Goal: Task Accomplishment & Management: Use online tool/utility

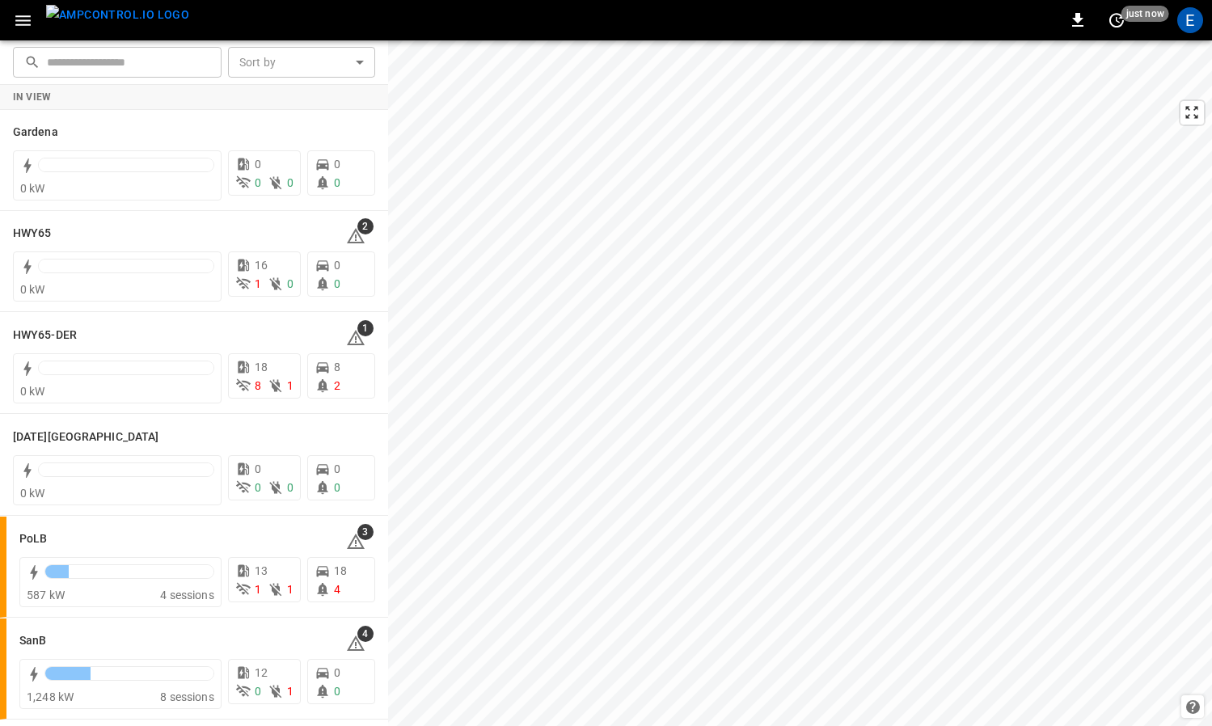
click at [74, 8] on img "menu" at bounding box center [117, 15] width 143 height 20
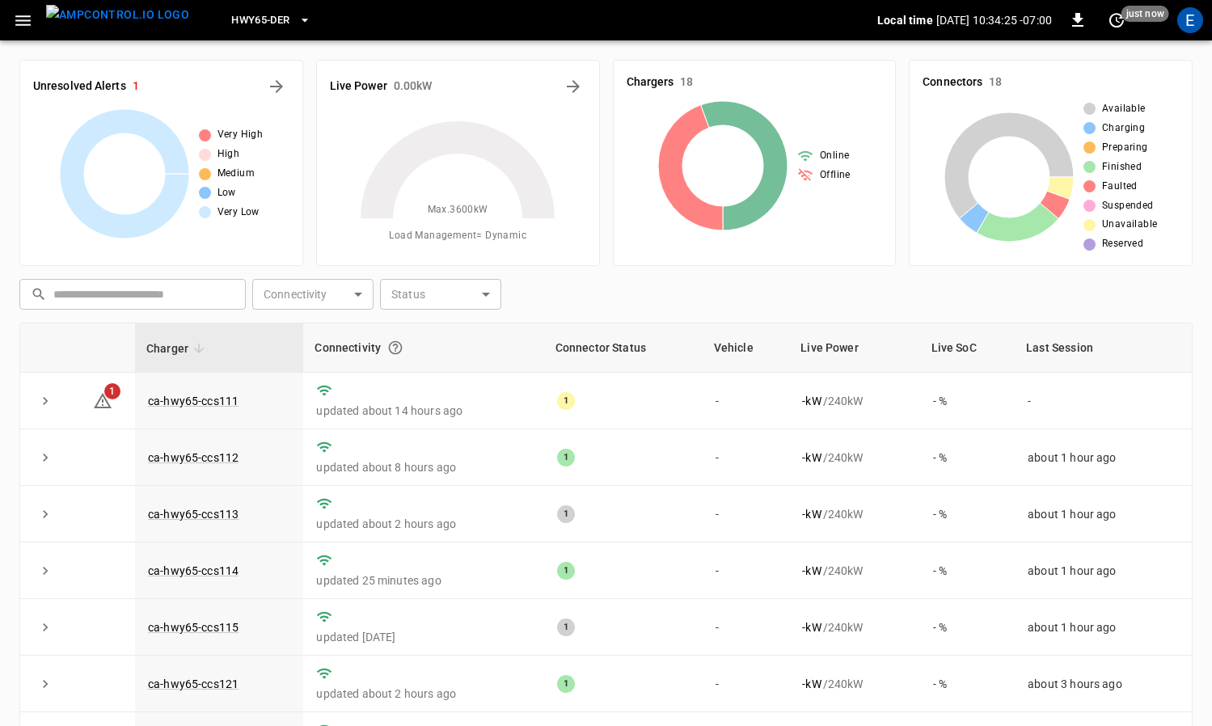
click at [231, 17] on span "HWY65-DER" at bounding box center [260, 20] width 58 height 19
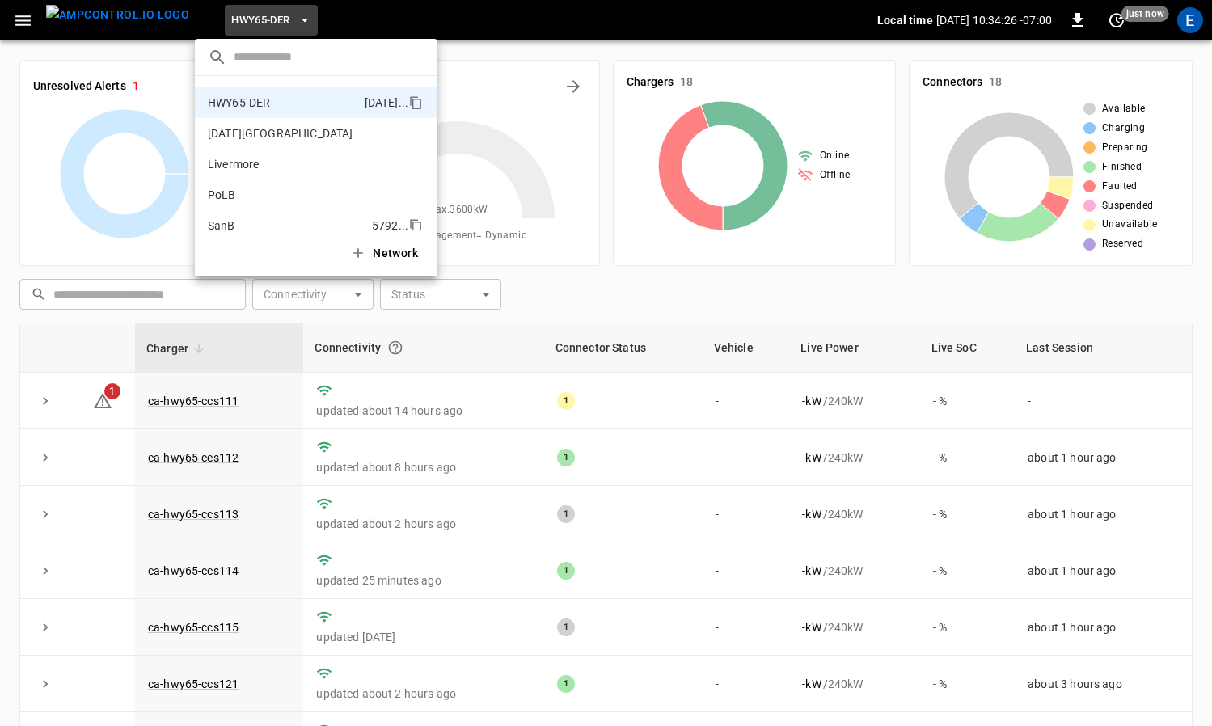
scroll to position [136, 0]
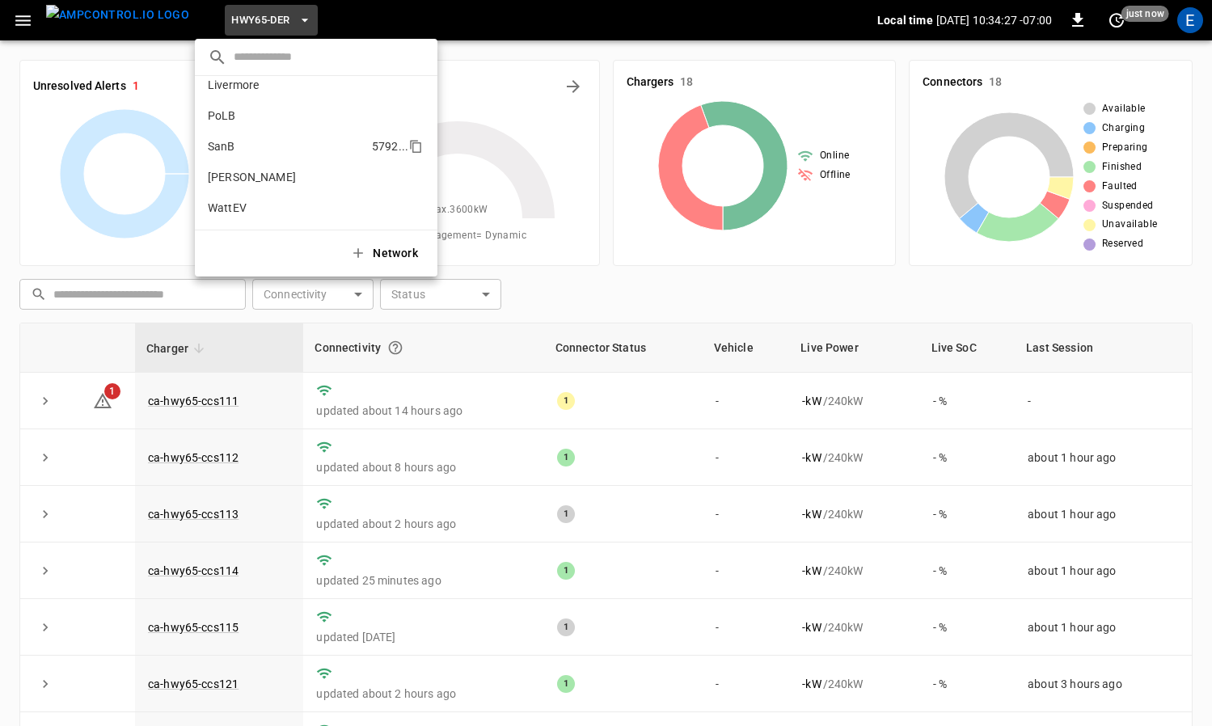
click at [266, 133] on li "SanB 5792 ..." at bounding box center [316, 146] width 242 height 31
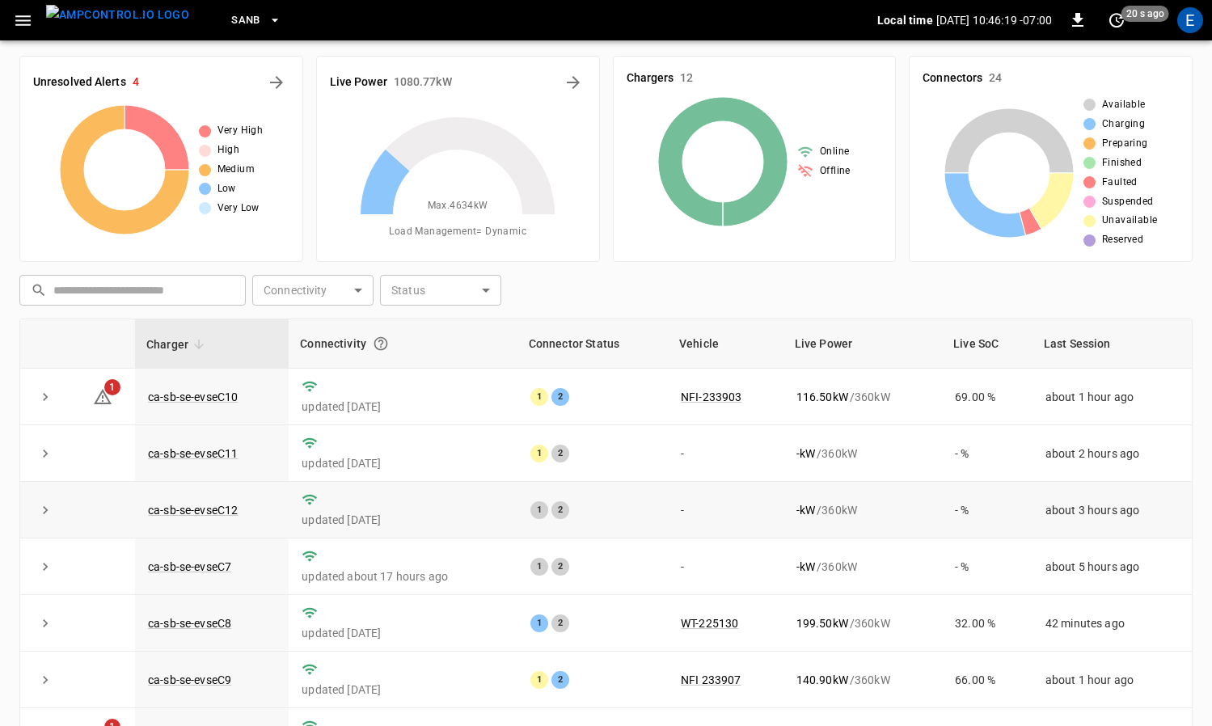
scroll to position [0, 0]
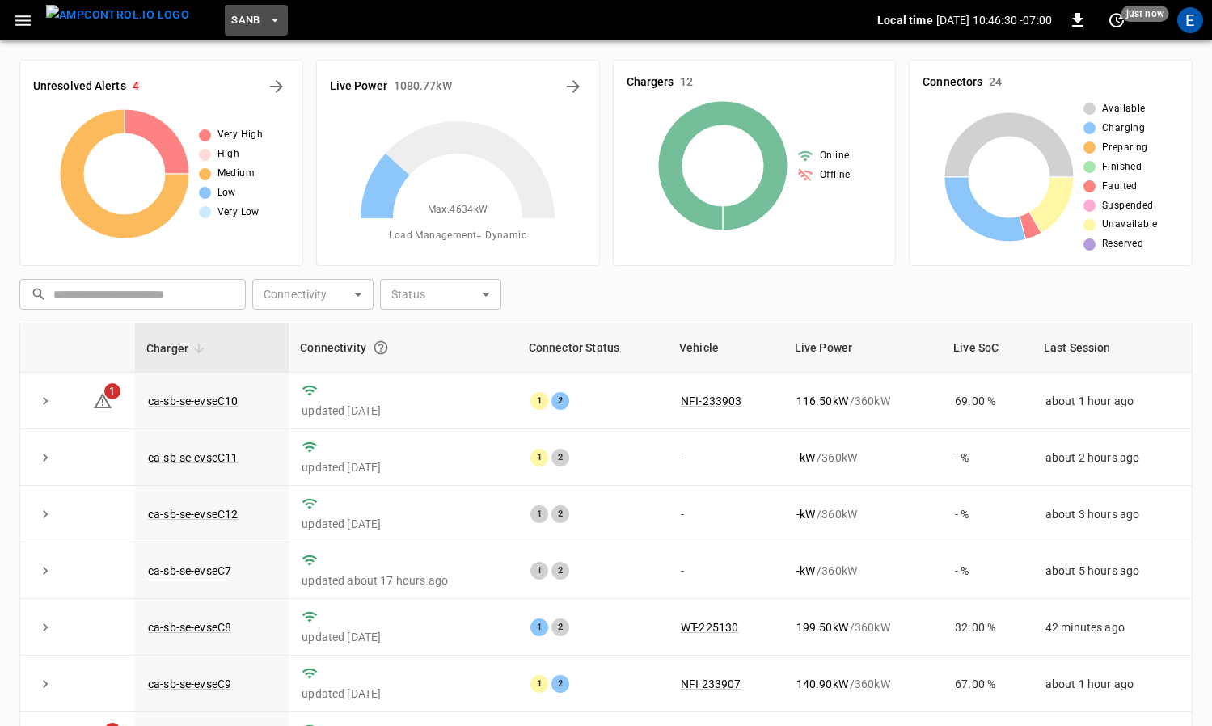
click at [267, 16] on icon "button" at bounding box center [275, 20] width 16 height 16
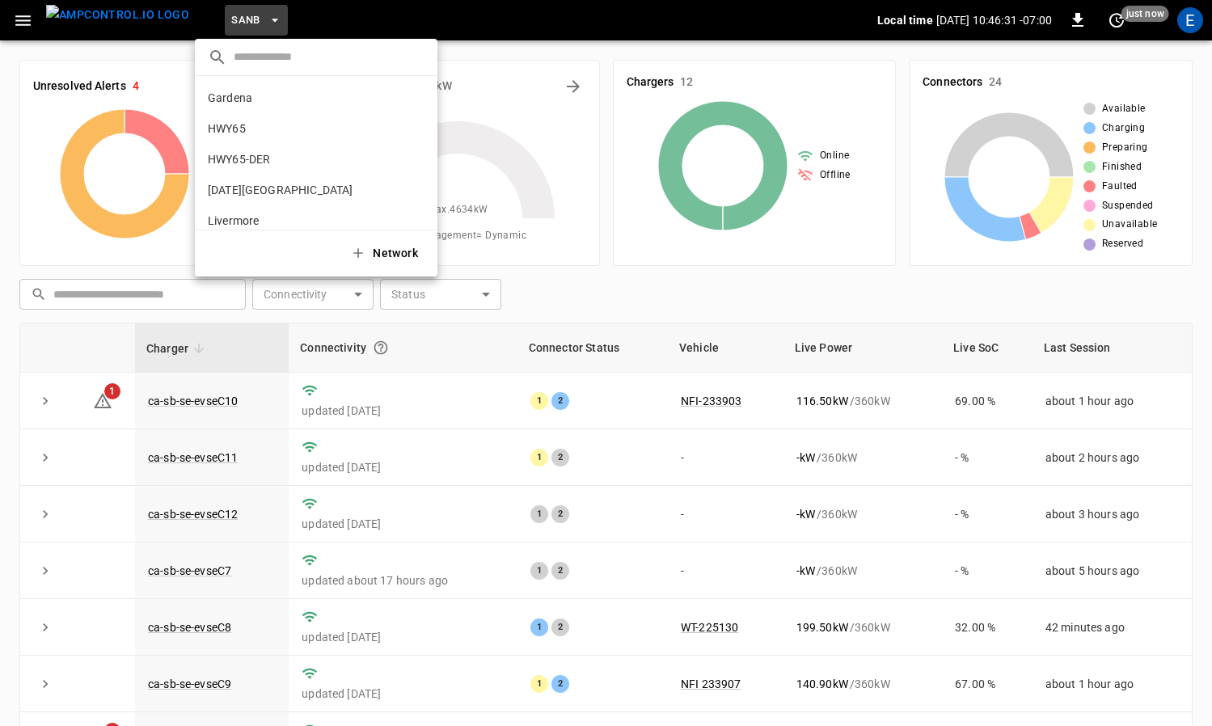
scroll to position [136, 0]
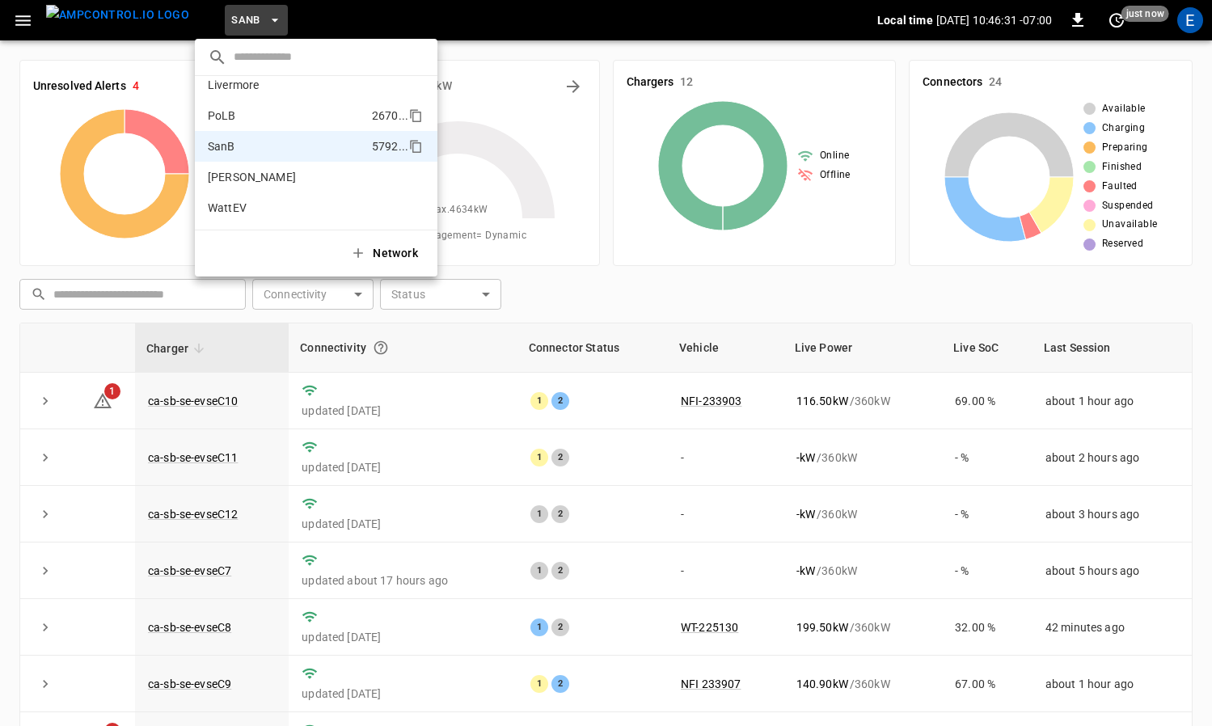
click at [261, 110] on li "PoLB 2670 ..." at bounding box center [316, 115] width 242 height 31
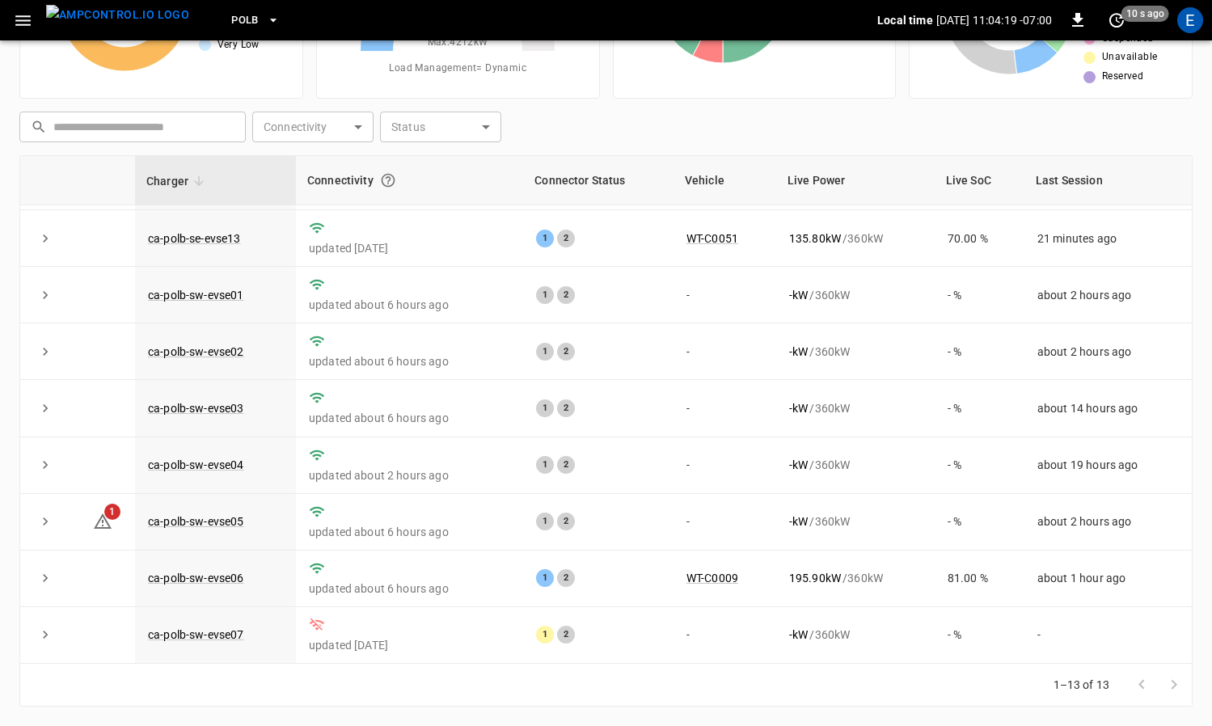
scroll to position [167, 0]
click at [231, 19] on span "PoLB" at bounding box center [244, 20] width 27 height 19
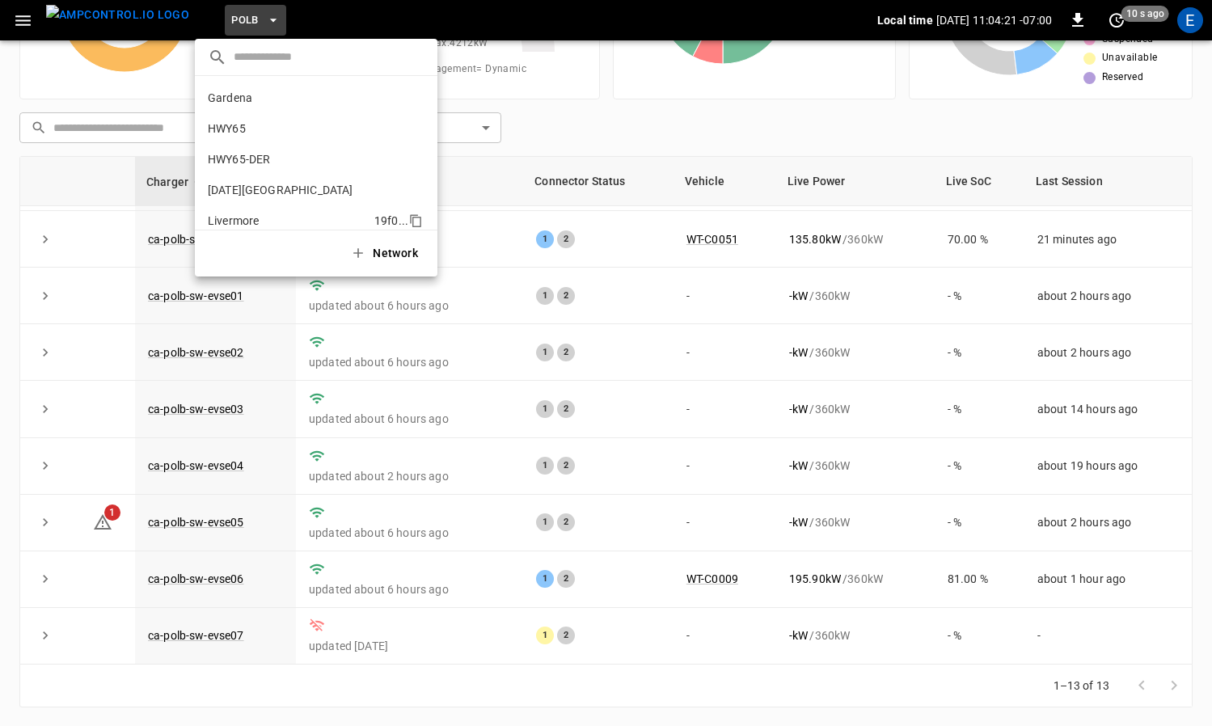
scroll to position [136, 0]
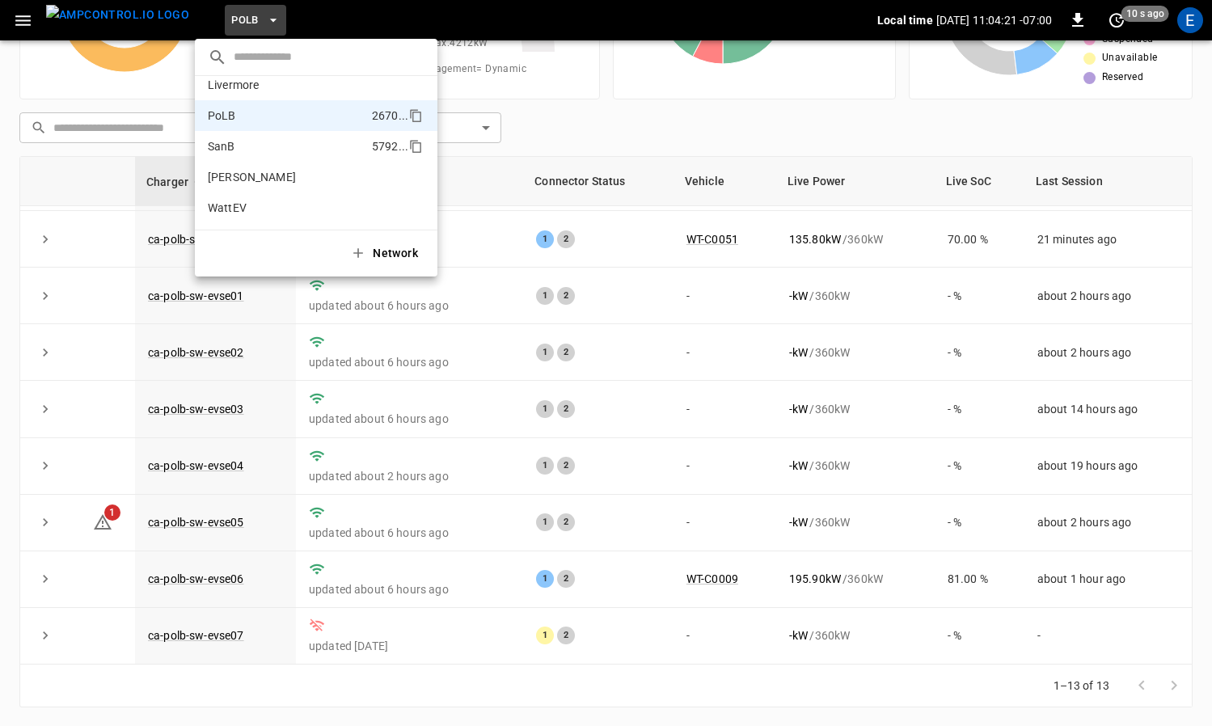
click at [233, 140] on p "SanB" at bounding box center [221, 146] width 27 height 16
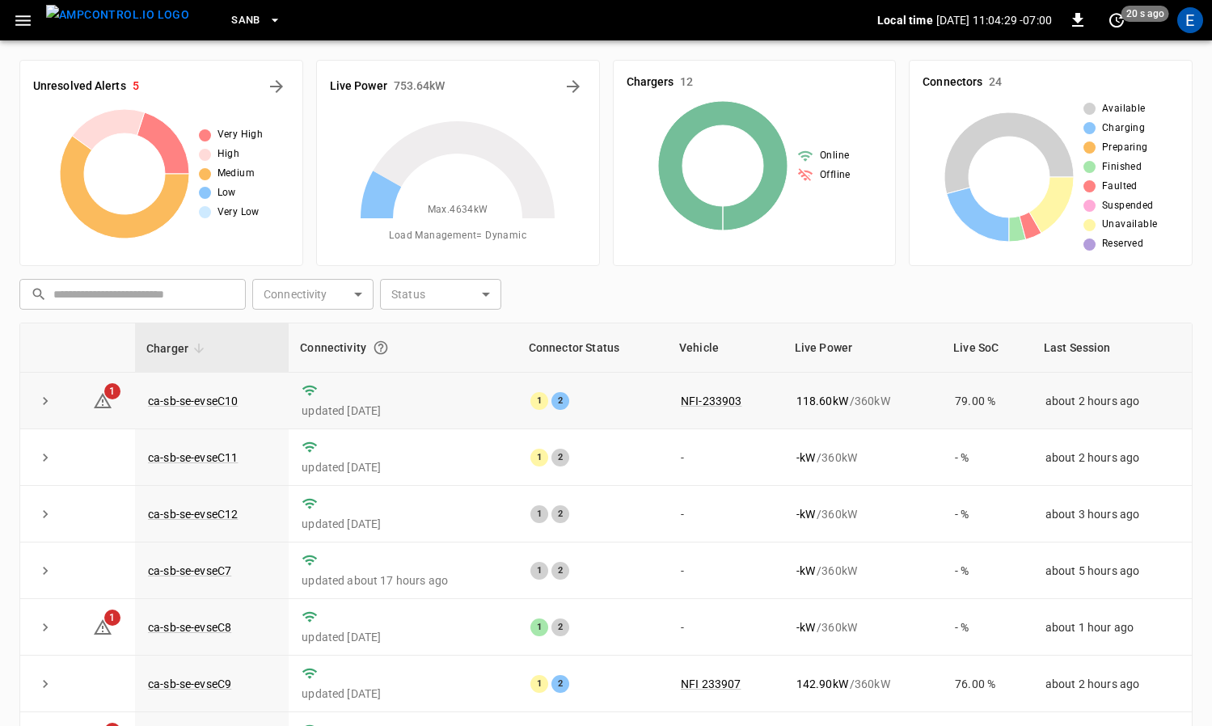
scroll to position [221, 0]
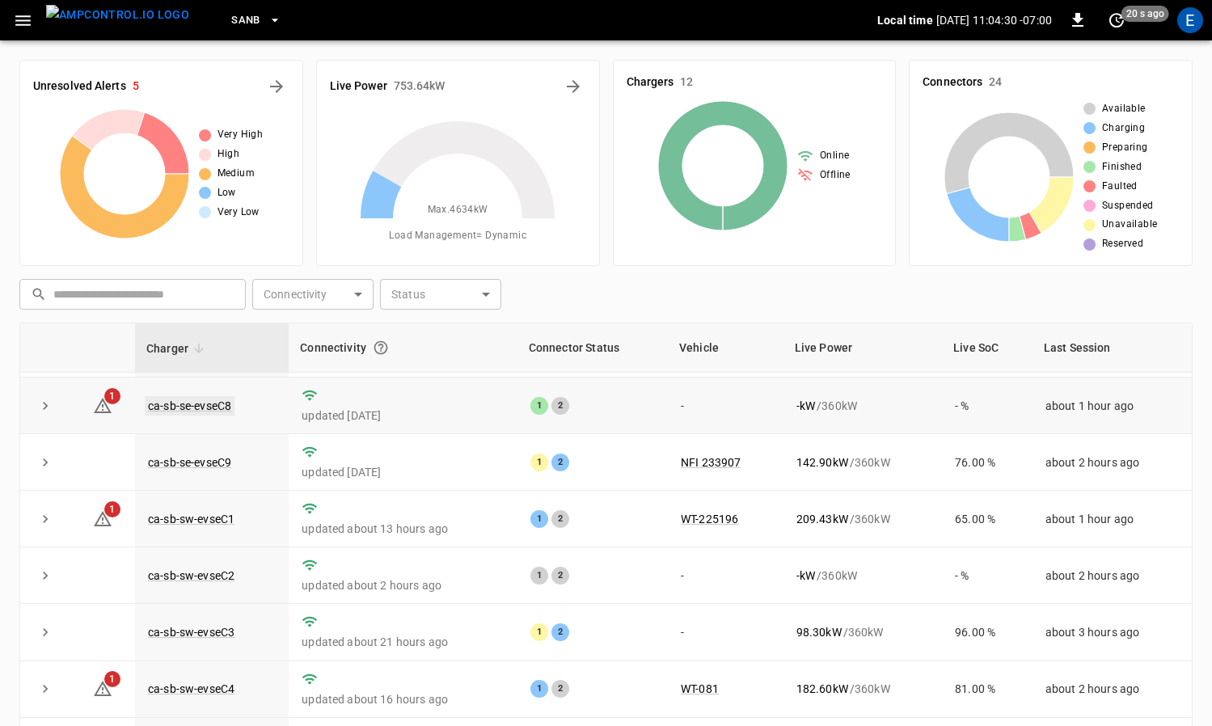
click at [213, 400] on link "ca-sb-se-evseC8" at bounding box center [190, 405] width 90 height 19
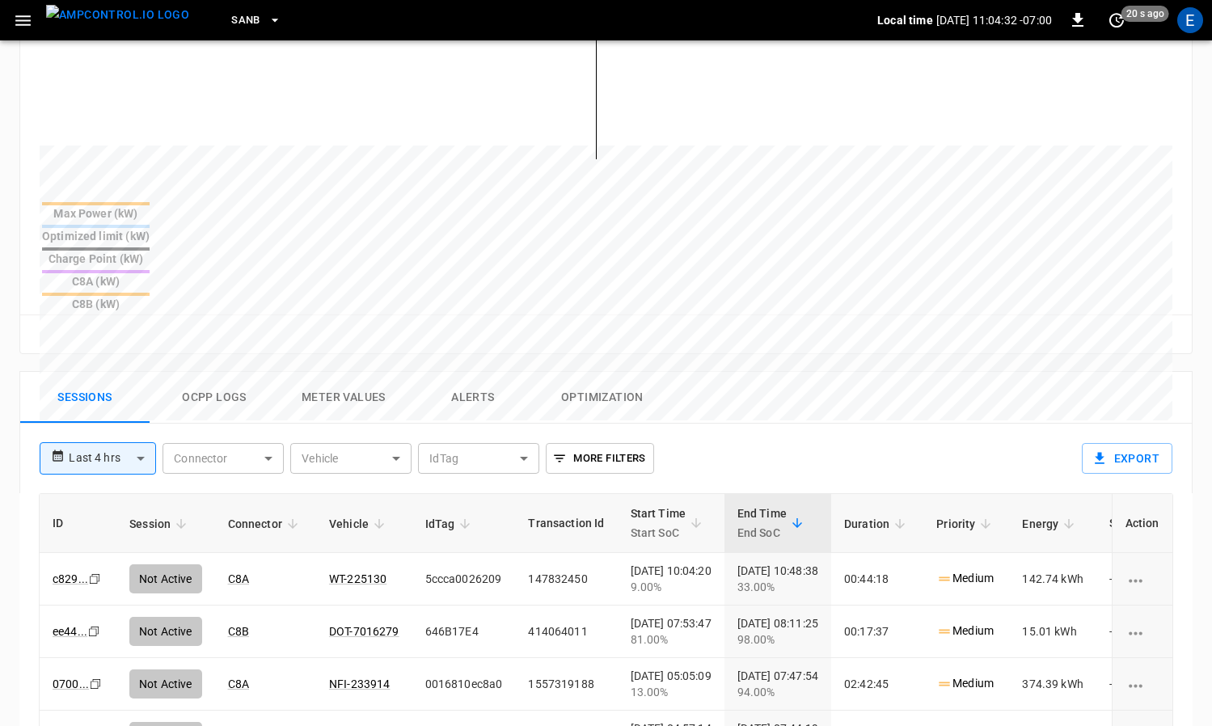
scroll to position [537, 0]
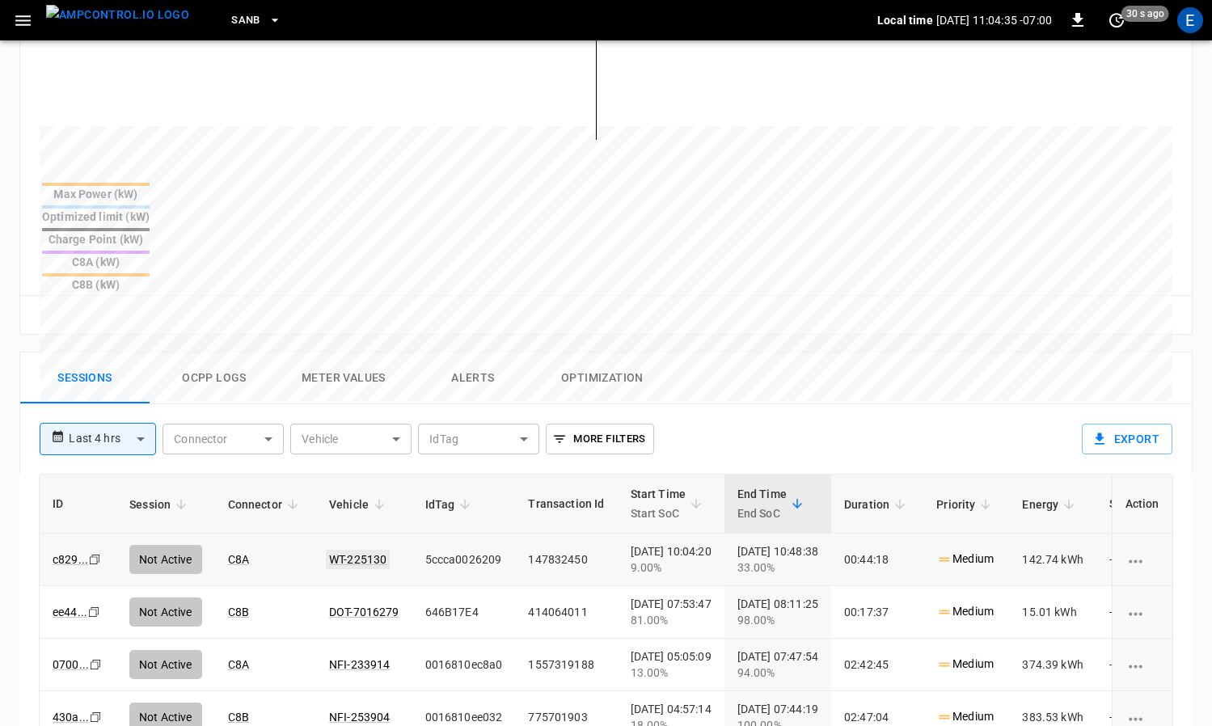
click at [368, 550] on link "WT-225130" at bounding box center [358, 559] width 64 height 19
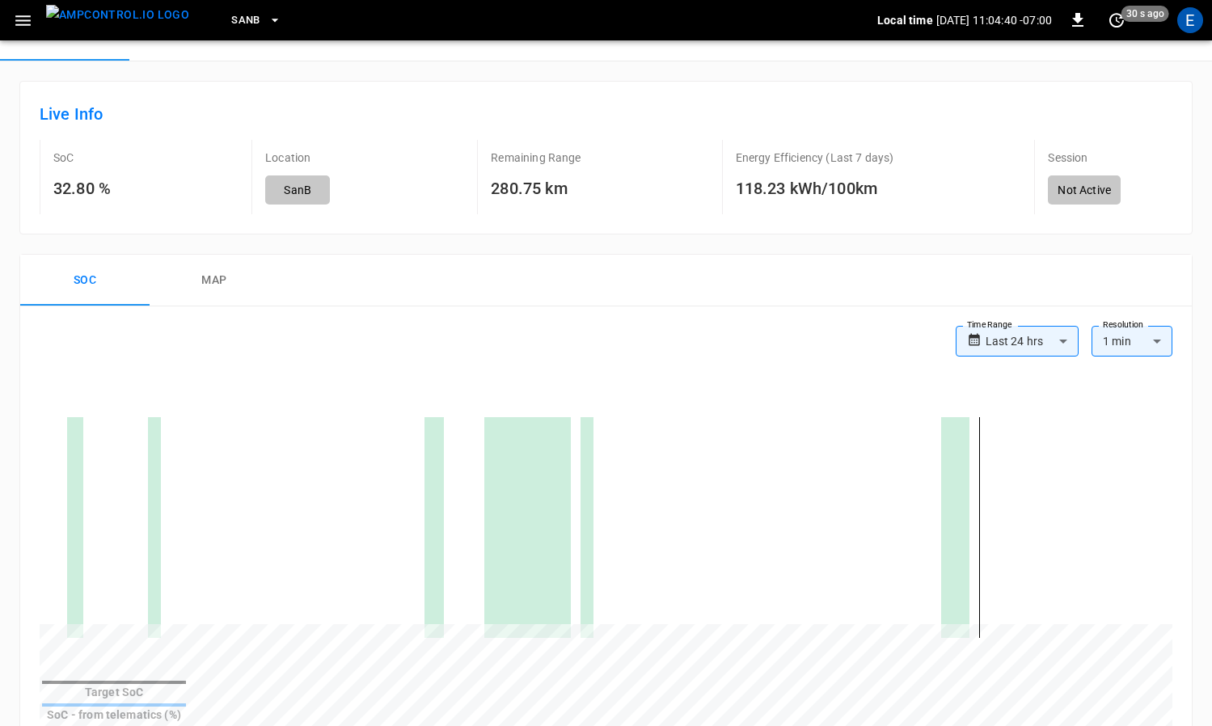
scroll to position [106, 0]
click at [220, 281] on button "map" at bounding box center [214, 283] width 129 height 52
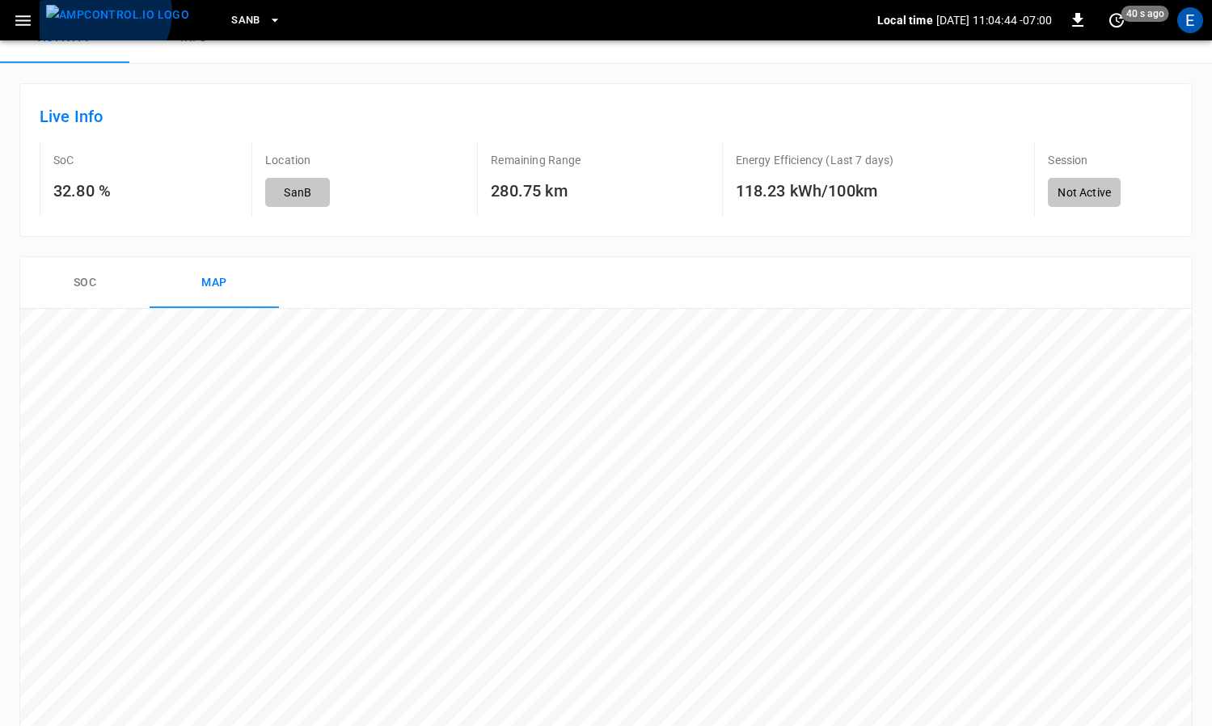
click at [98, 12] on img "menu" at bounding box center [117, 15] width 143 height 20
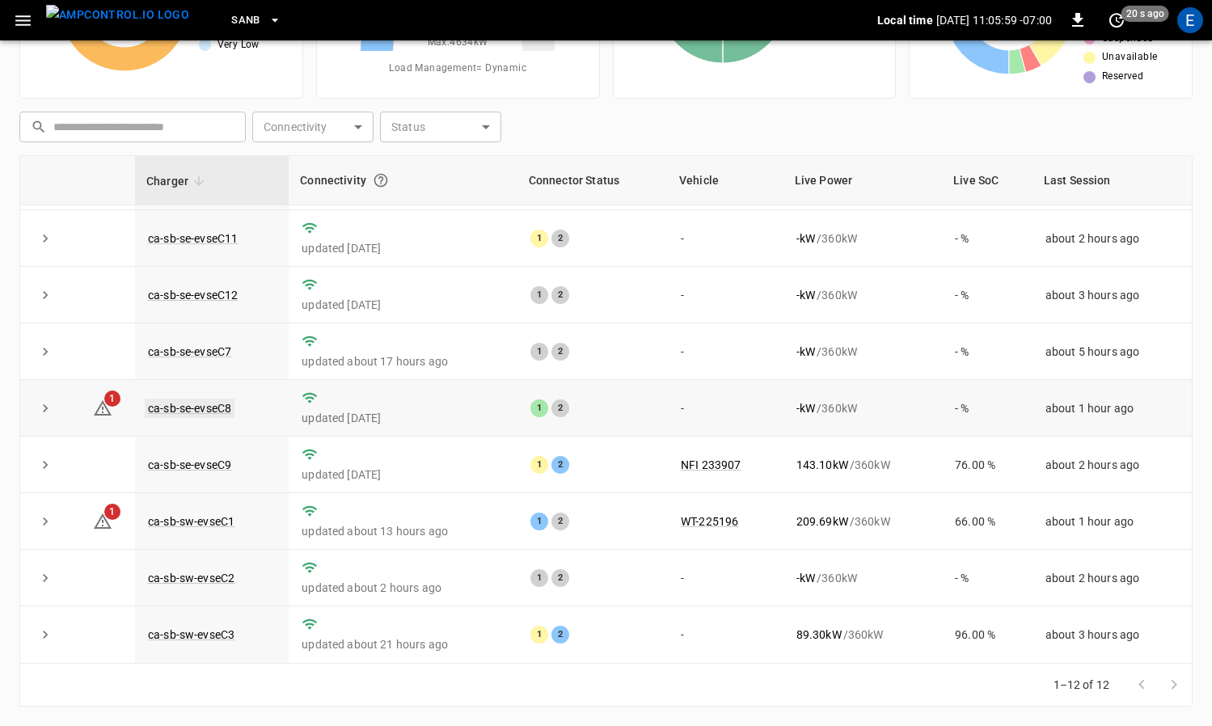
scroll to position [51, 0]
click at [191, 407] on link "ca-sb-se-evseC8" at bounding box center [190, 408] width 90 height 19
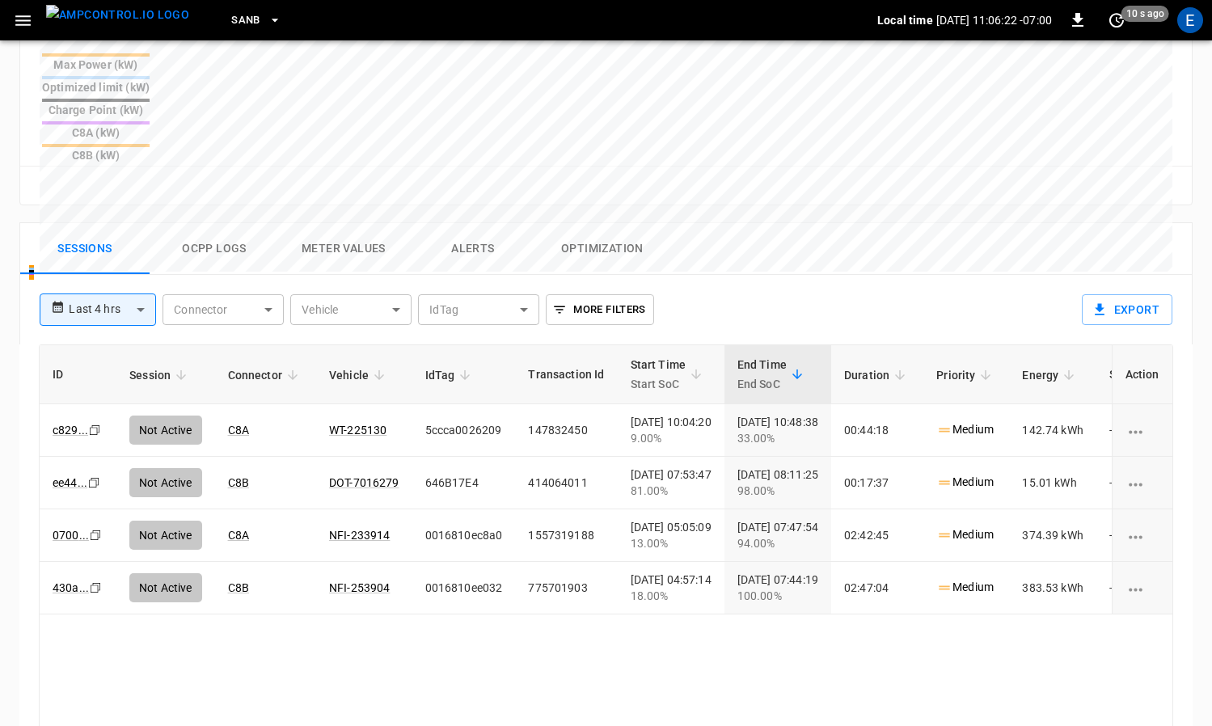
scroll to position [0, 1]
click at [116, 39] on button "menu" at bounding box center [118, 20] width 156 height 40
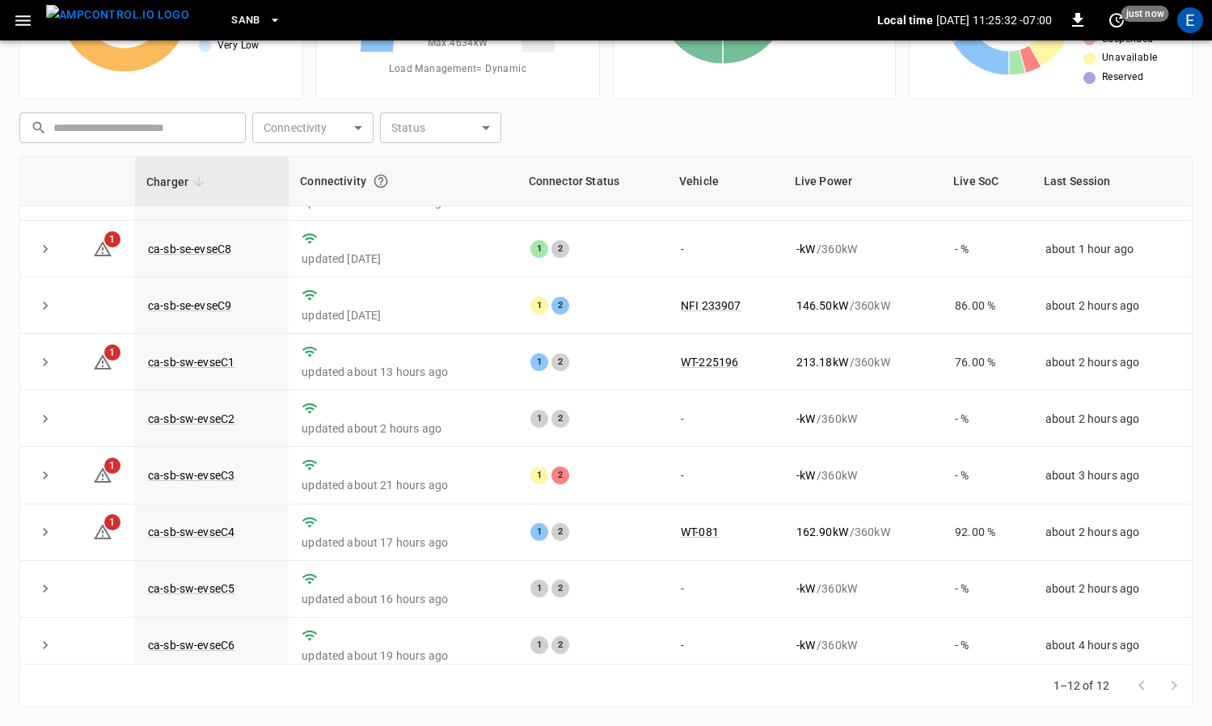
scroll to position [221, 0]
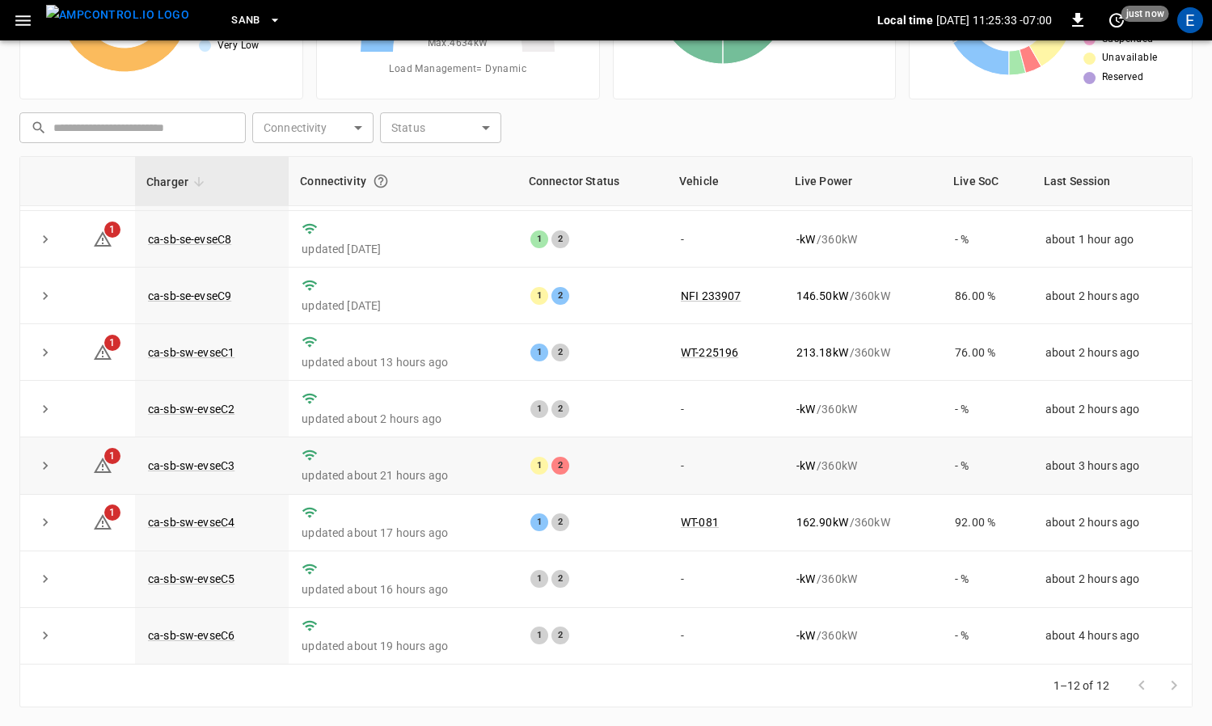
click at [194, 454] on td "ca-sb-sw-evseC3" at bounding box center [212, 465] width 154 height 57
click at [195, 465] on link "ca-sb-sw-evseC3" at bounding box center [191, 465] width 93 height 19
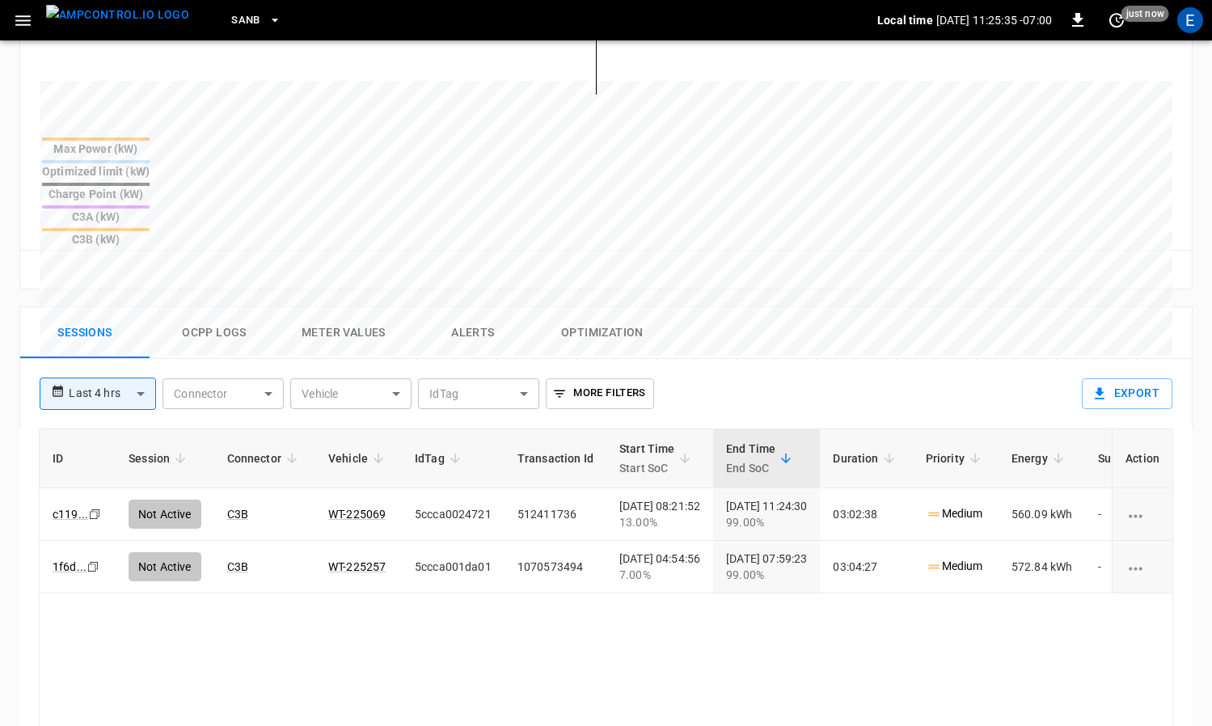
scroll to position [654, 0]
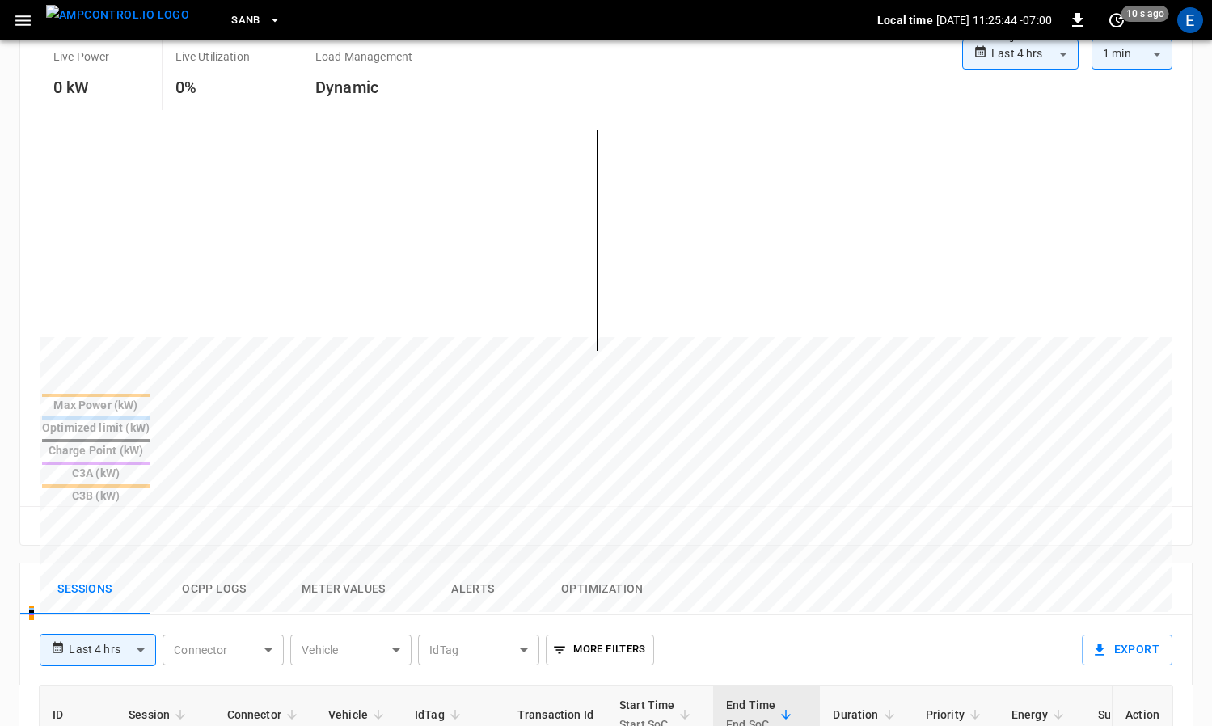
click at [79, 23] on img "menu" at bounding box center [117, 15] width 143 height 20
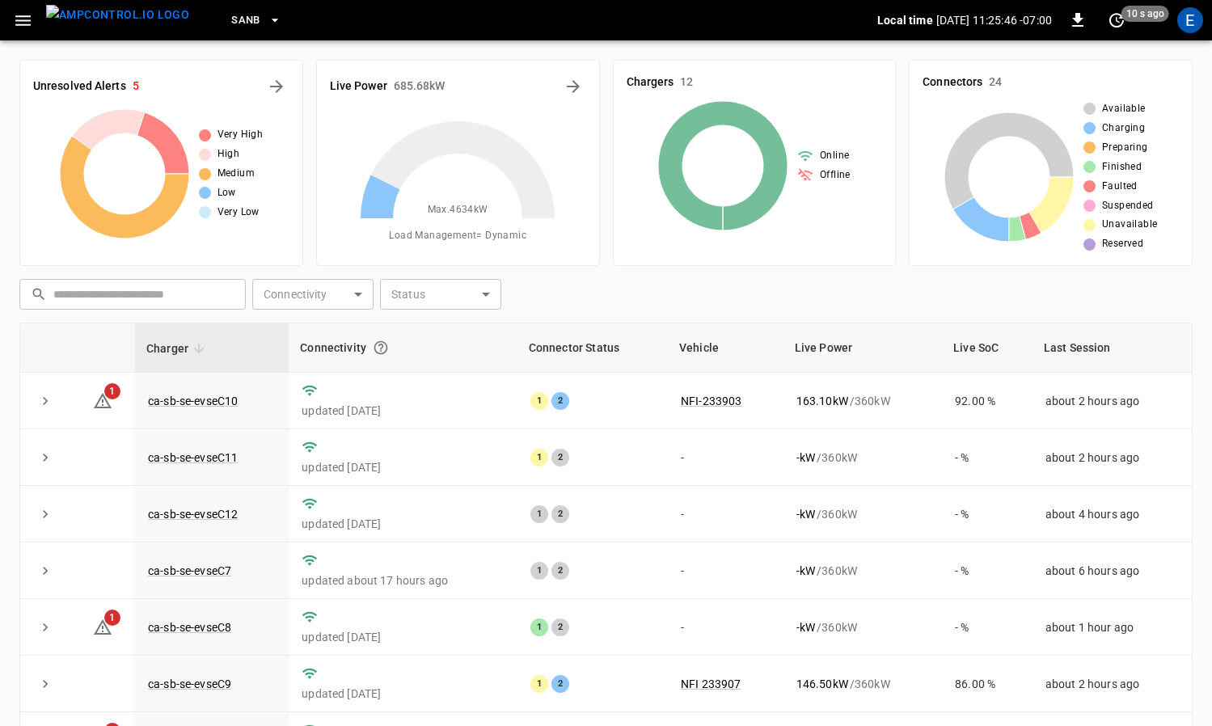
click at [259, 80] on div "Unresolved Alerts 5" at bounding box center [161, 87] width 256 height 26
click at [281, 86] on icon "All Alerts" at bounding box center [276, 86] width 13 height 13
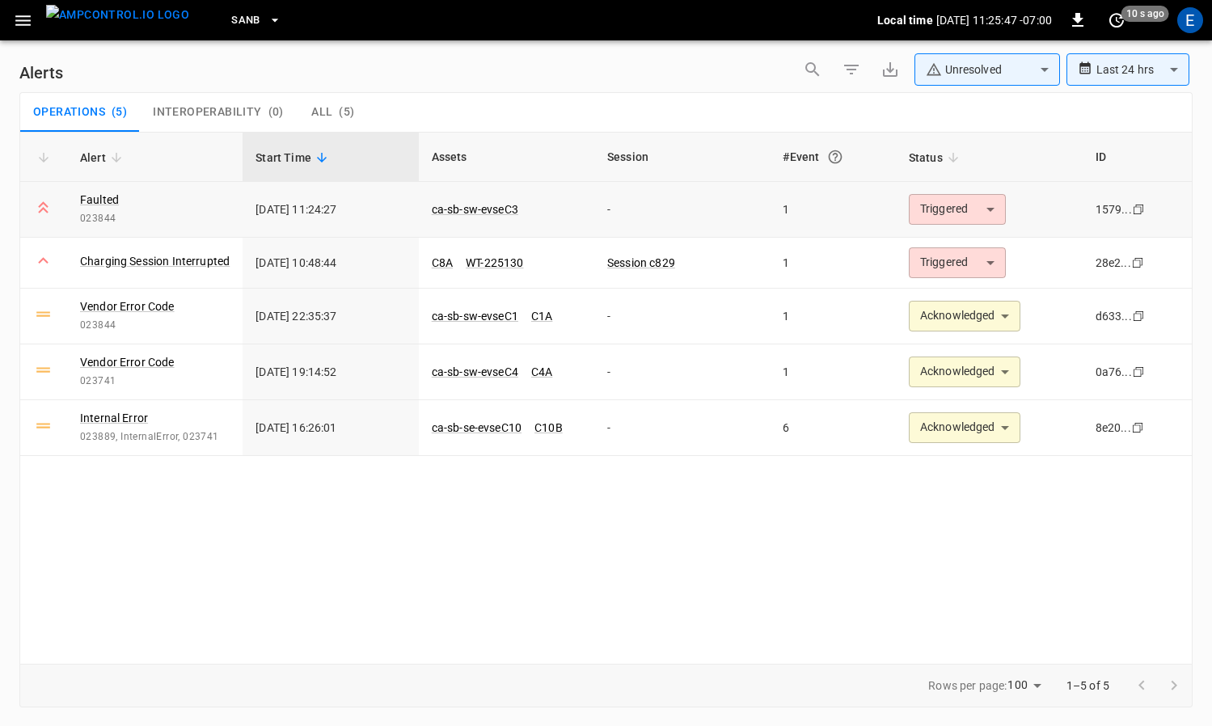
click at [972, 206] on body "**********" at bounding box center [606, 360] width 1212 height 720
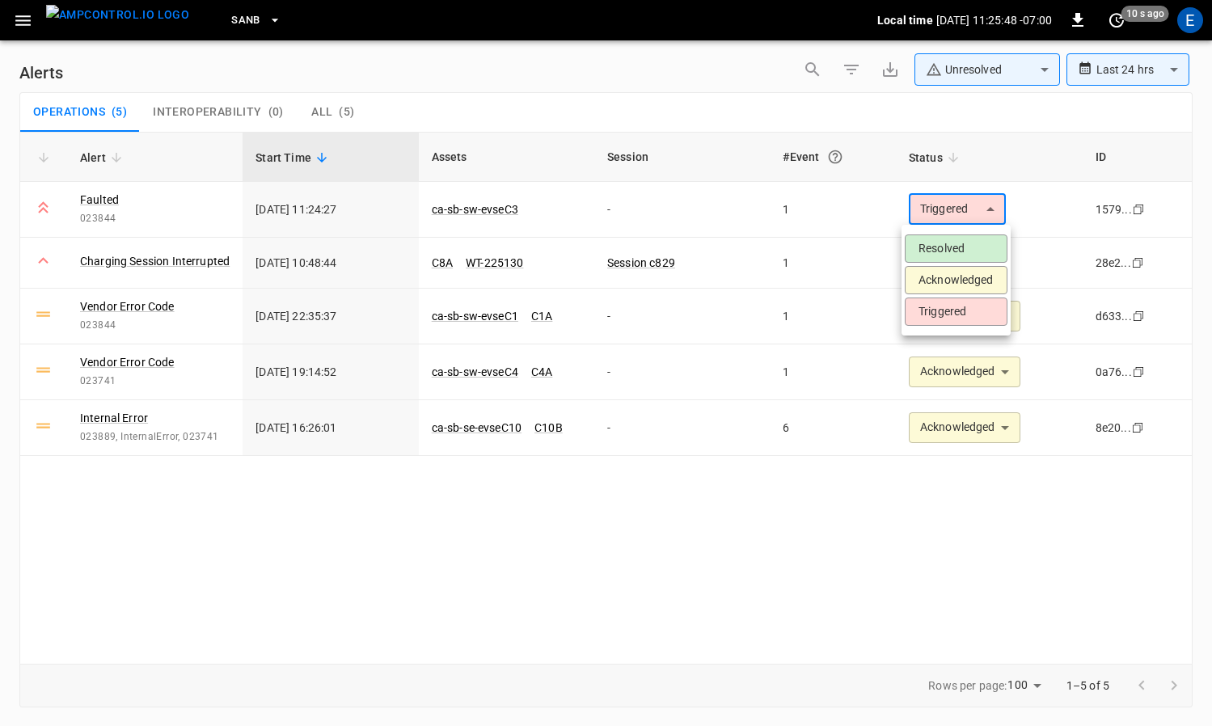
click at [972, 280] on li "Acknowledged" at bounding box center [955, 280] width 103 height 28
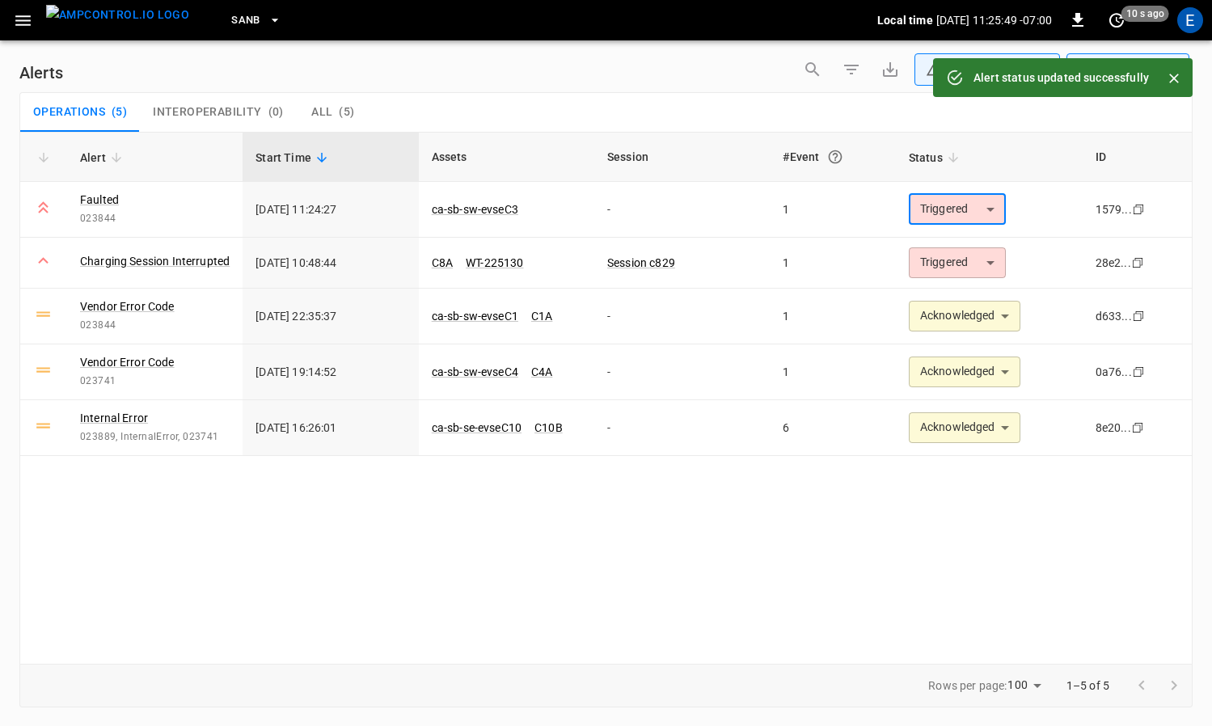
type input "**********"
click at [972, 275] on body "**********" at bounding box center [606, 360] width 1212 height 720
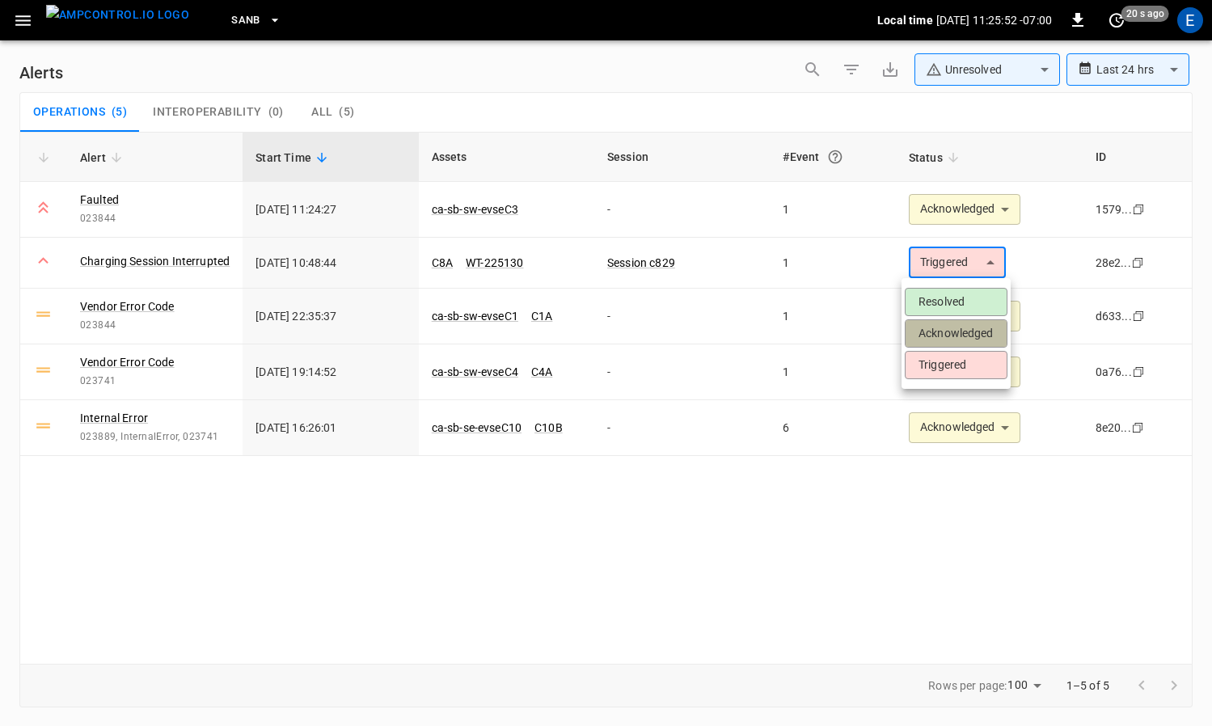
click at [967, 327] on li "Acknowledged" at bounding box center [955, 333] width 103 height 28
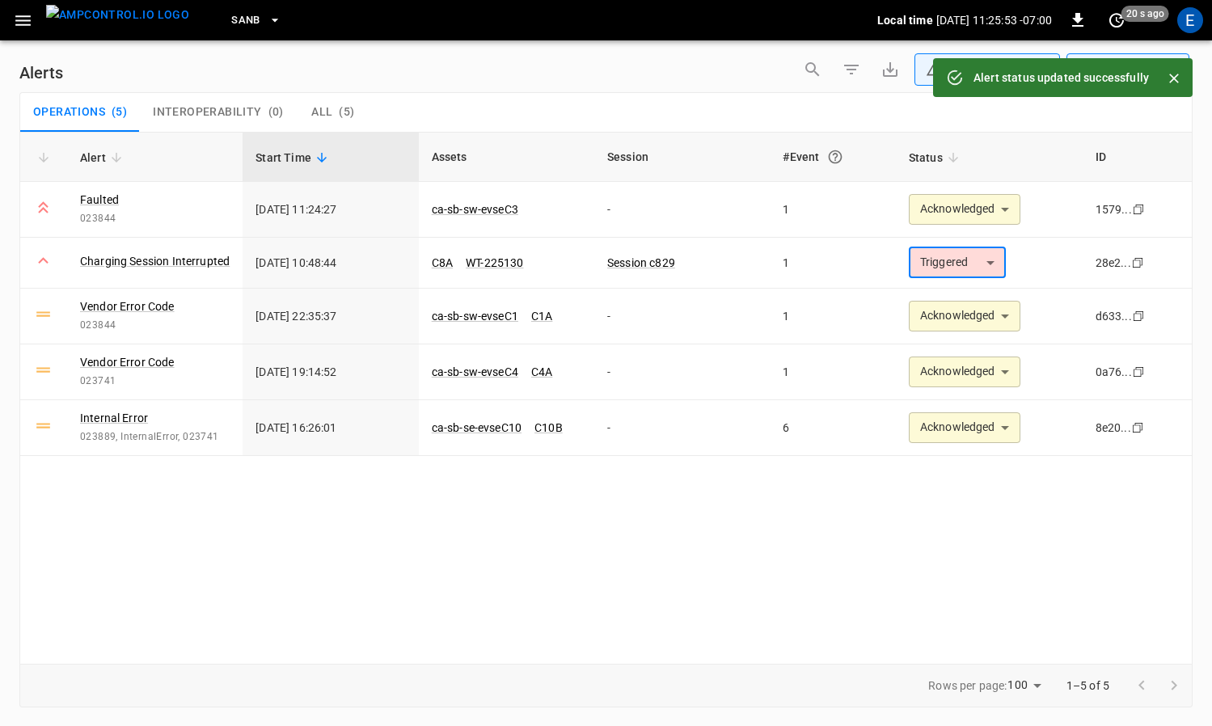
type input "**********"
click at [128, 22] on img "menu" at bounding box center [117, 15] width 143 height 20
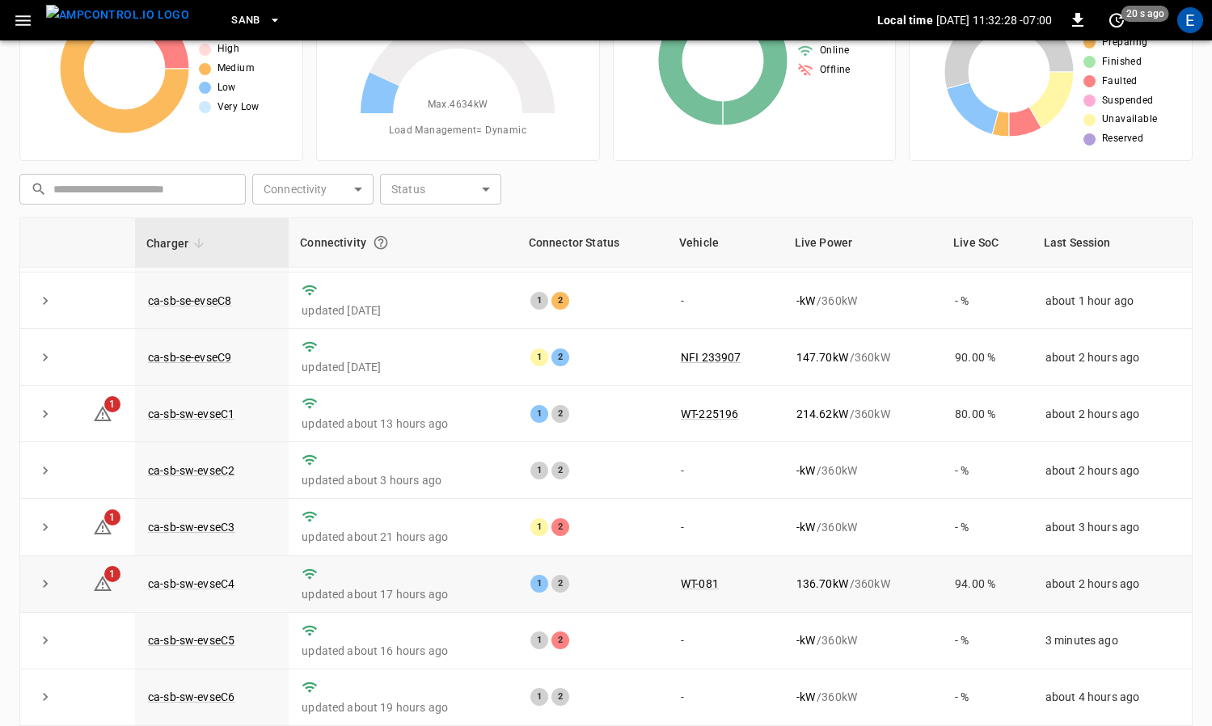
scroll to position [167, 0]
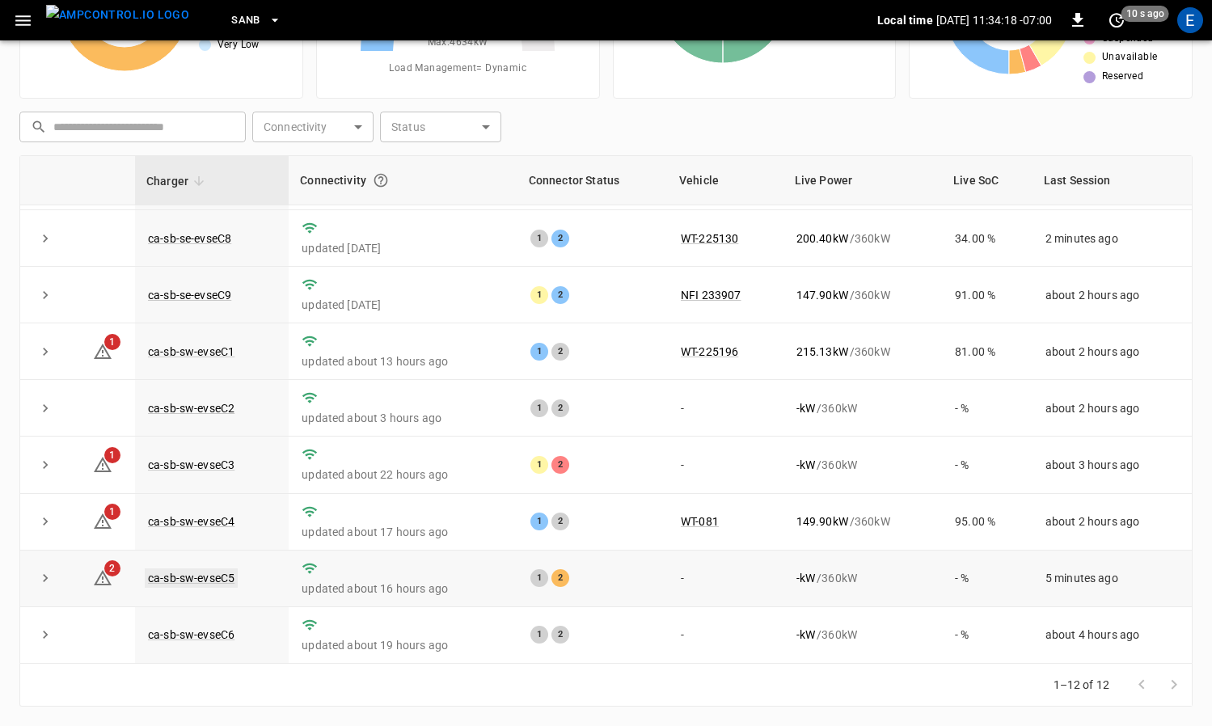
click at [183, 575] on link "ca-sb-sw-evseC5" at bounding box center [191, 577] width 93 height 19
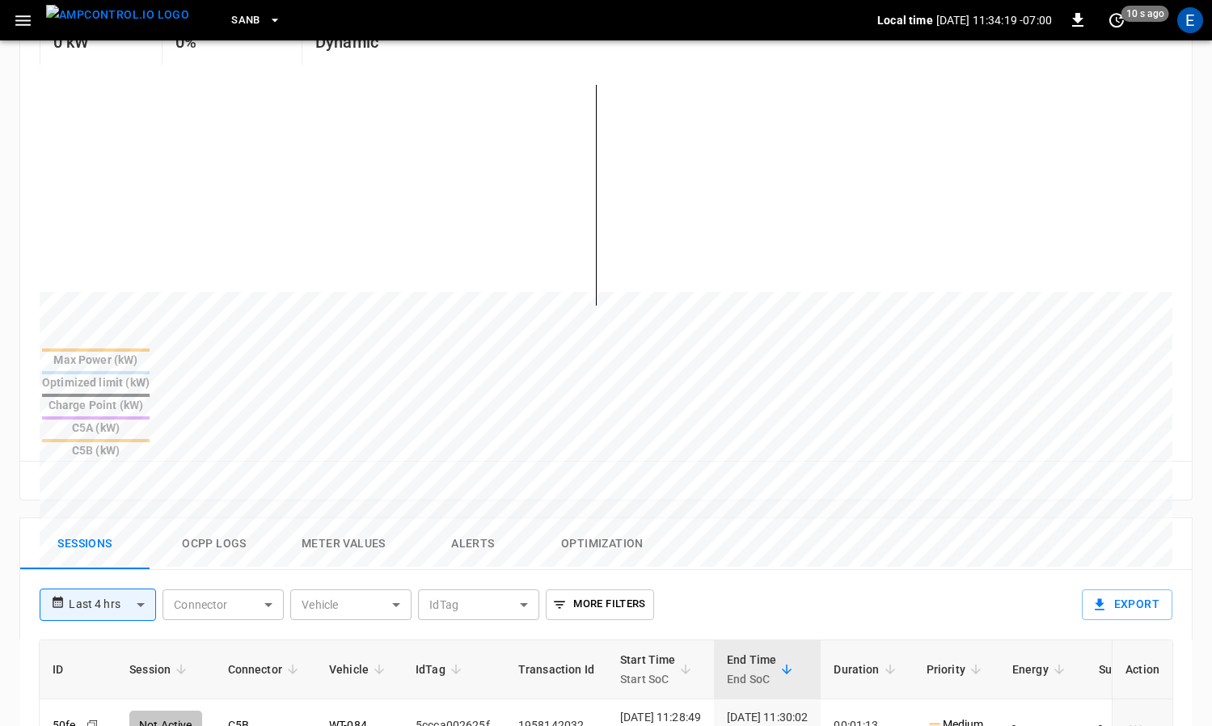
scroll to position [392, 0]
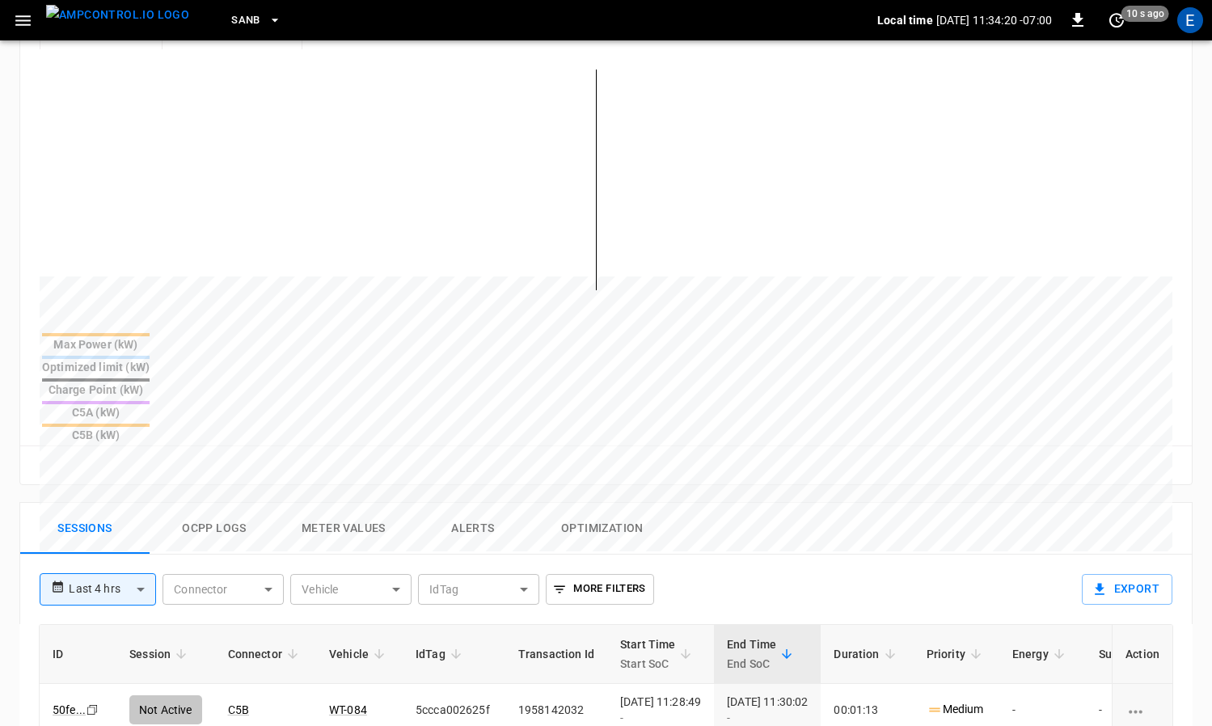
click at [210, 503] on button "Ocpp logs" at bounding box center [214, 529] width 129 height 52
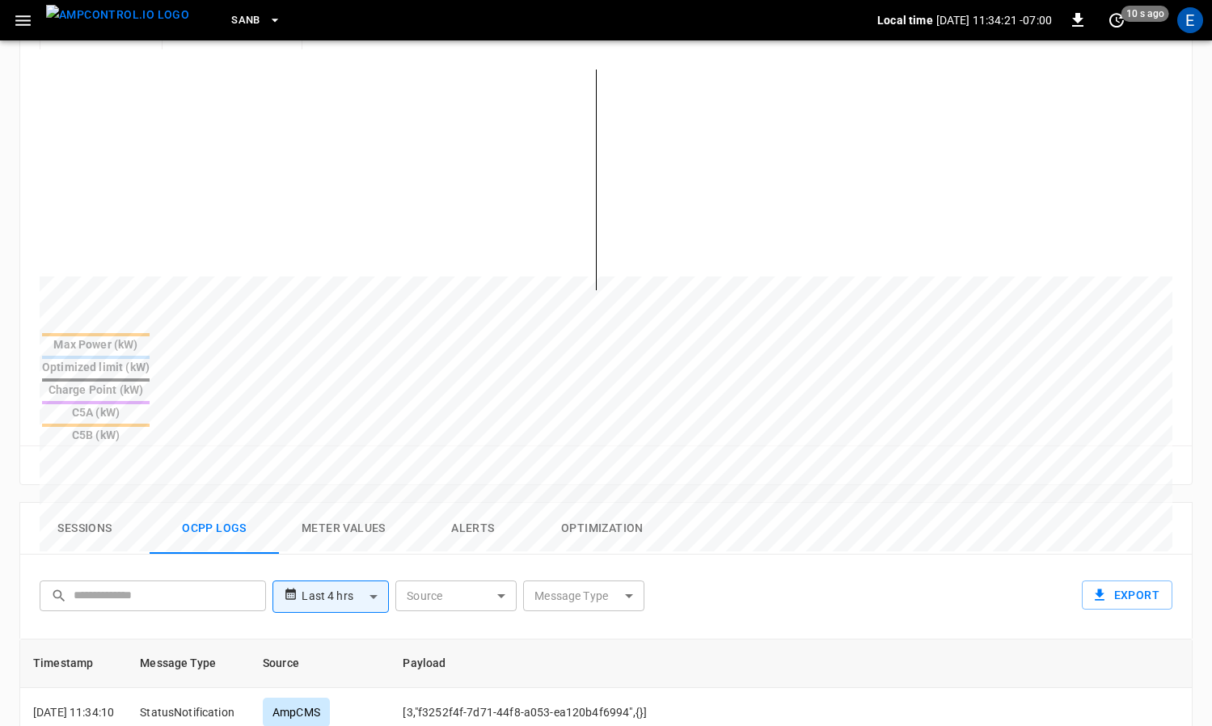
click at [89, 503] on button "Sessions" at bounding box center [84, 529] width 129 height 52
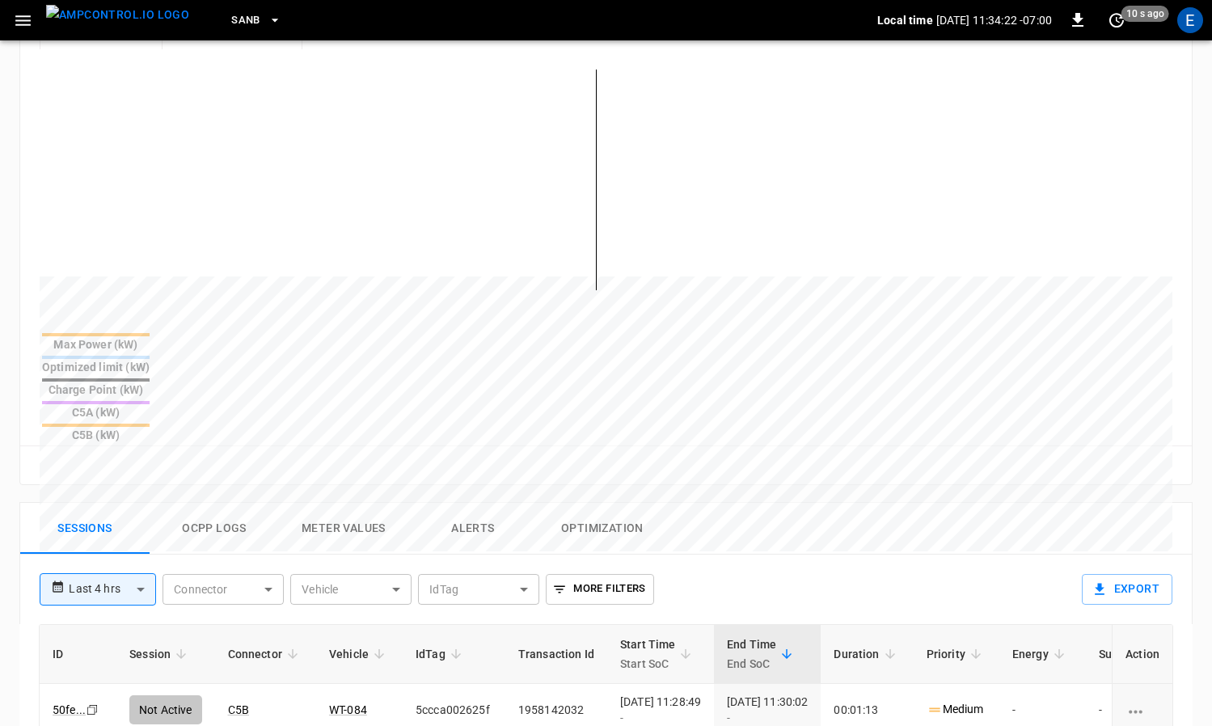
click at [187, 503] on button "Ocpp logs" at bounding box center [214, 529] width 129 height 52
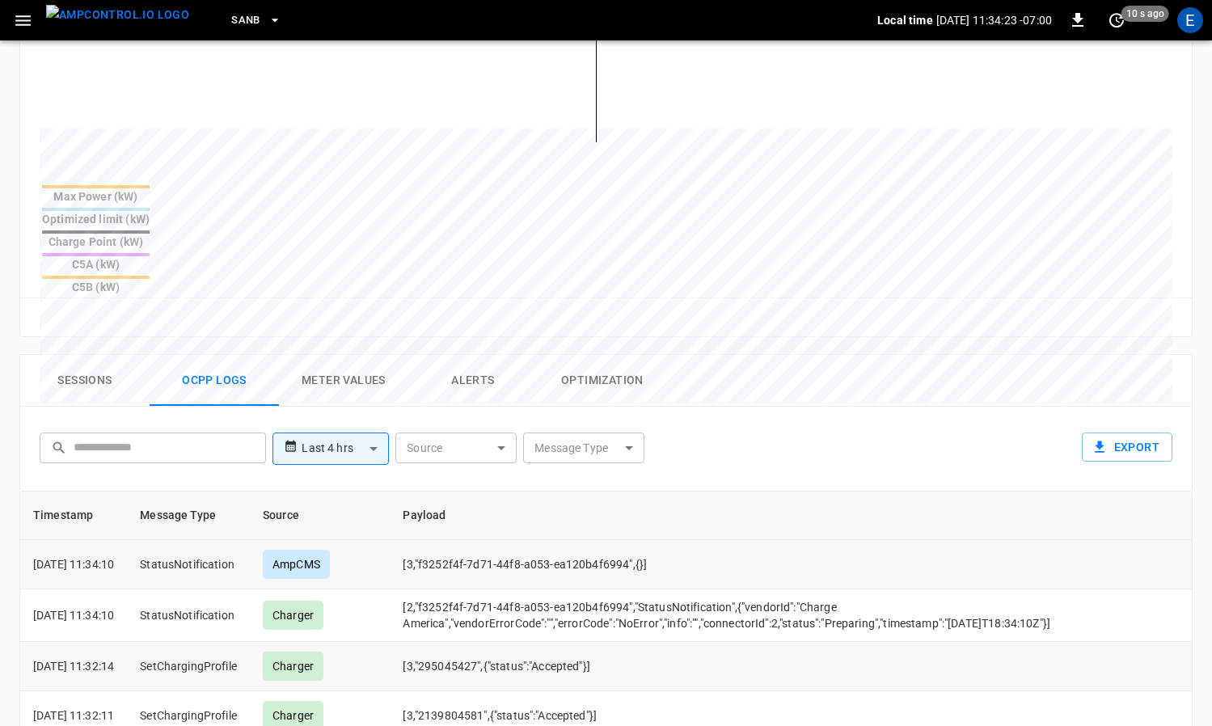
scroll to position [660, 0]
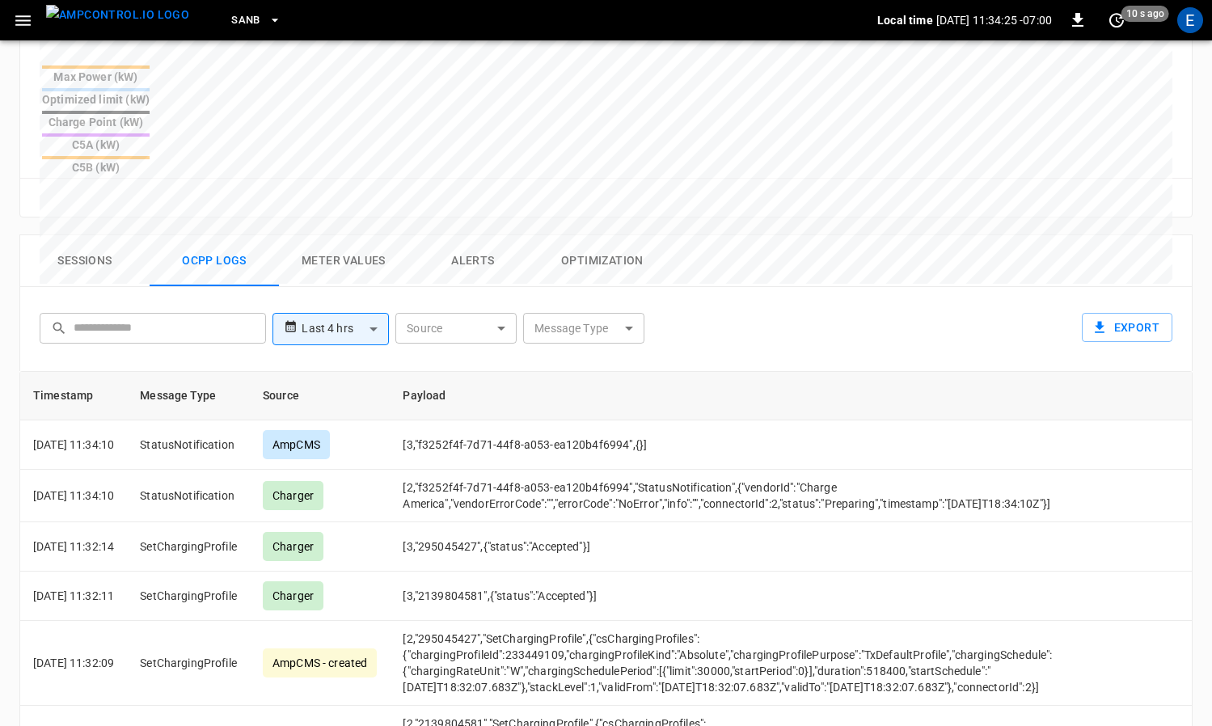
click at [60, 235] on button "Sessions" at bounding box center [84, 261] width 129 height 52
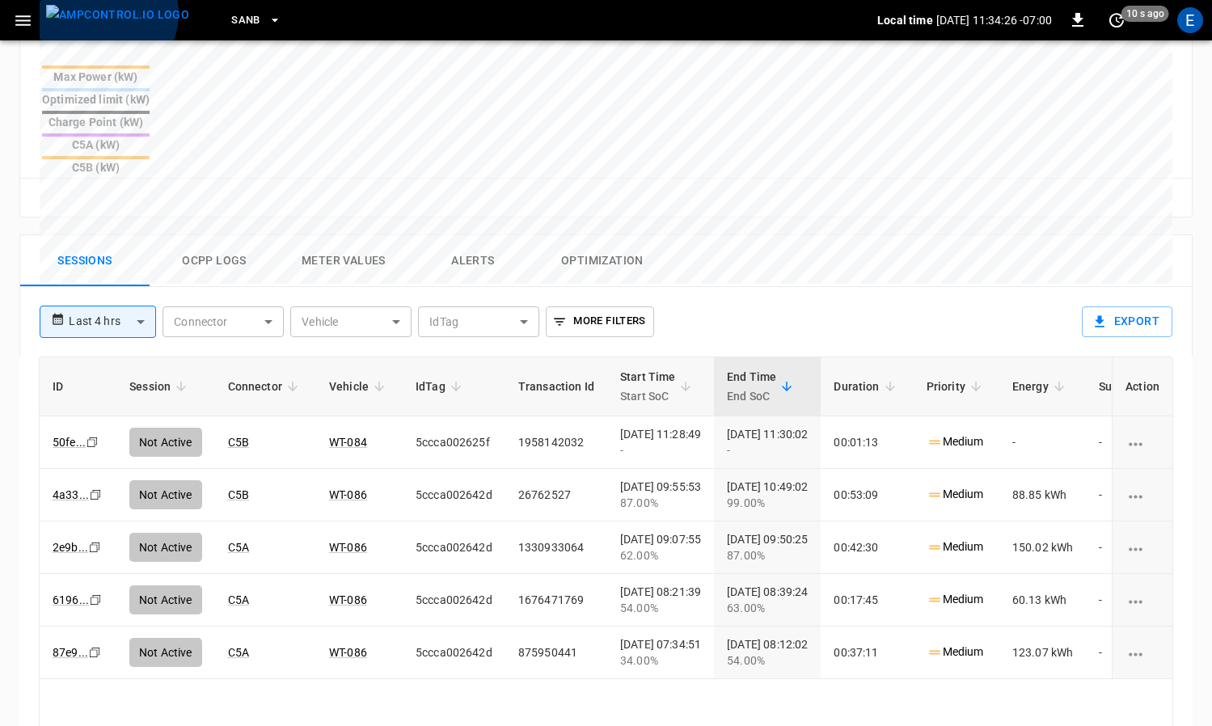
click at [106, 14] on img "menu" at bounding box center [117, 15] width 143 height 20
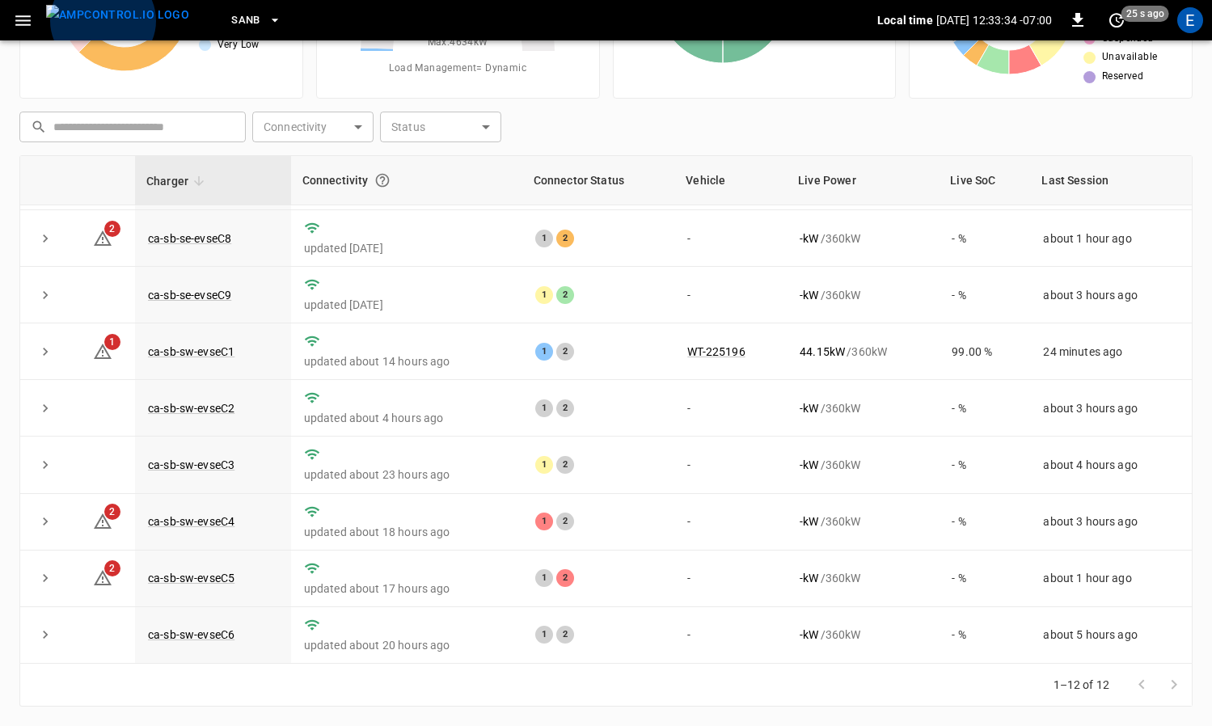
scroll to position [221, 0]
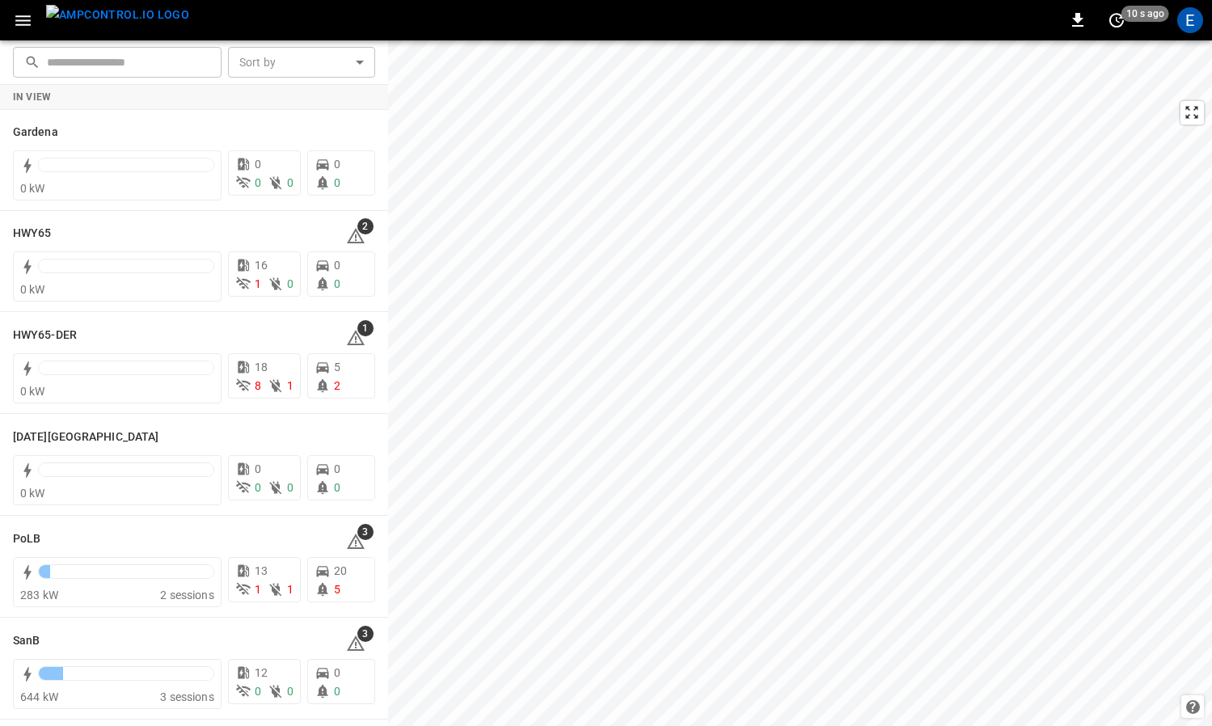
click at [132, 21] on img "menu" at bounding box center [117, 15] width 143 height 20
click at [124, 21] on img "menu" at bounding box center [117, 15] width 143 height 20
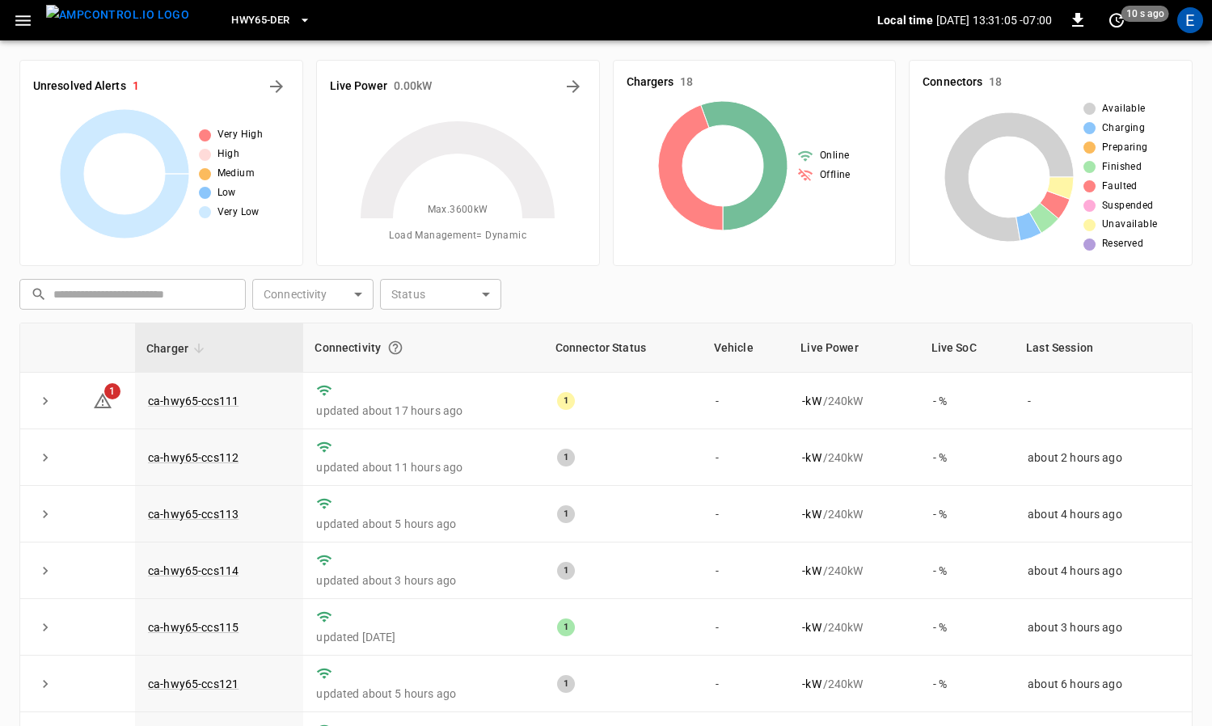
click at [295, 13] on div "HWY65-DER" at bounding box center [539, 21] width 675 height 38
click at [297, 17] on icon "button" at bounding box center [305, 20] width 16 height 16
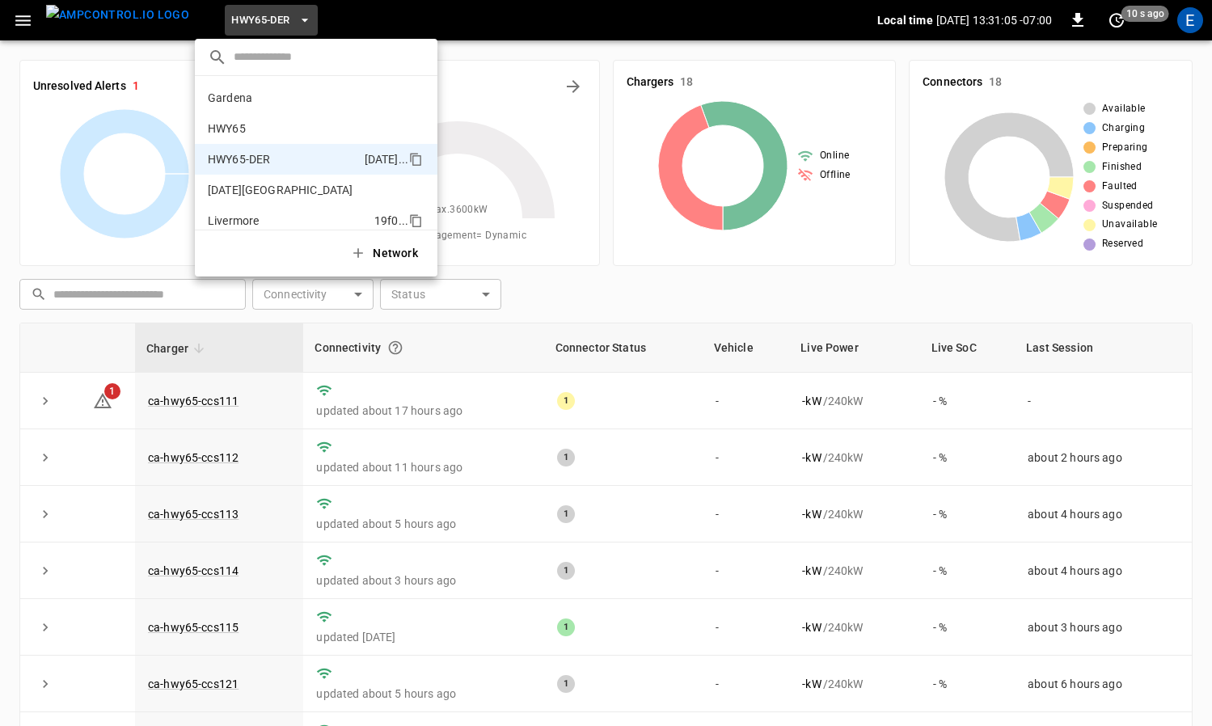
scroll to position [57, 0]
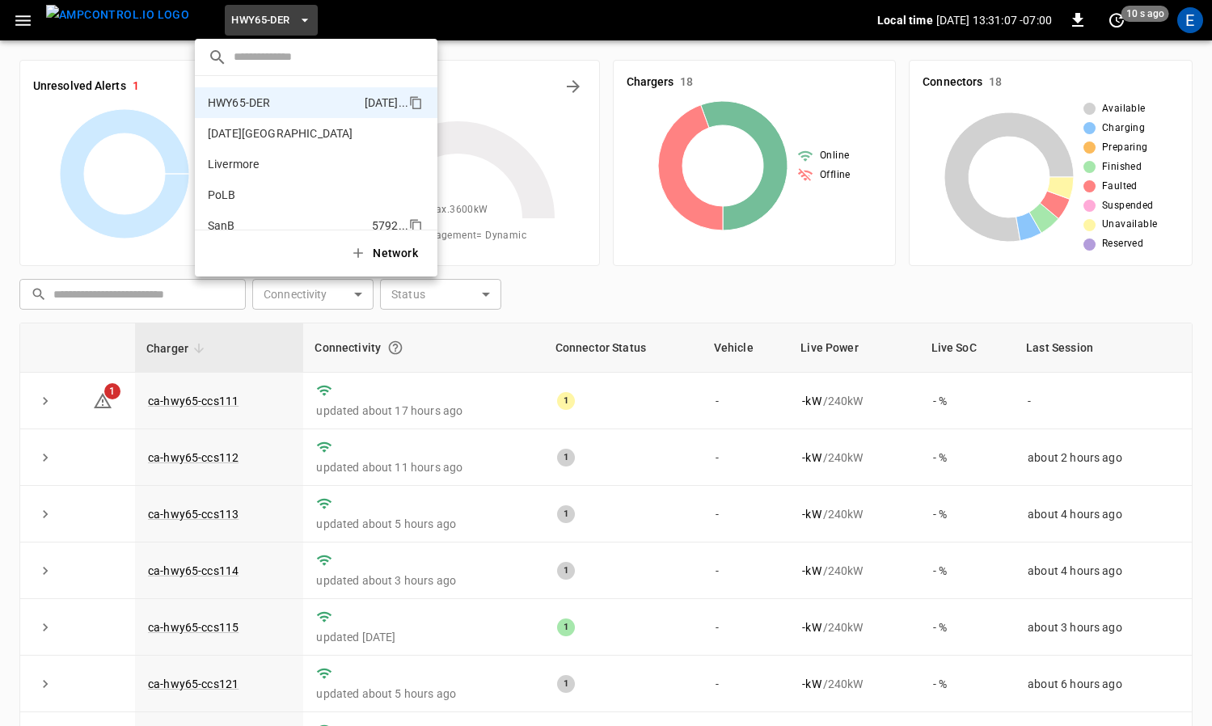
click at [260, 217] on li "SanB 5792 ..." at bounding box center [316, 225] width 242 height 31
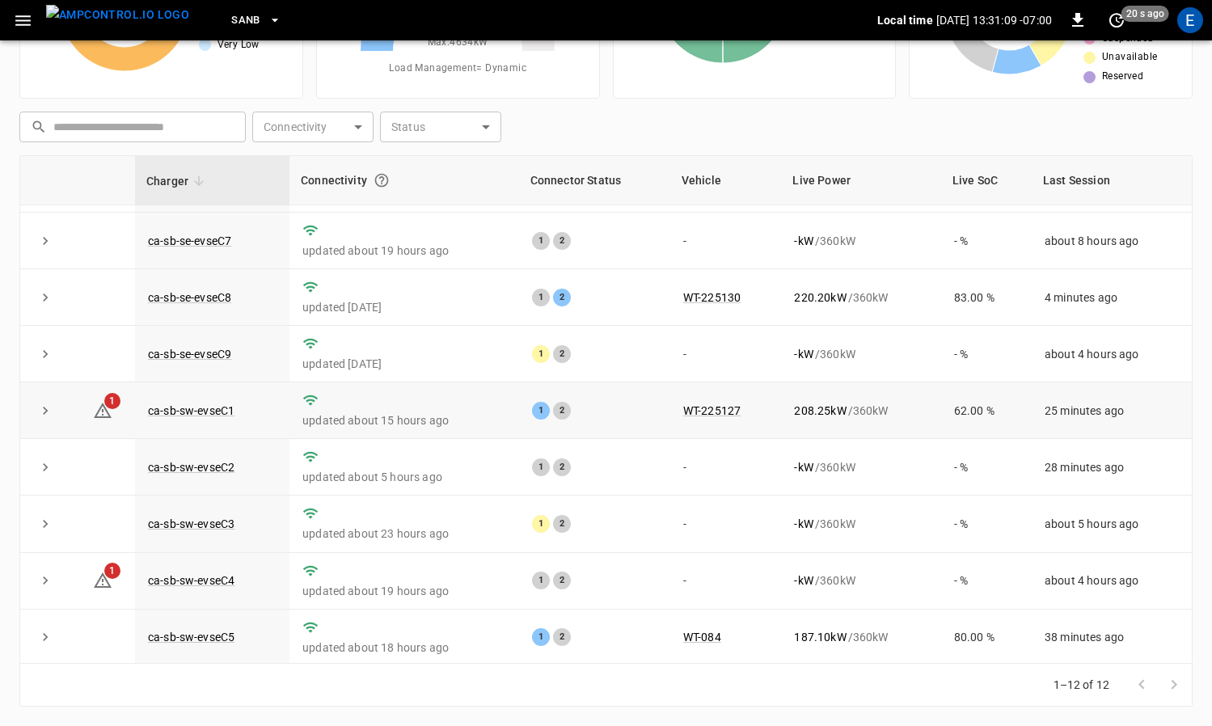
scroll to position [161, 0]
click at [217, 300] on link "ca-sb-se-evseC8" at bounding box center [190, 298] width 90 height 19
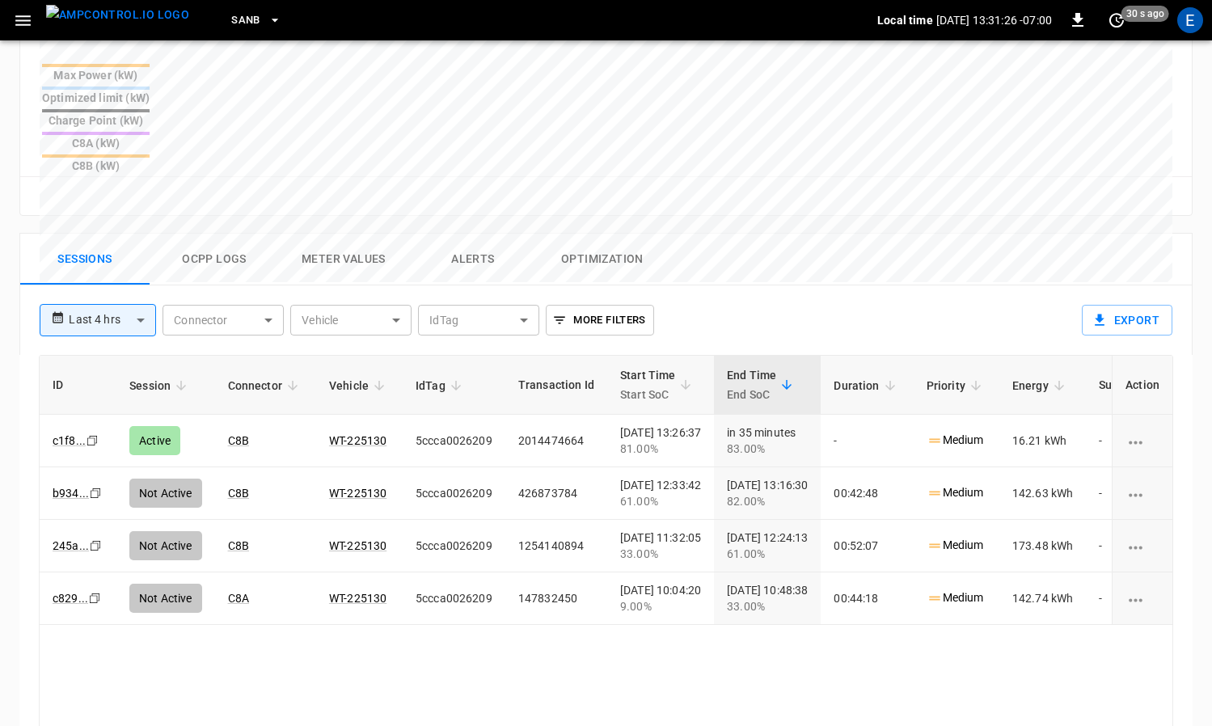
scroll to position [694, 0]
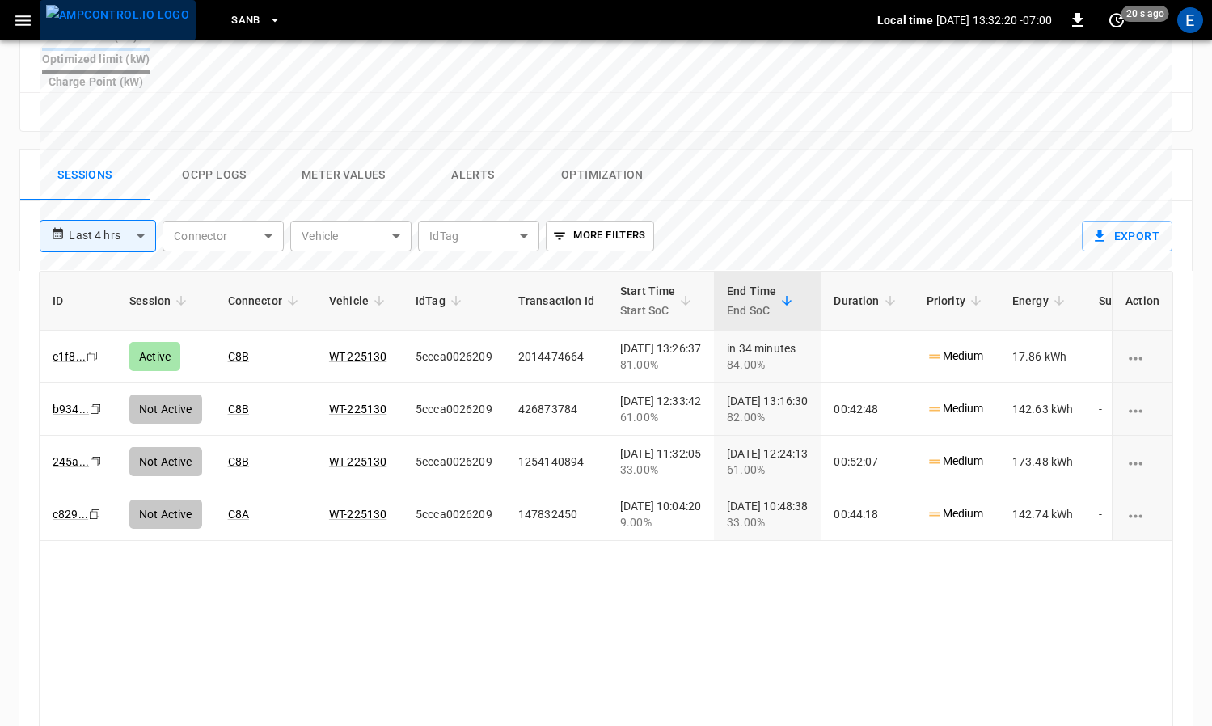
click at [139, 25] on img "menu" at bounding box center [117, 15] width 143 height 20
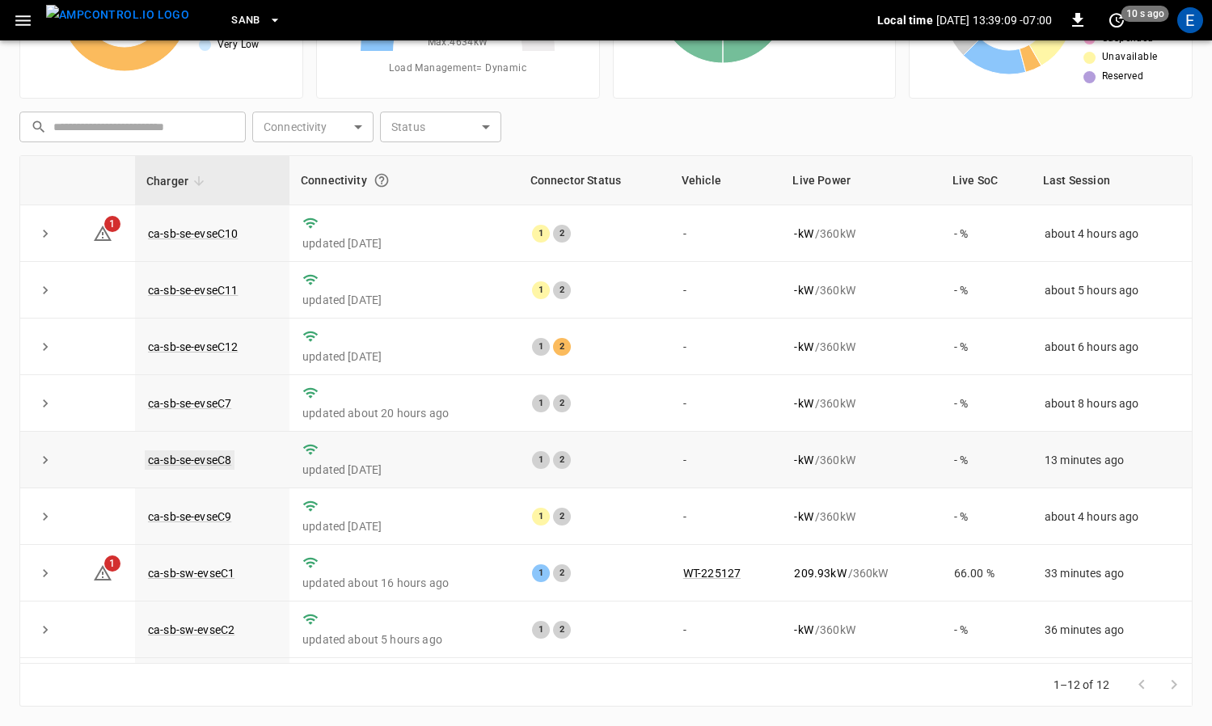
click at [214, 454] on link "ca-sb-se-evseC8" at bounding box center [190, 459] width 90 height 19
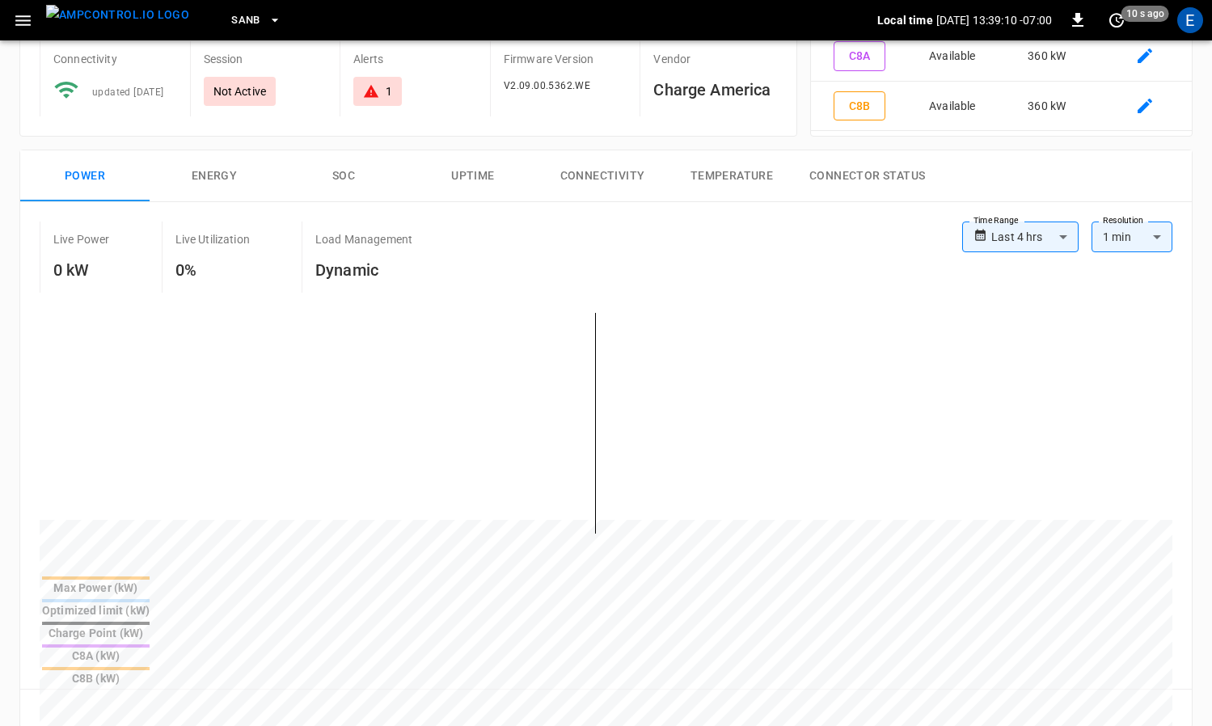
scroll to position [647, 0]
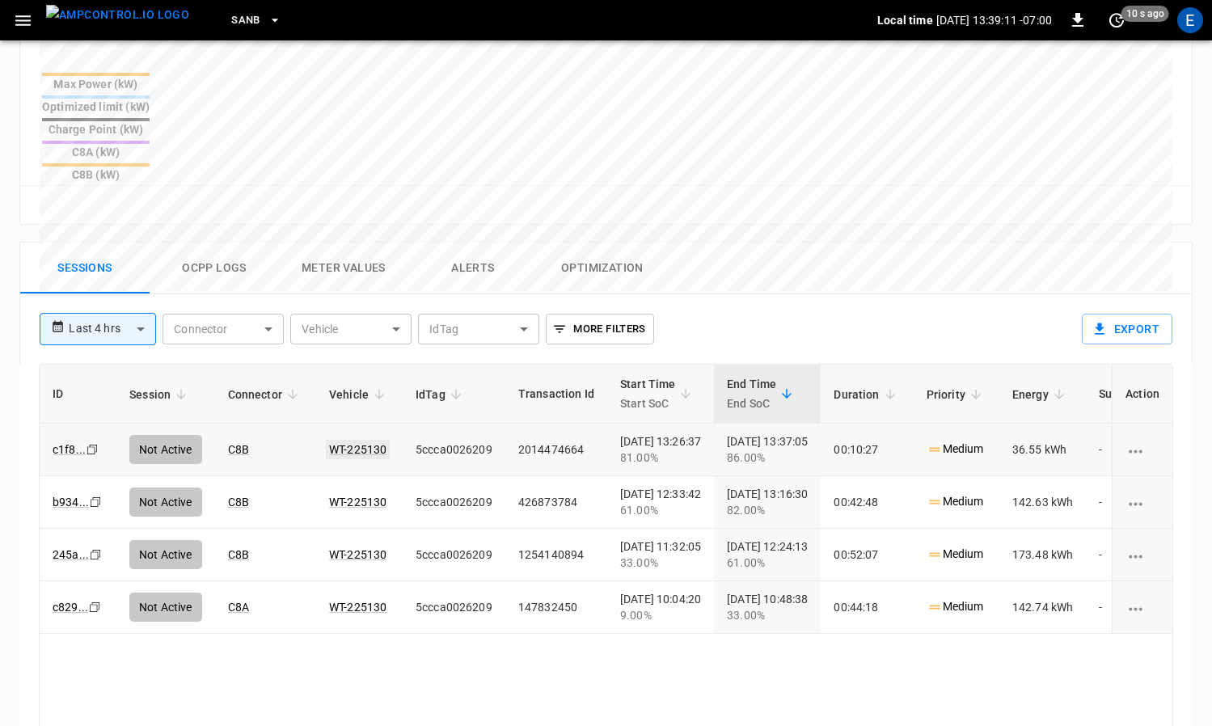
click at [353, 440] on link "WT-225130" at bounding box center [358, 449] width 64 height 19
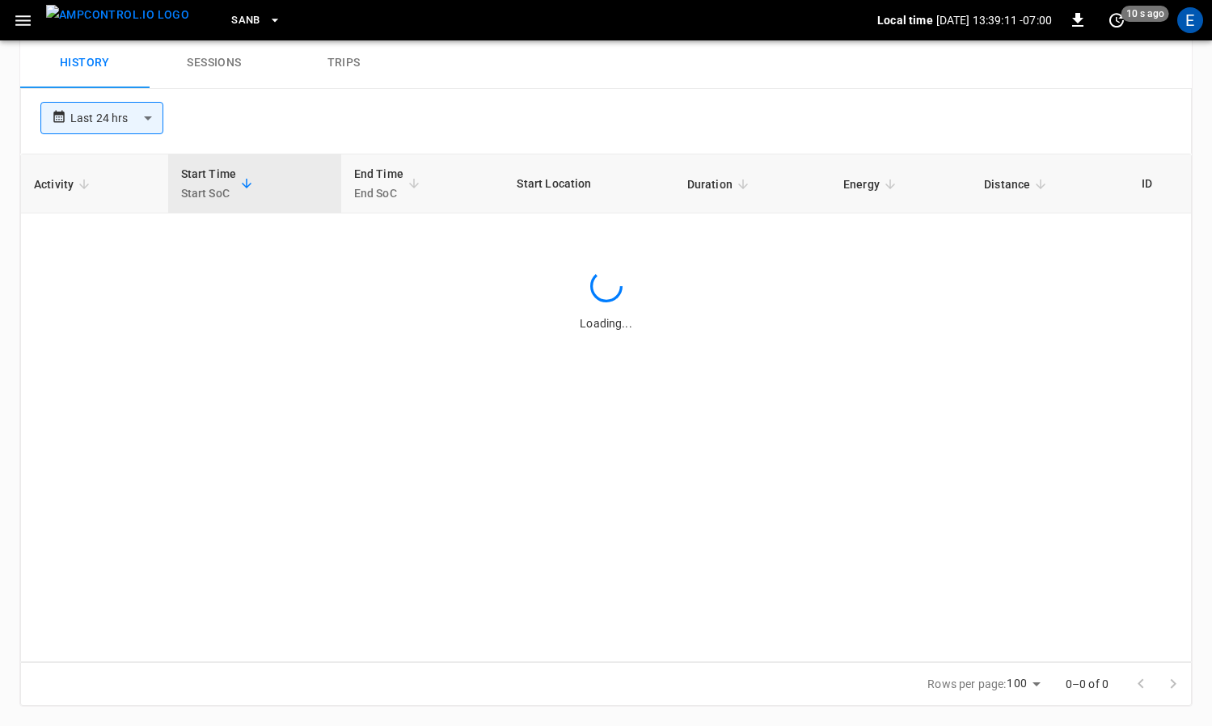
scroll to position [647, 0]
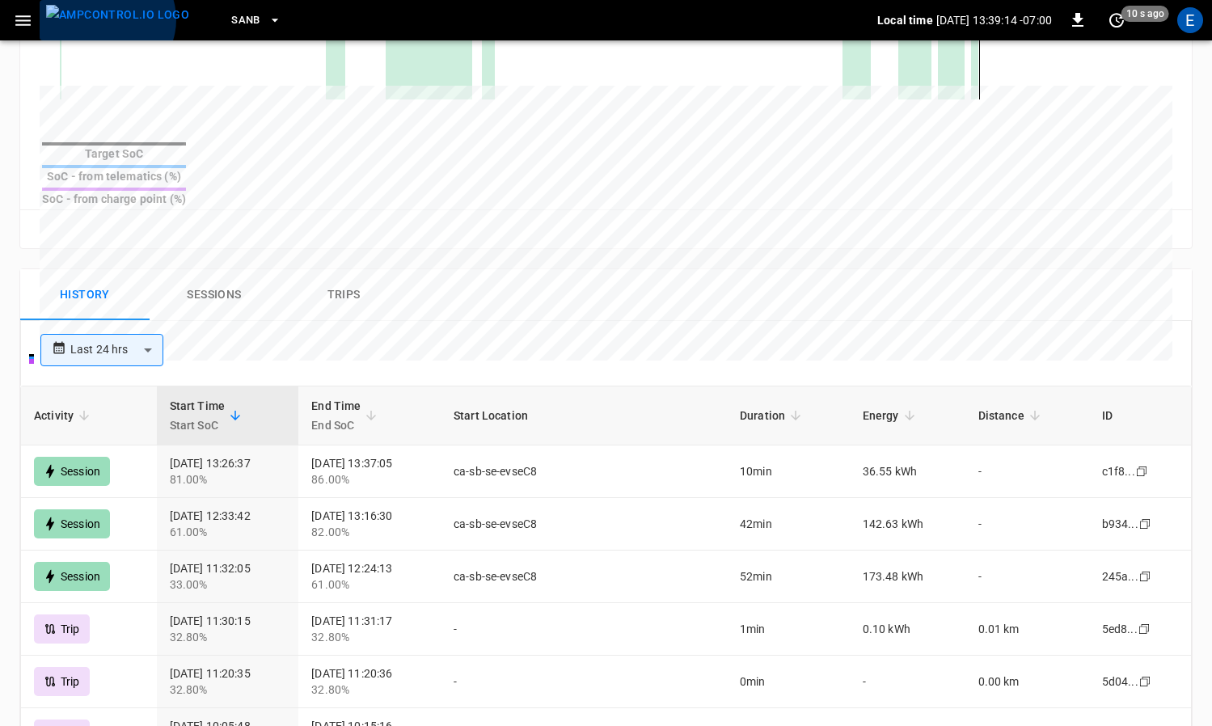
click at [106, 19] on img "menu" at bounding box center [117, 15] width 143 height 20
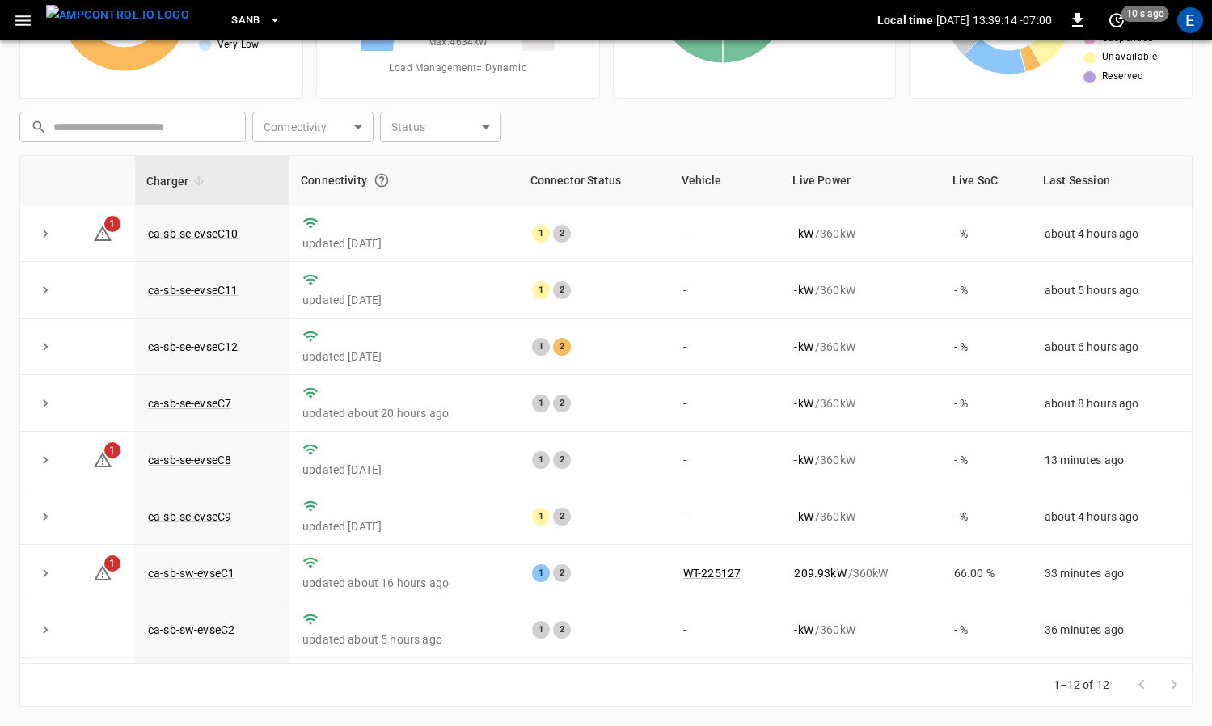
scroll to position [167, 0]
click at [207, 461] on link "ca-sb-se-evseC8" at bounding box center [190, 459] width 90 height 19
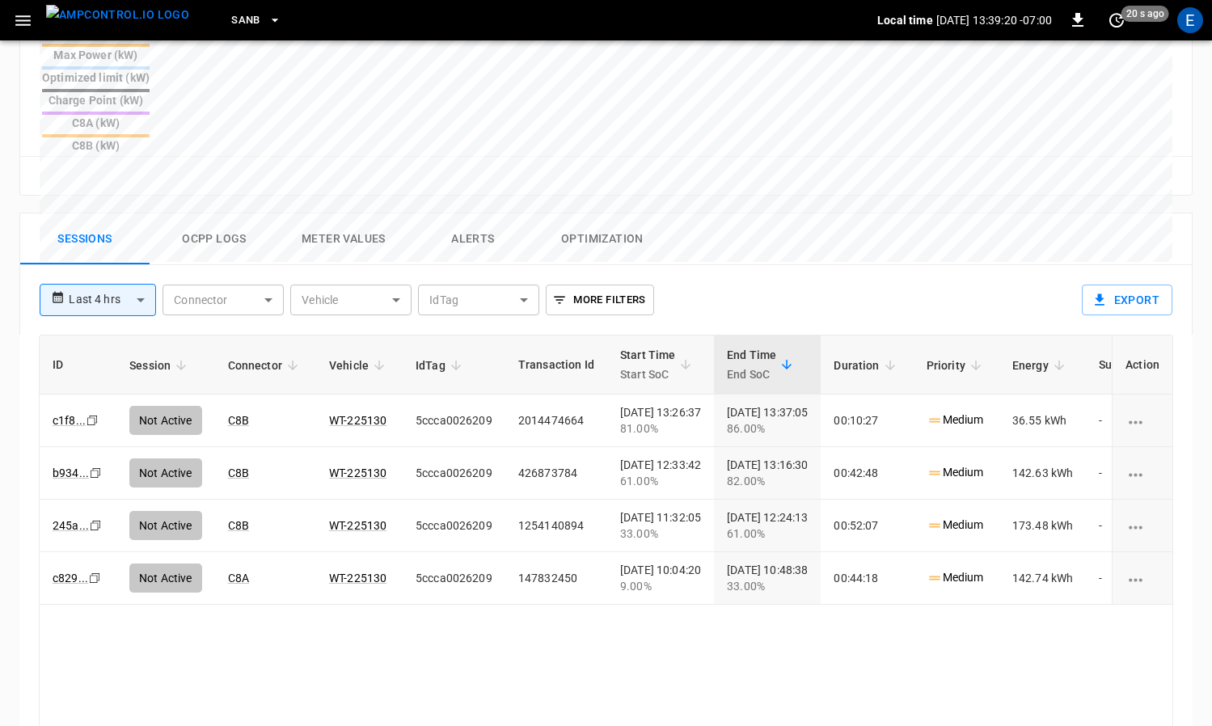
scroll to position [704, 0]
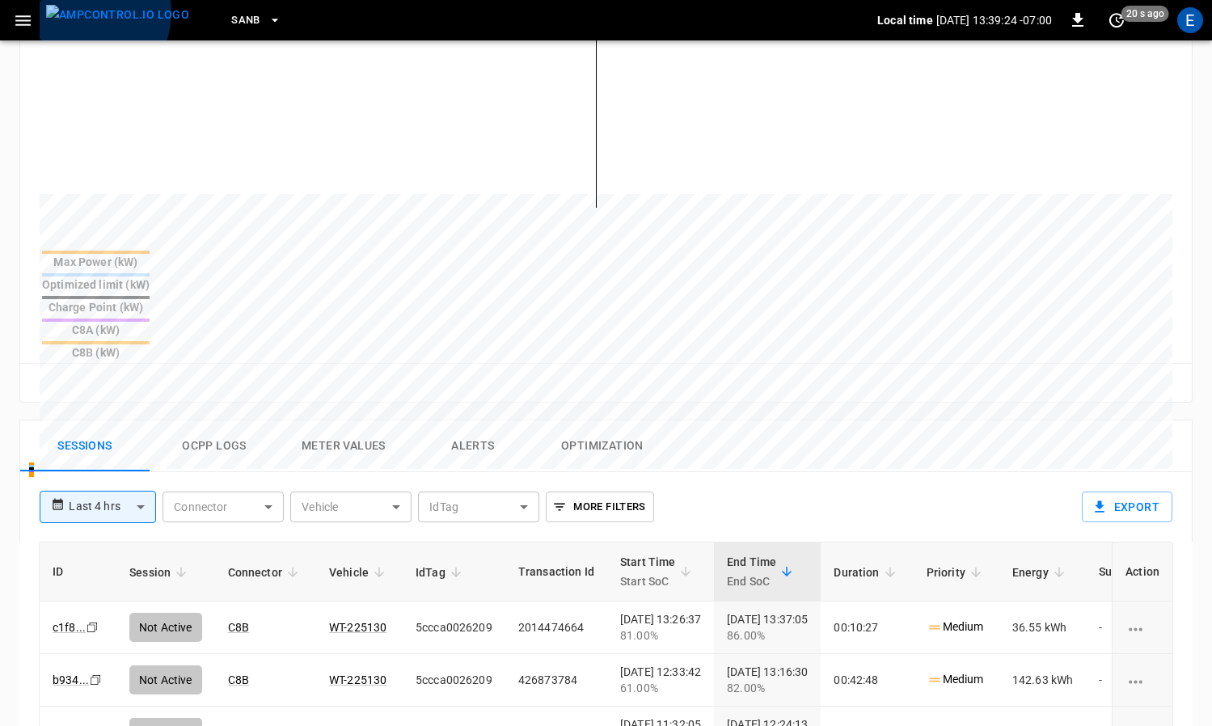
click at [82, 12] on img "menu" at bounding box center [117, 15] width 143 height 20
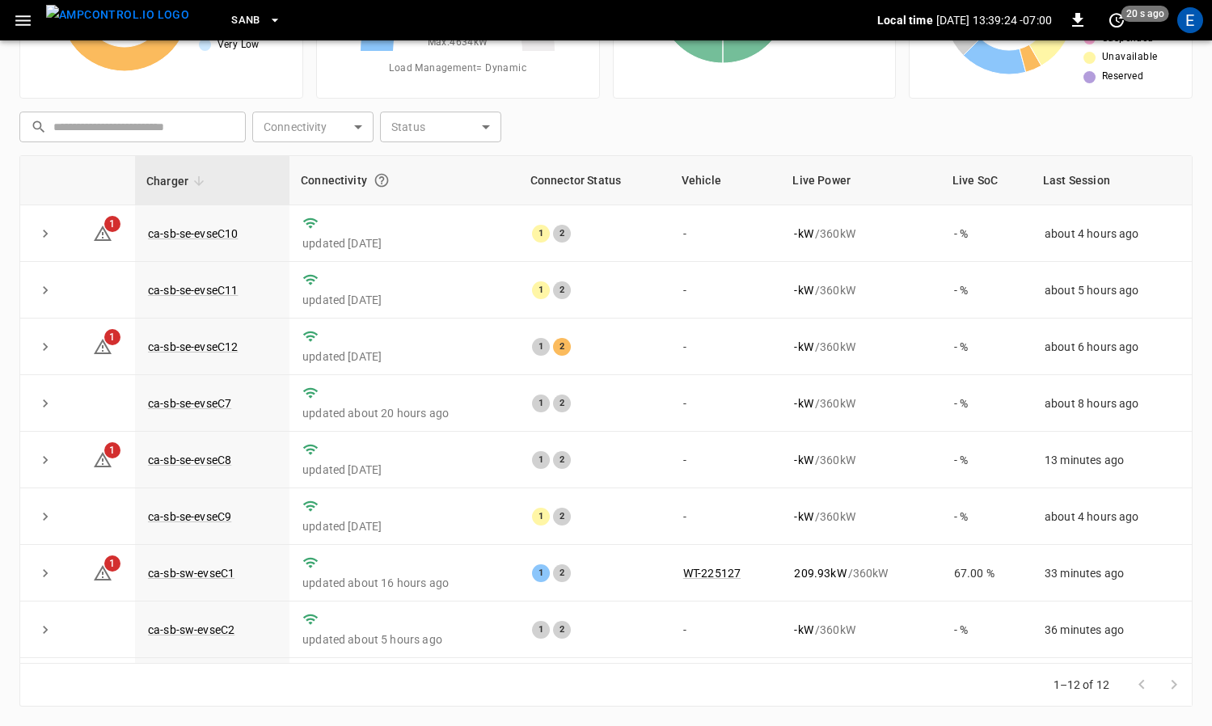
scroll to position [167, 0]
click at [221, 341] on link "ca-sb-se-evseC12" at bounding box center [193, 346] width 96 height 19
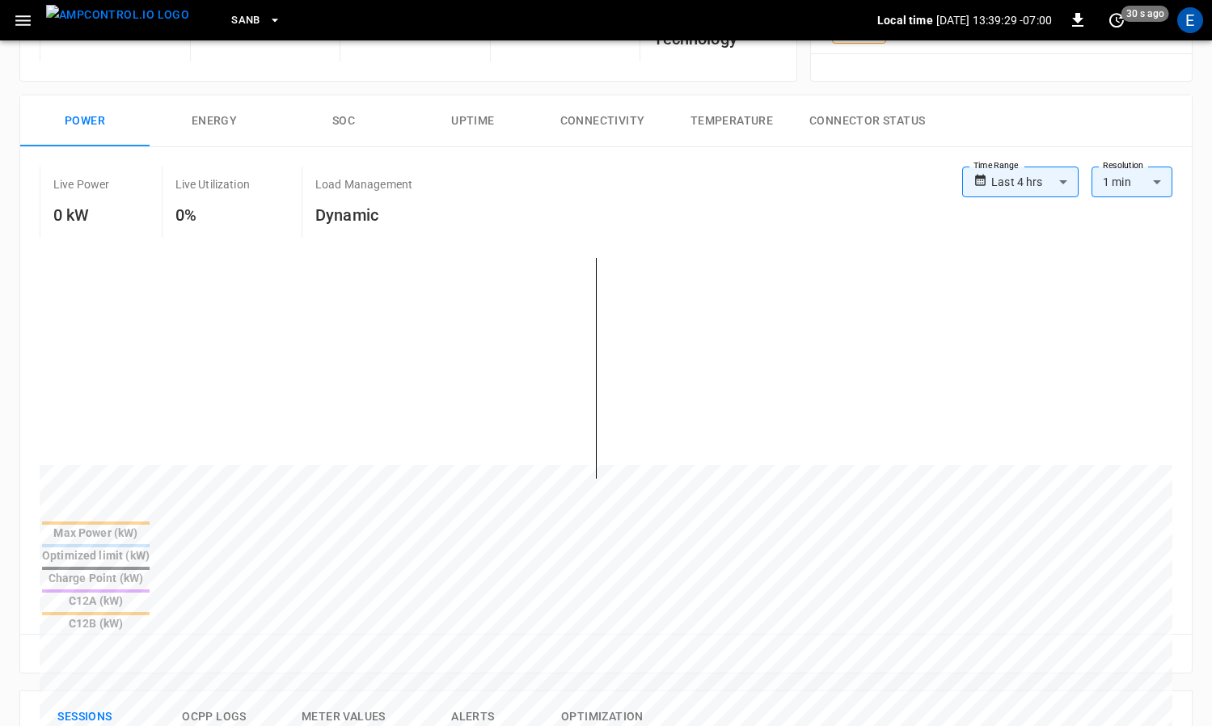
scroll to position [702, 0]
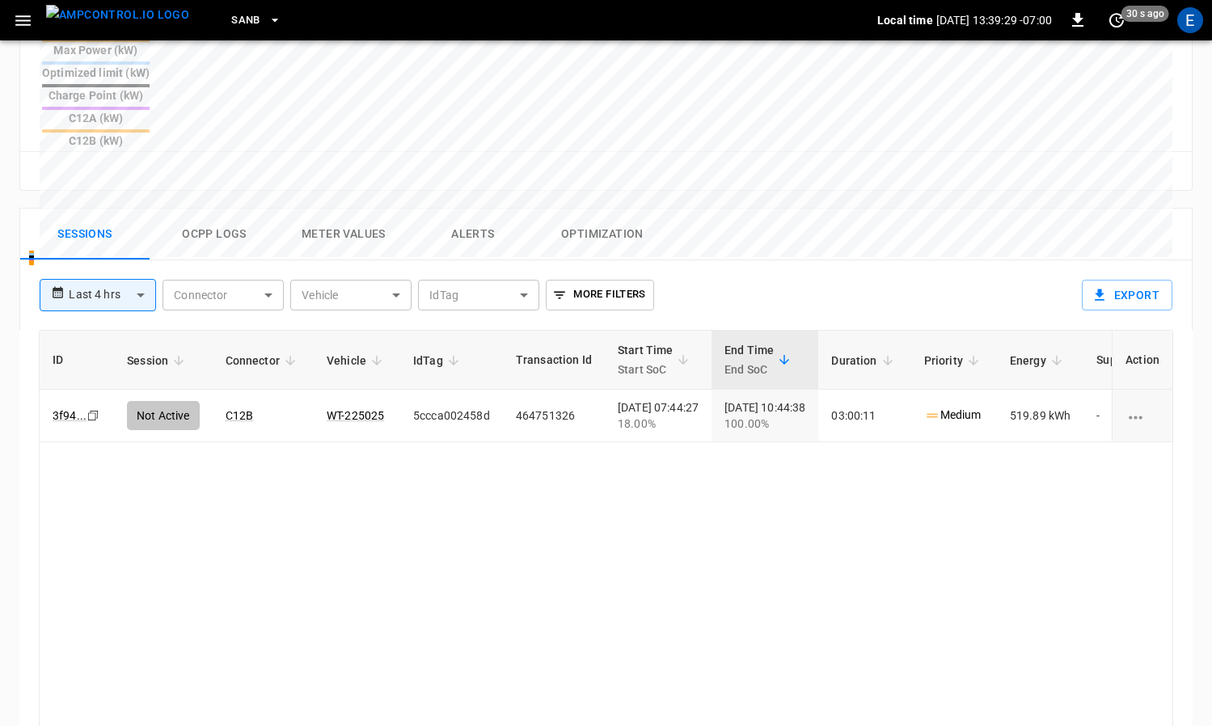
click at [212, 209] on button "Ocpp logs" at bounding box center [214, 235] width 129 height 52
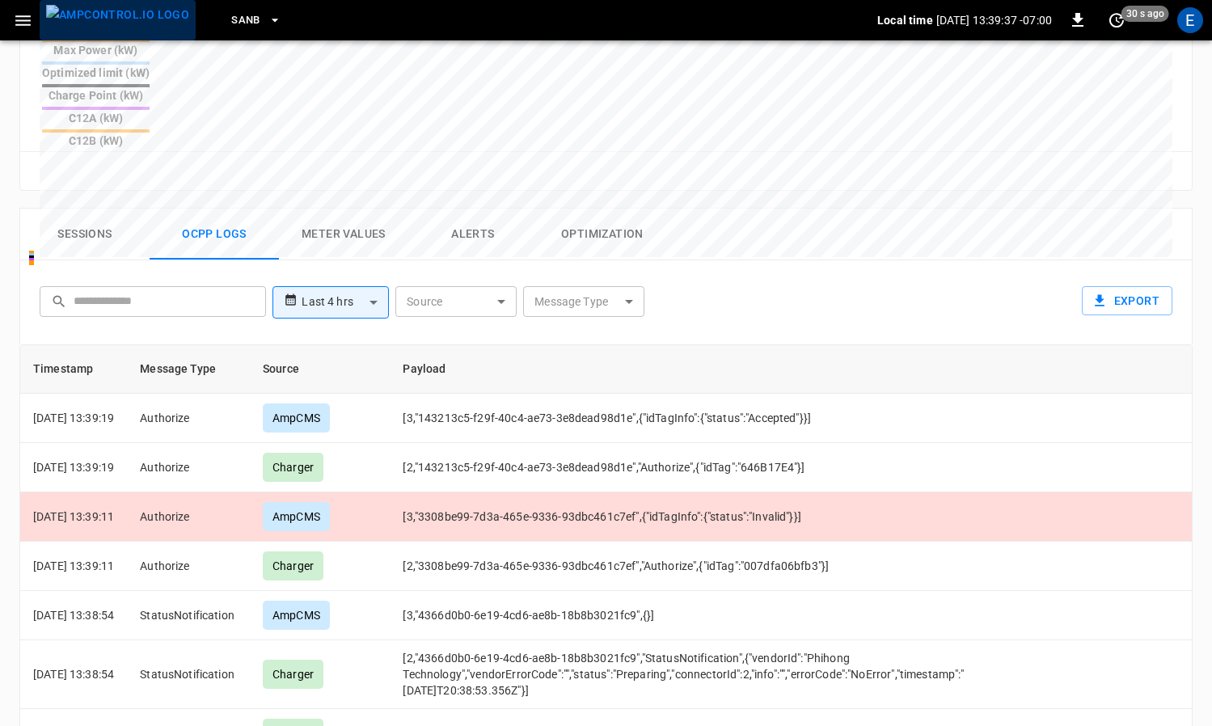
click at [136, 25] on img "menu" at bounding box center [117, 15] width 143 height 20
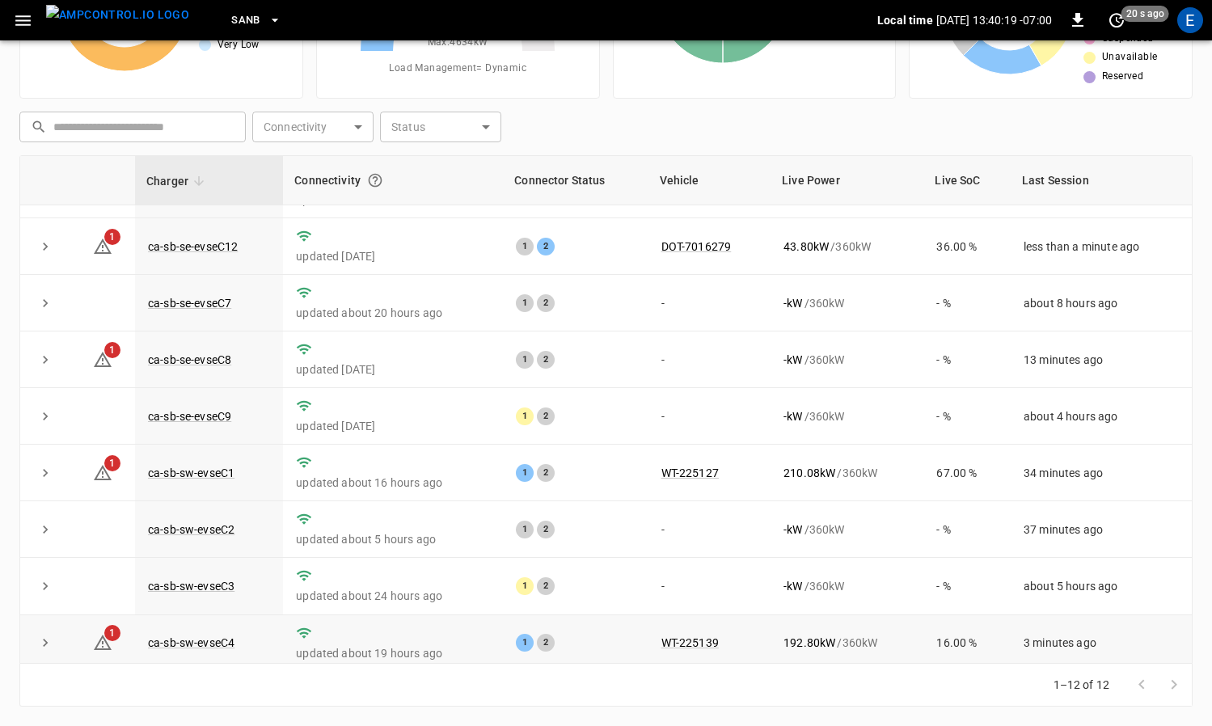
scroll to position [92, 0]
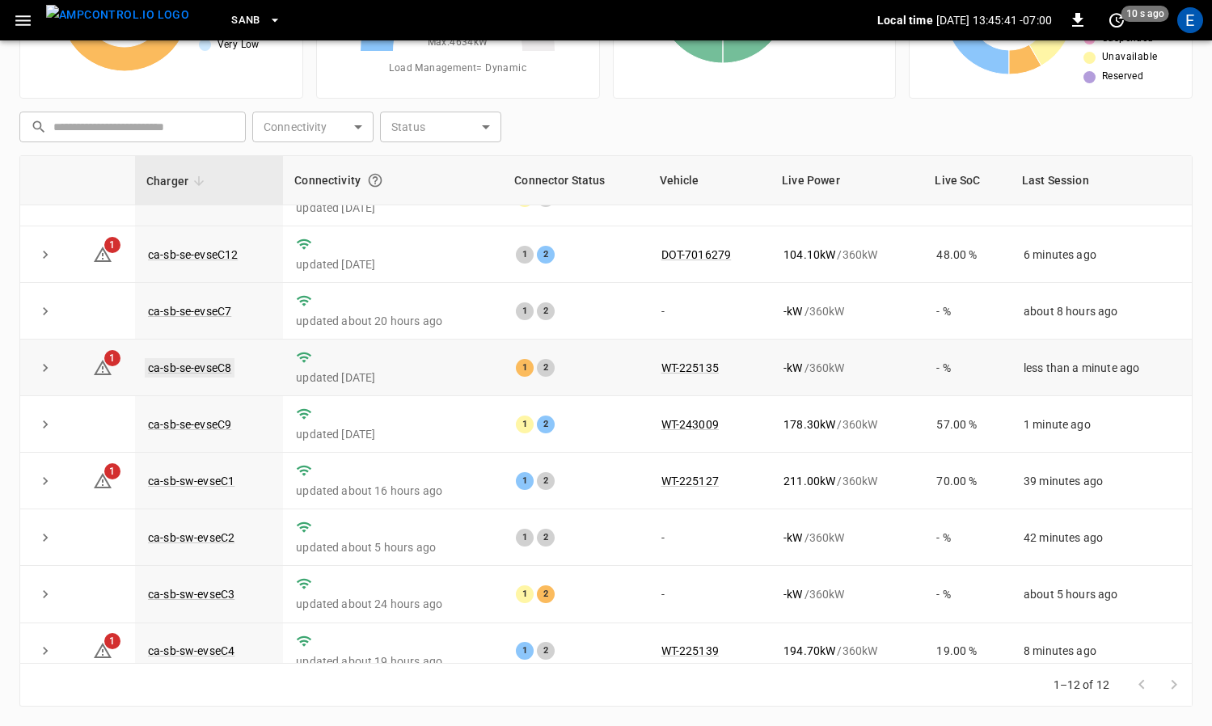
click at [214, 361] on link "ca-sb-se-evseC8" at bounding box center [190, 367] width 90 height 19
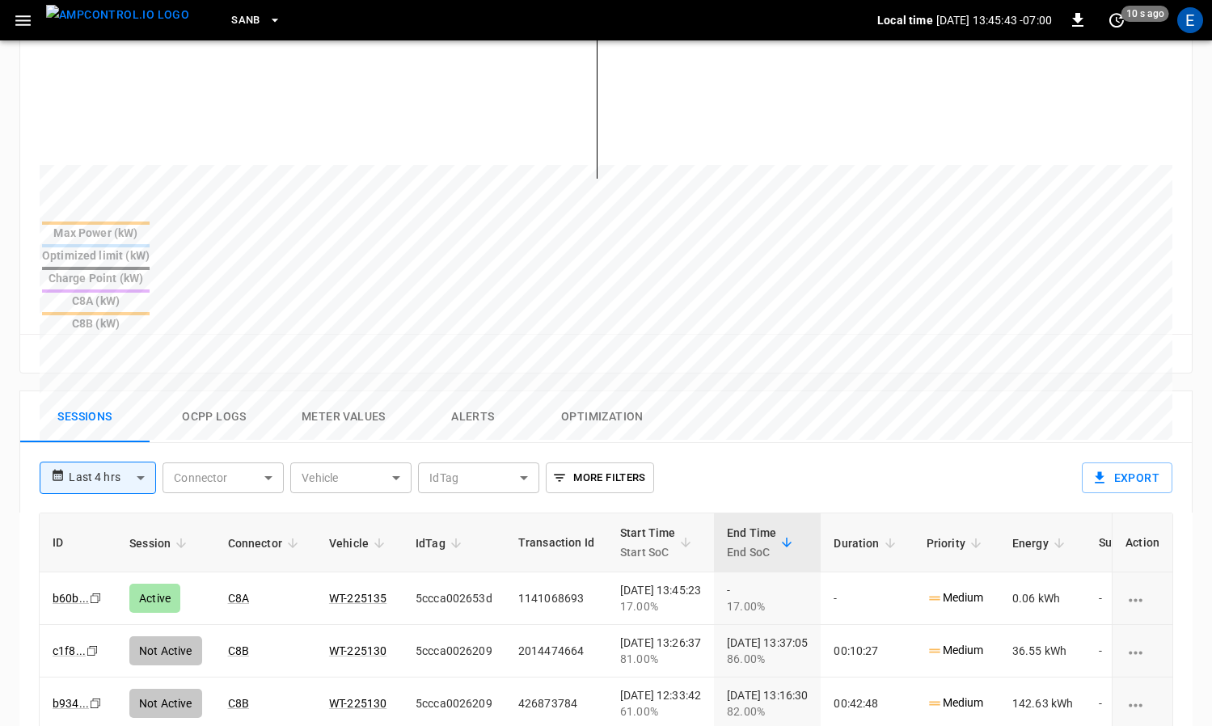
scroll to position [689, 0]
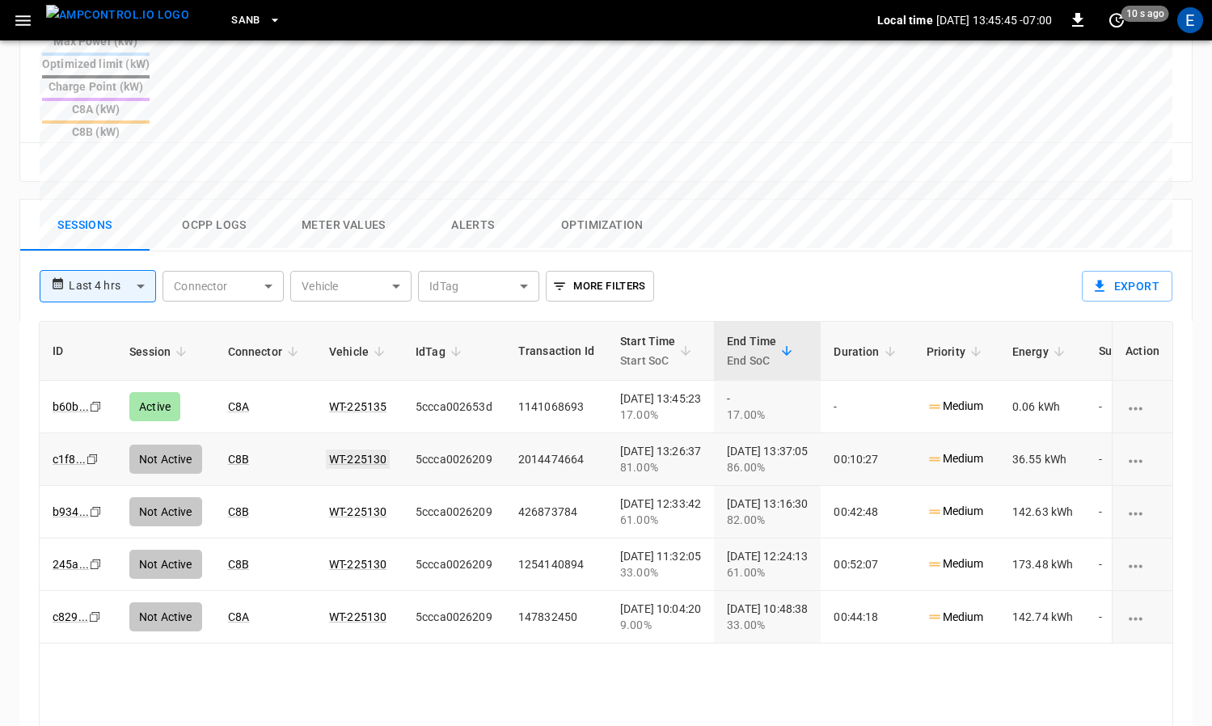
click at [357, 449] on link "WT-225130" at bounding box center [358, 458] width 64 height 19
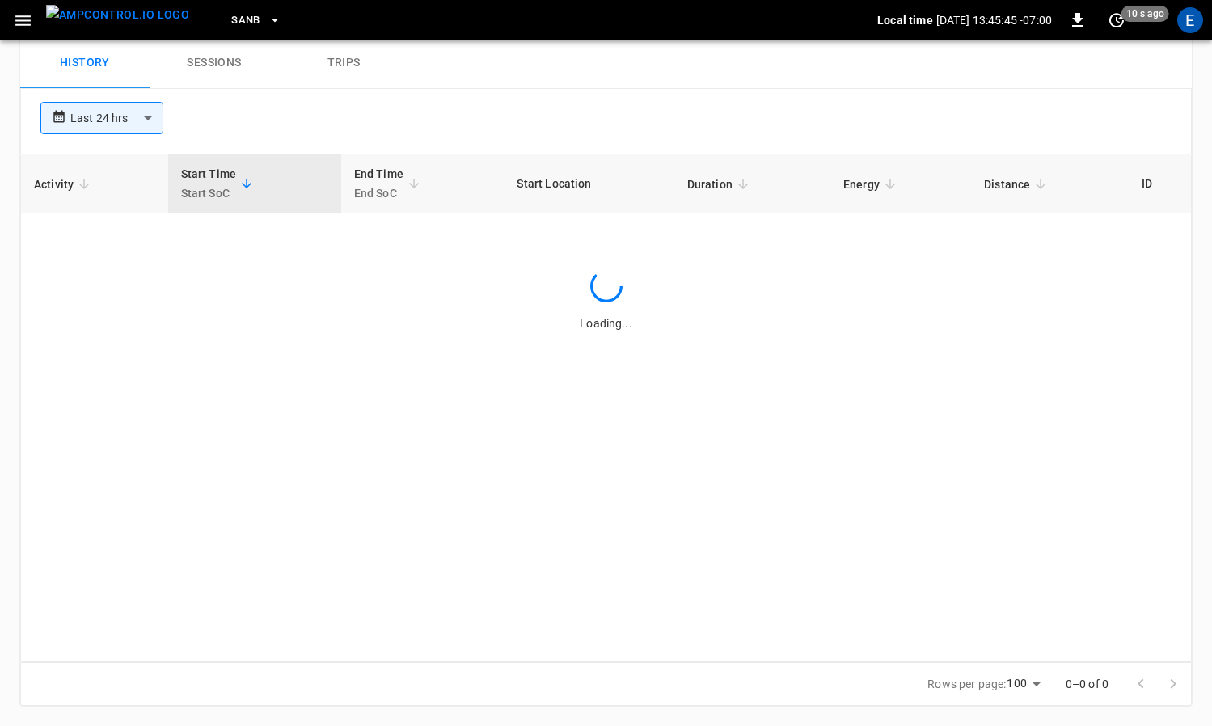
scroll to position [689, 0]
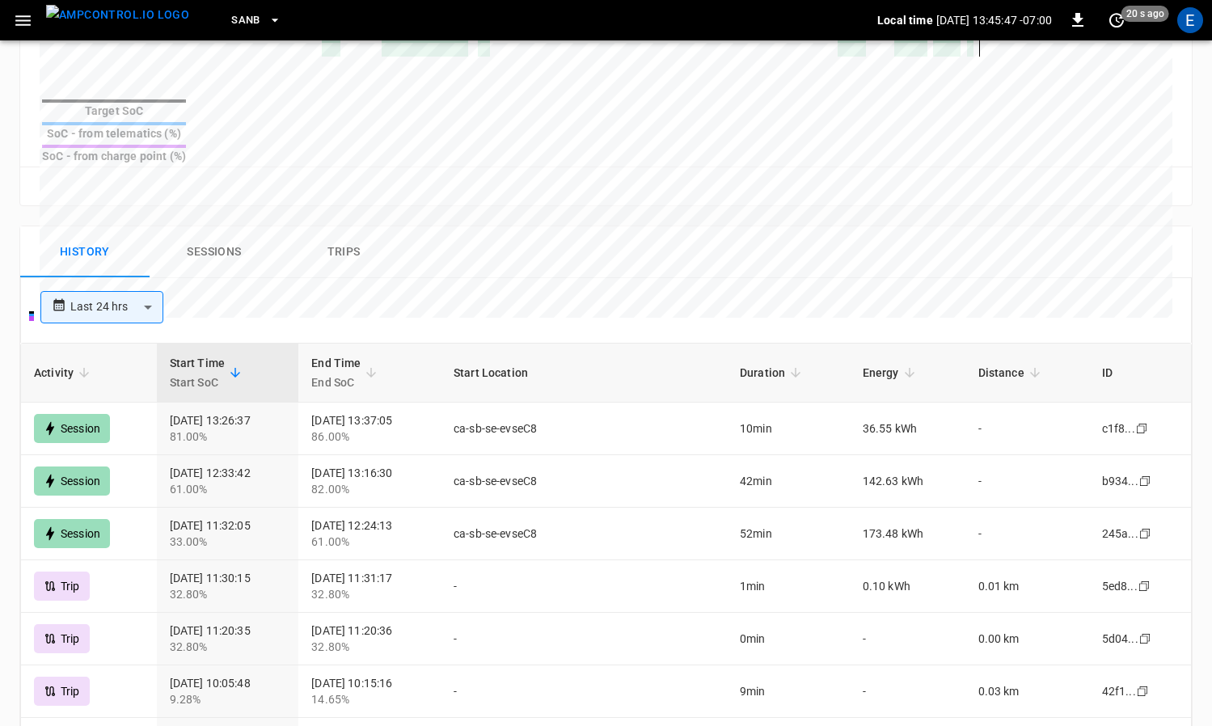
click at [113, 22] on img "menu" at bounding box center [117, 15] width 143 height 20
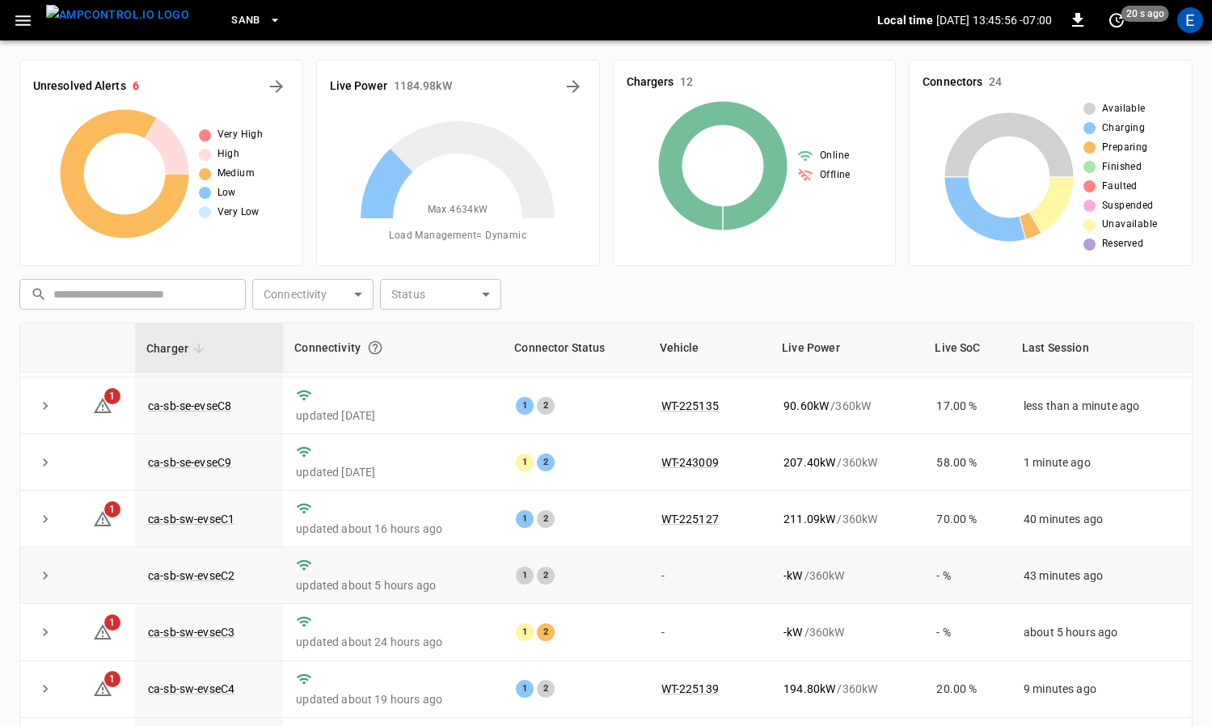
scroll to position [167, 0]
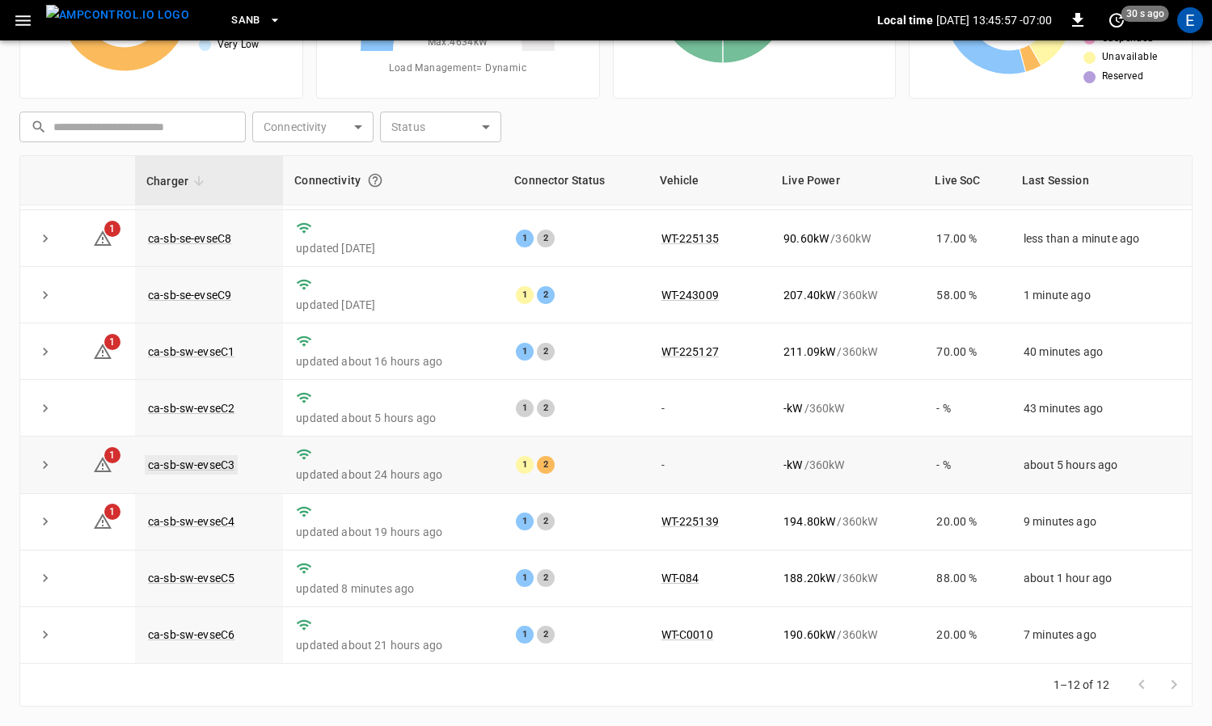
click at [199, 462] on link "ca-sb-sw-evseC3" at bounding box center [191, 464] width 93 height 19
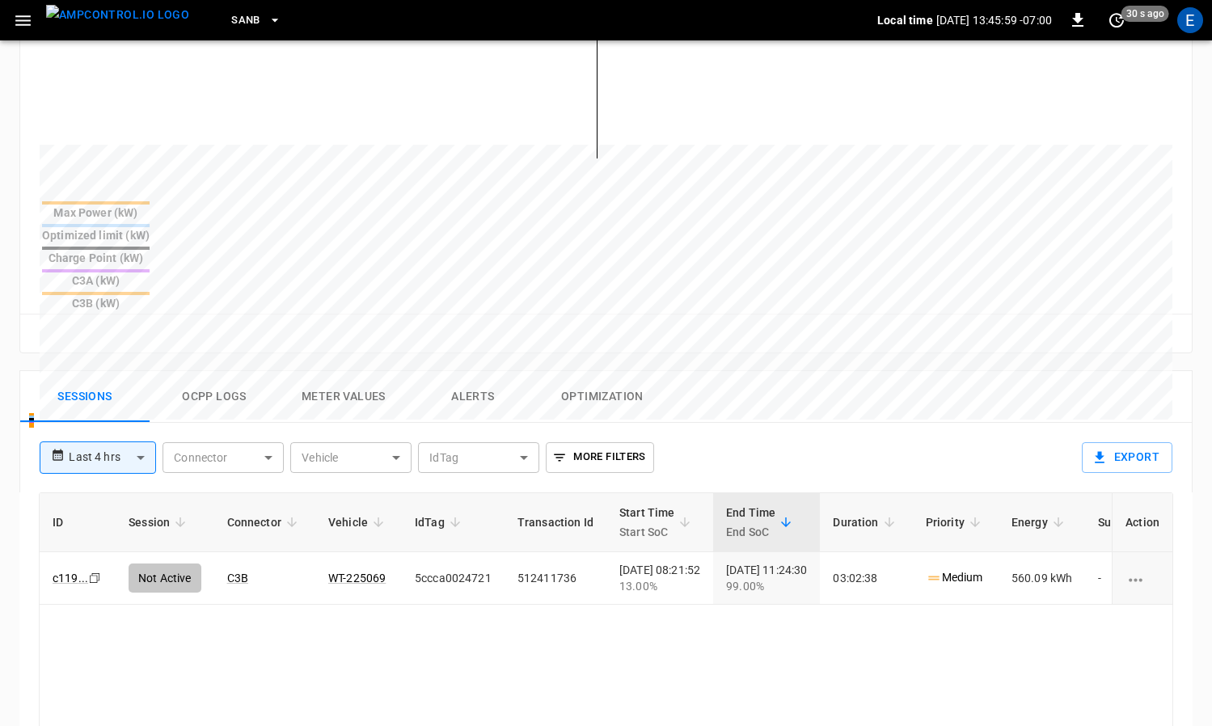
scroll to position [695, 0]
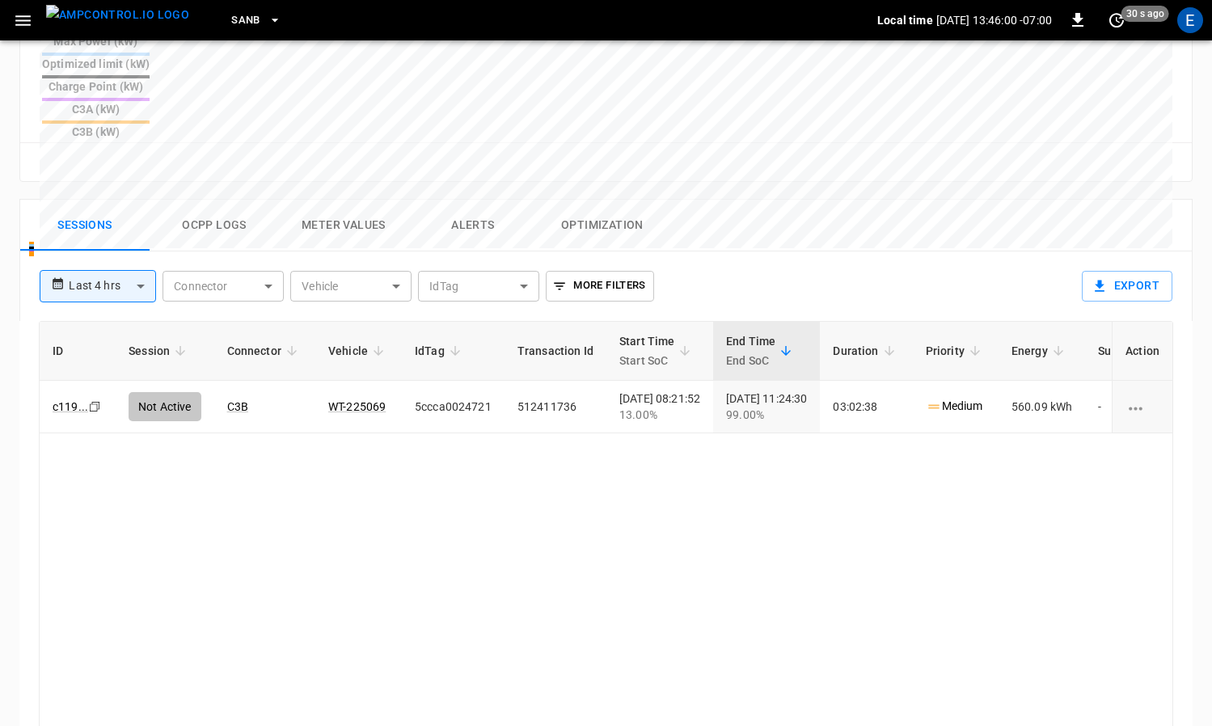
click at [188, 200] on button "Ocpp logs" at bounding box center [214, 226] width 129 height 52
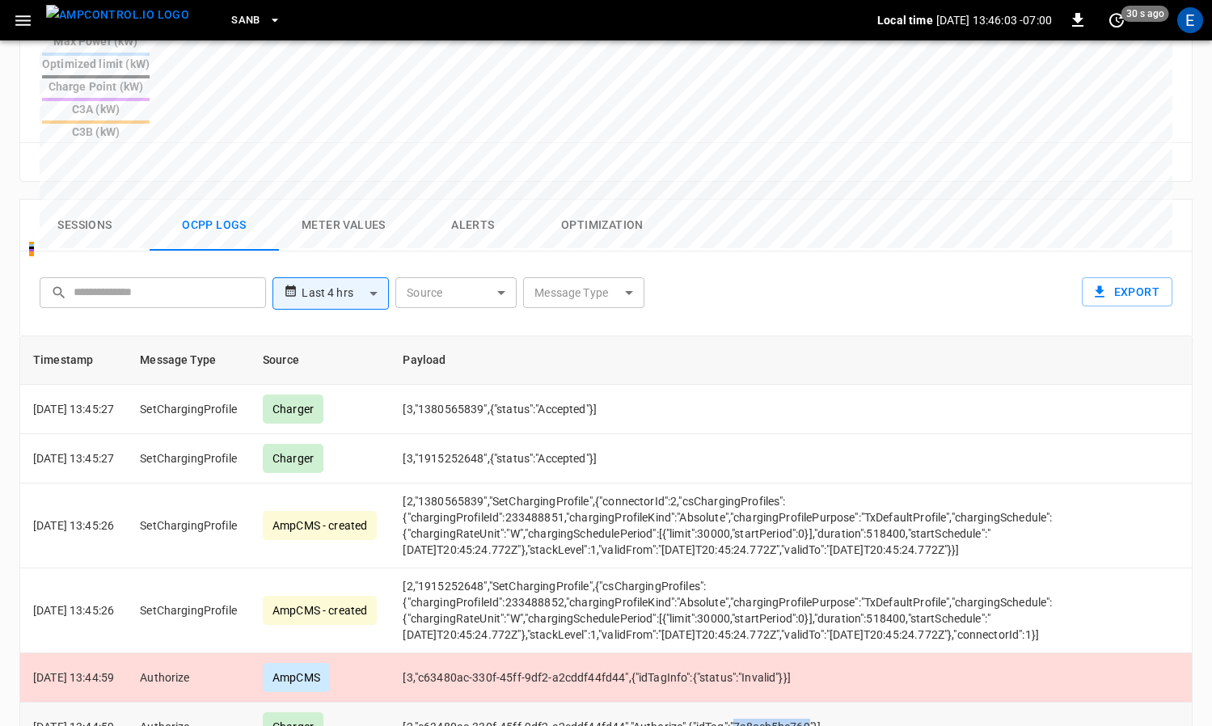
drag, startPoint x: 758, startPoint y: 664, endPoint x: 833, endPoint y: 671, distance: 74.6
click at [833, 702] on td "[2,"c63480ac-330f-45ff-9df2-a2cddf44fd44","Authorize",{"idTag":"7a8ecb5be769"}]" at bounding box center [727, 726] width 675 height 49
copy td "7a8ecb5be769"
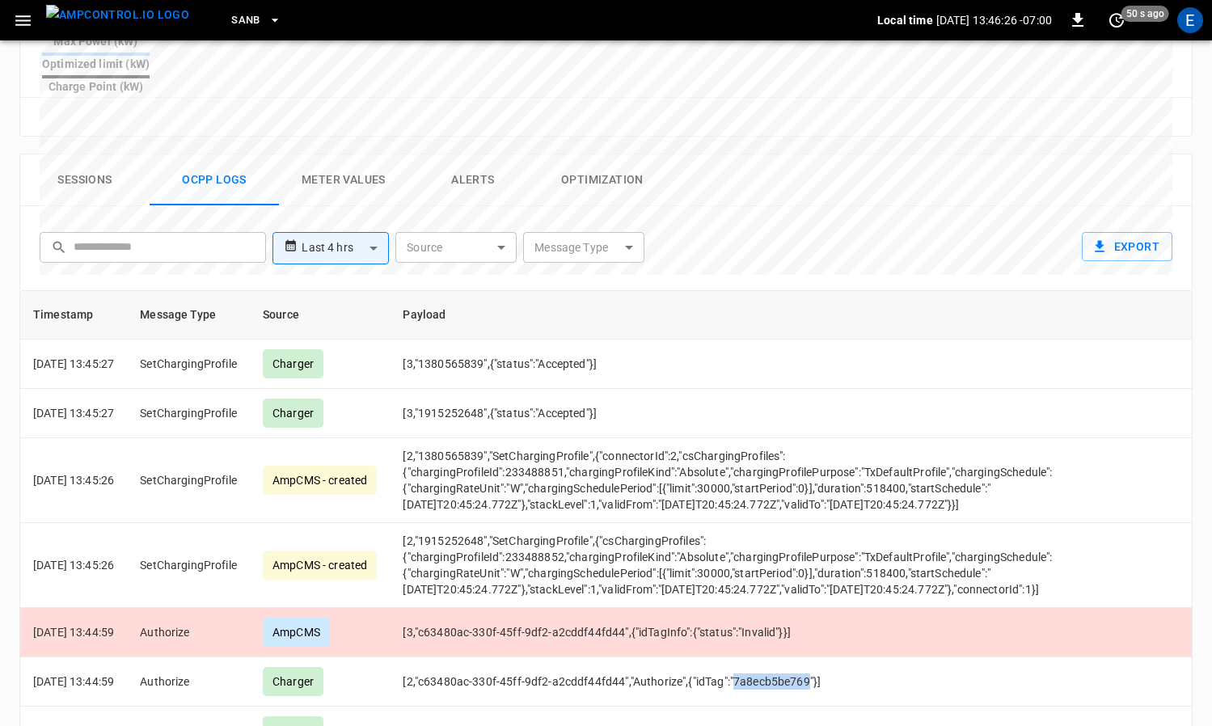
click at [101, 154] on button "Sessions" at bounding box center [84, 180] width 129 height 52
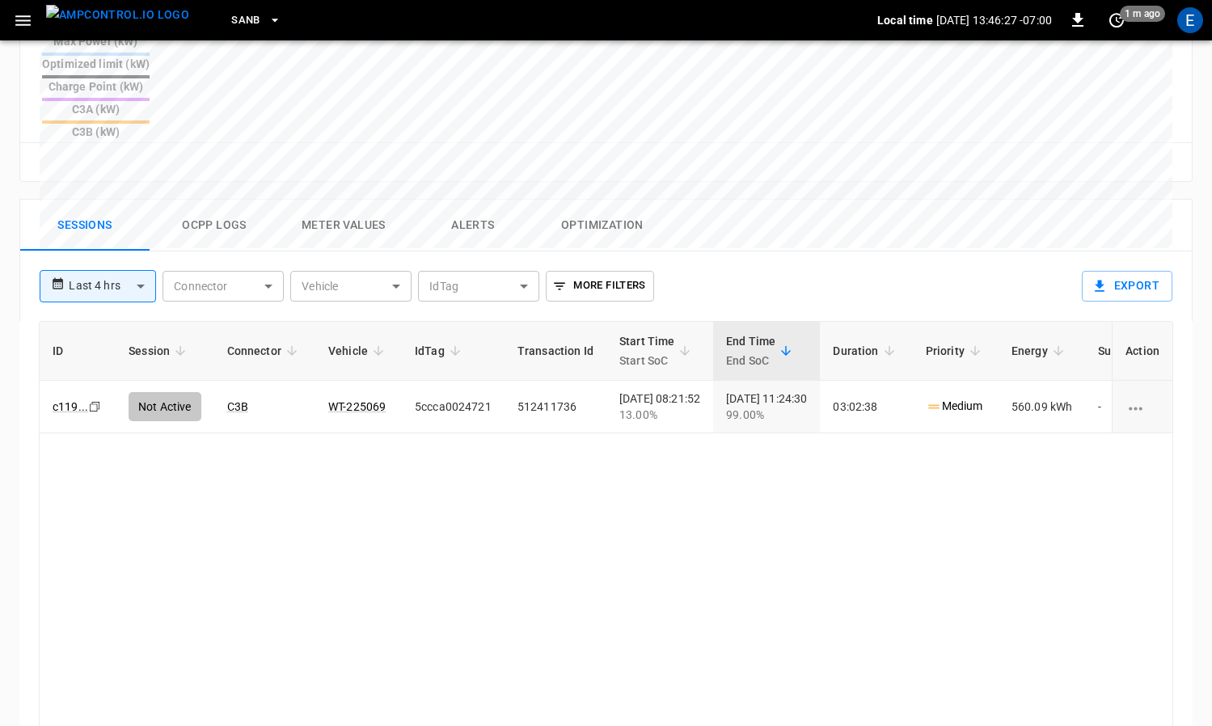
click at [119, 23] on img "menu" at bounding box center [117, 15] width 143 height 20
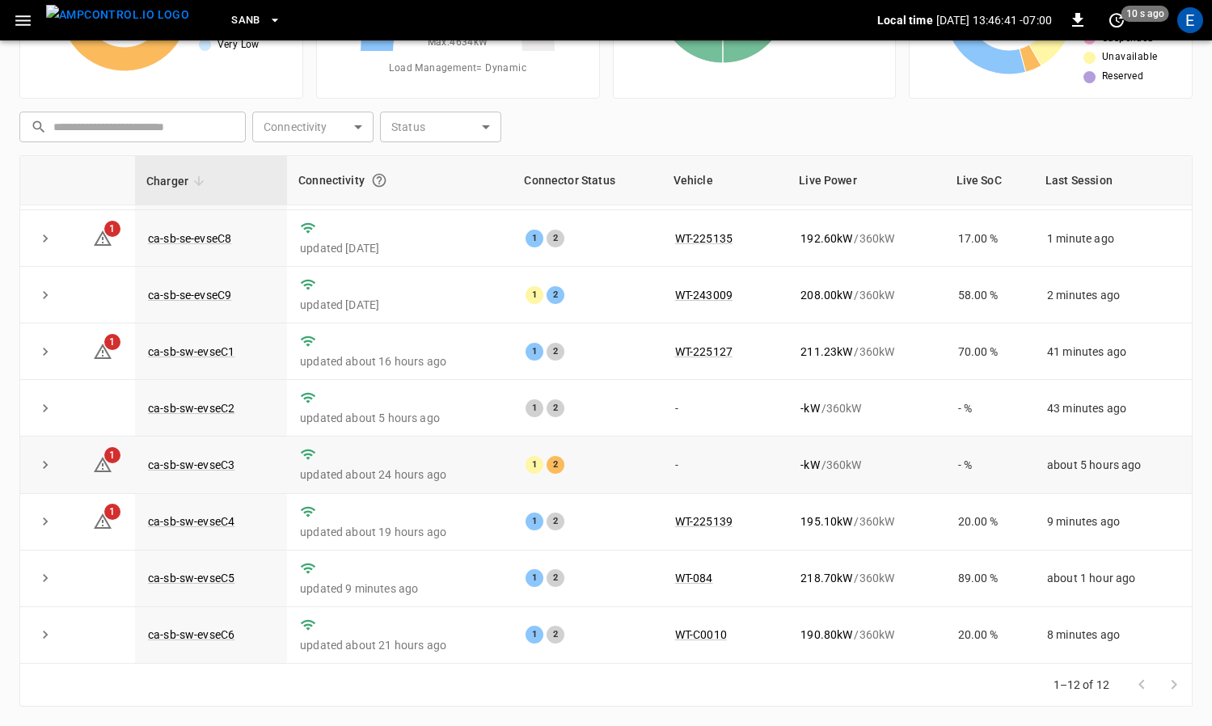
scroll to position [59, 0]
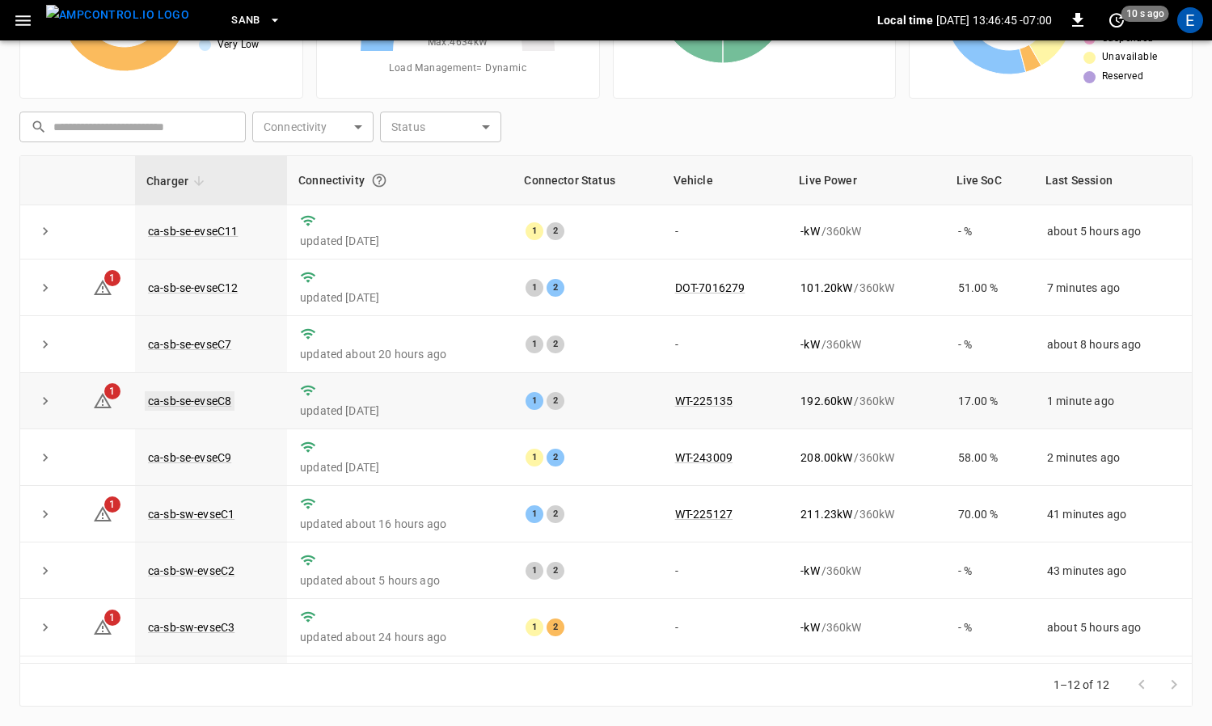
click at [228, 403] on link "ca-sb-se-evseC8" at bounding box center [190, 400] width 90 height 19
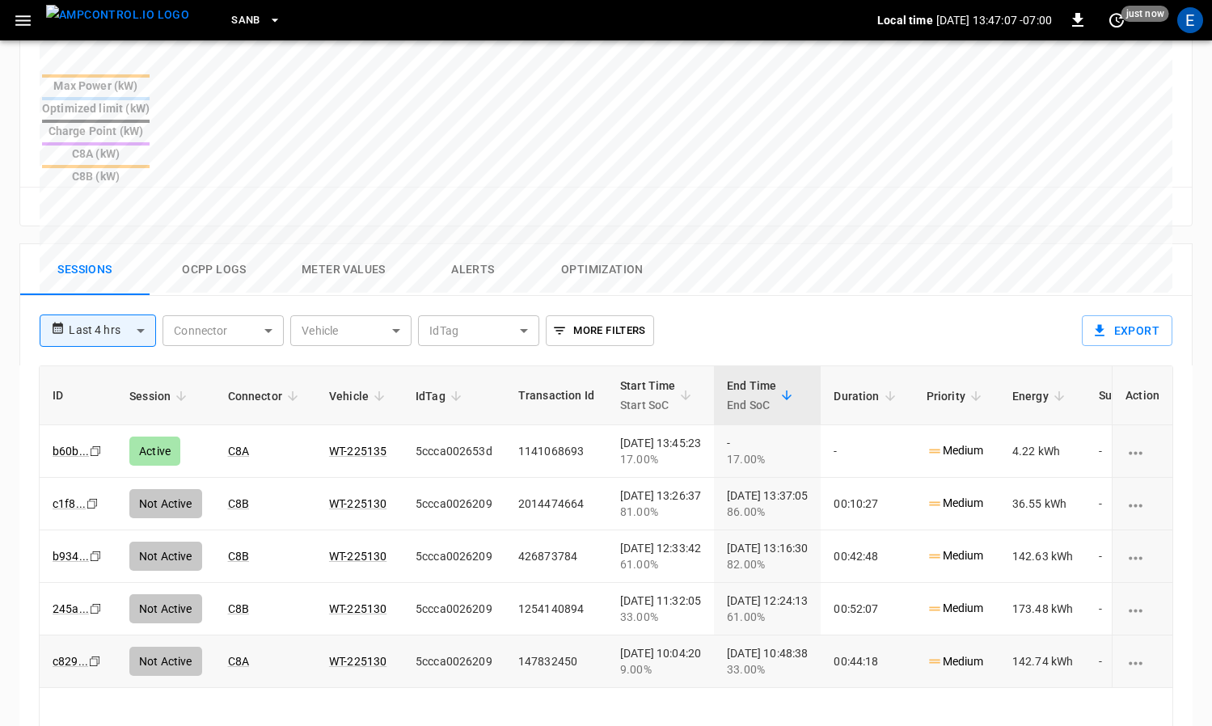
scroll to position [0, 6]
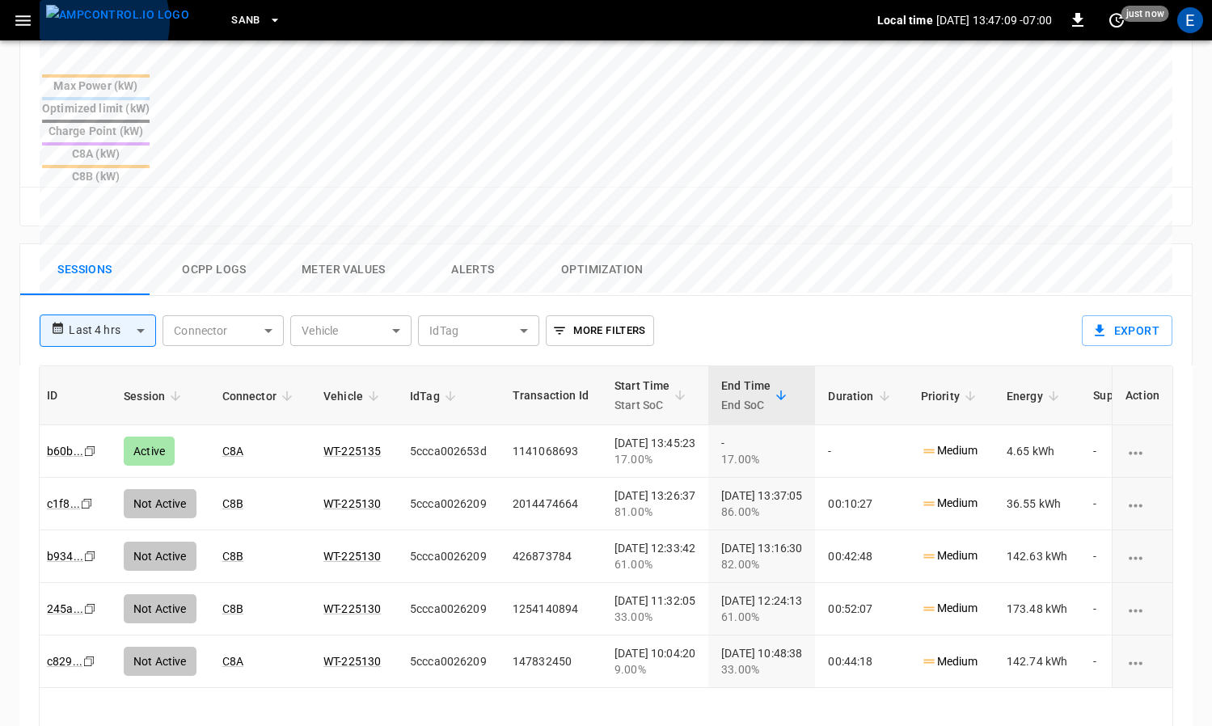
click at [86, 22] on img "menu" at bounding box center [117, 15] width 143 height 20
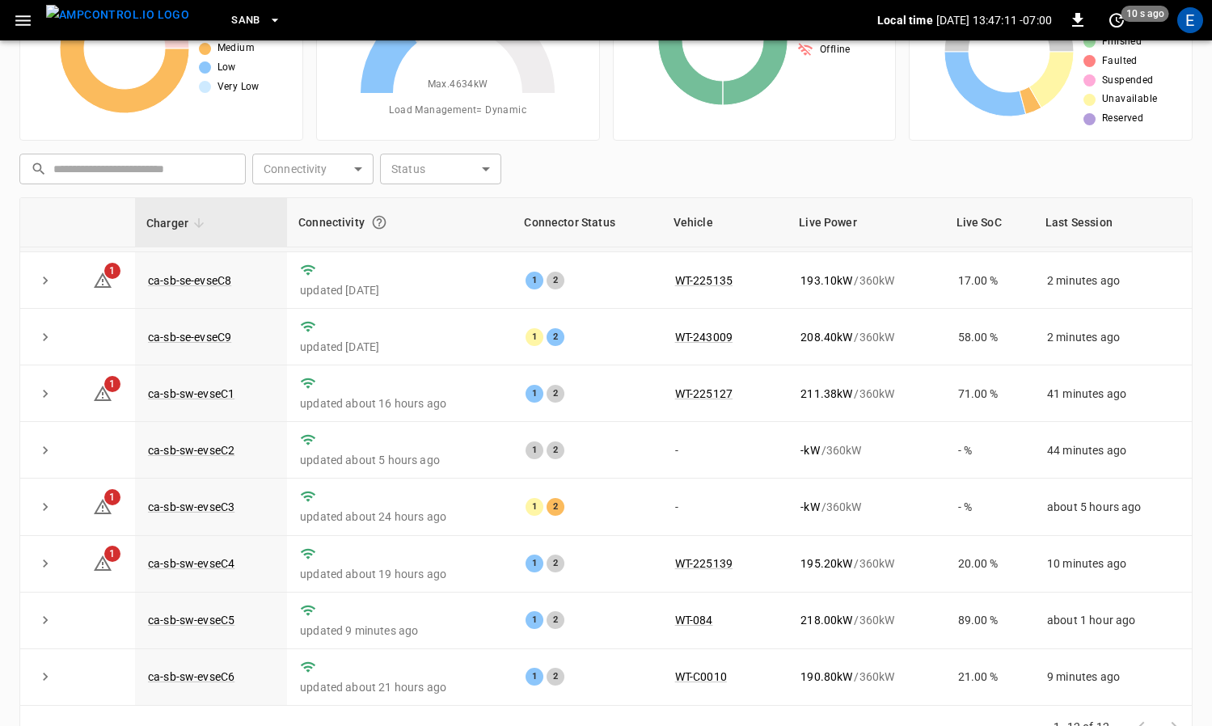
scroll to position [167, 0]
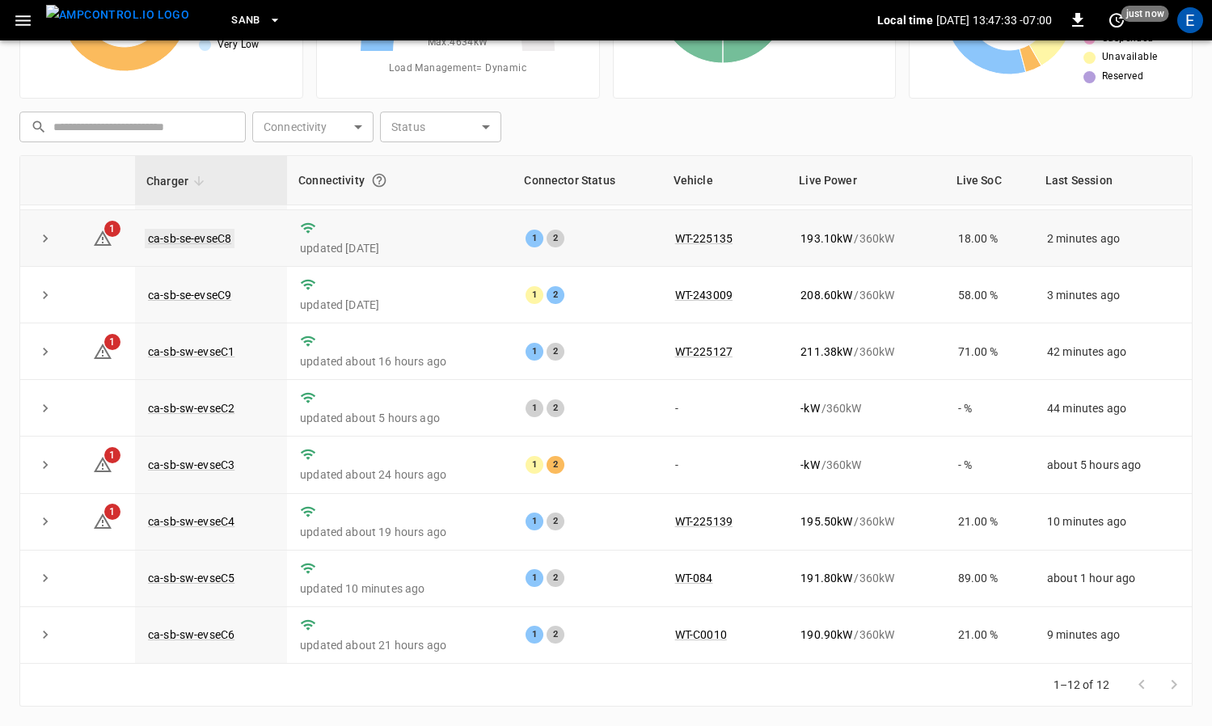
click at [225, 241] on link "ca-sb-se-evseC8" at bounding box center [190, 238] width 90 height 19
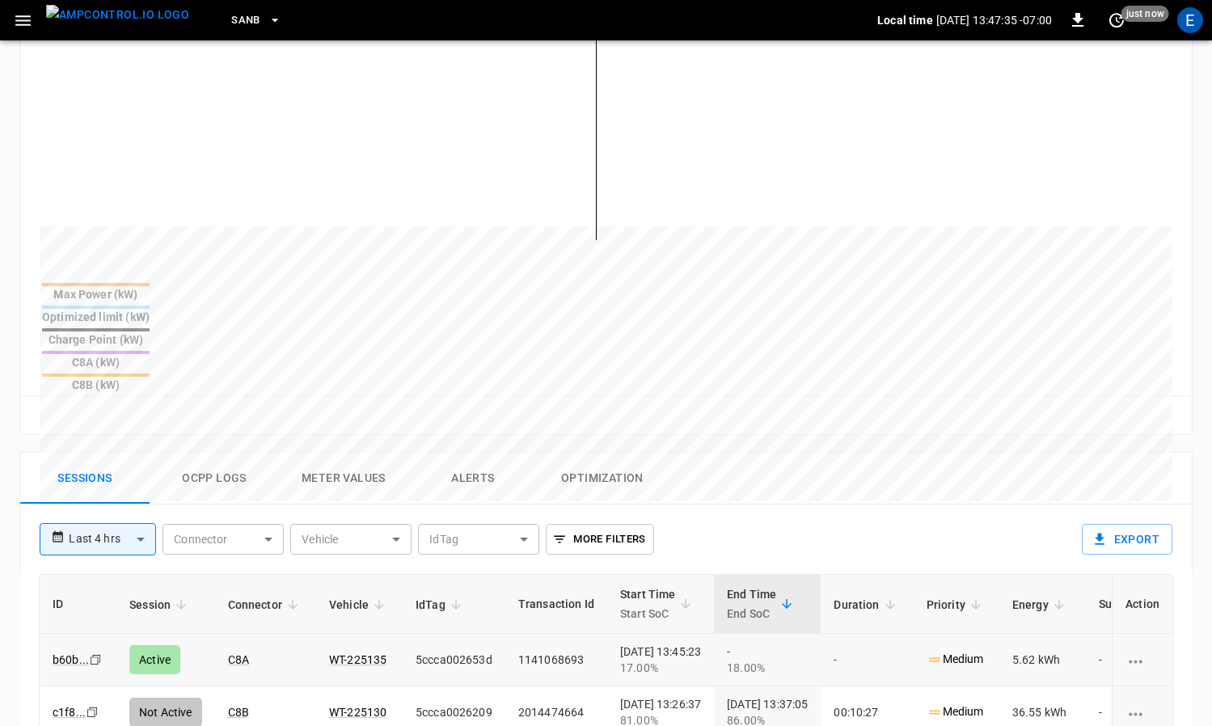
scroll to position [574, 0]
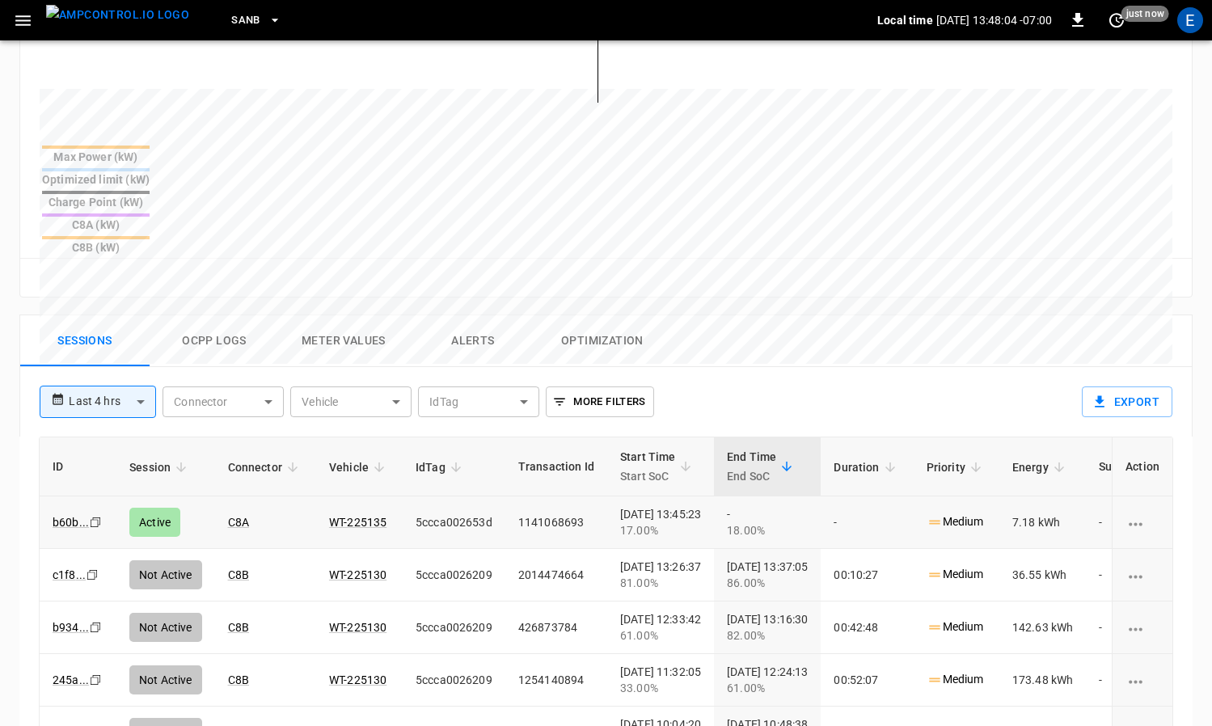
click at [130, 21] on img "menu" at bounding box center [117, 15] width 143 height 20
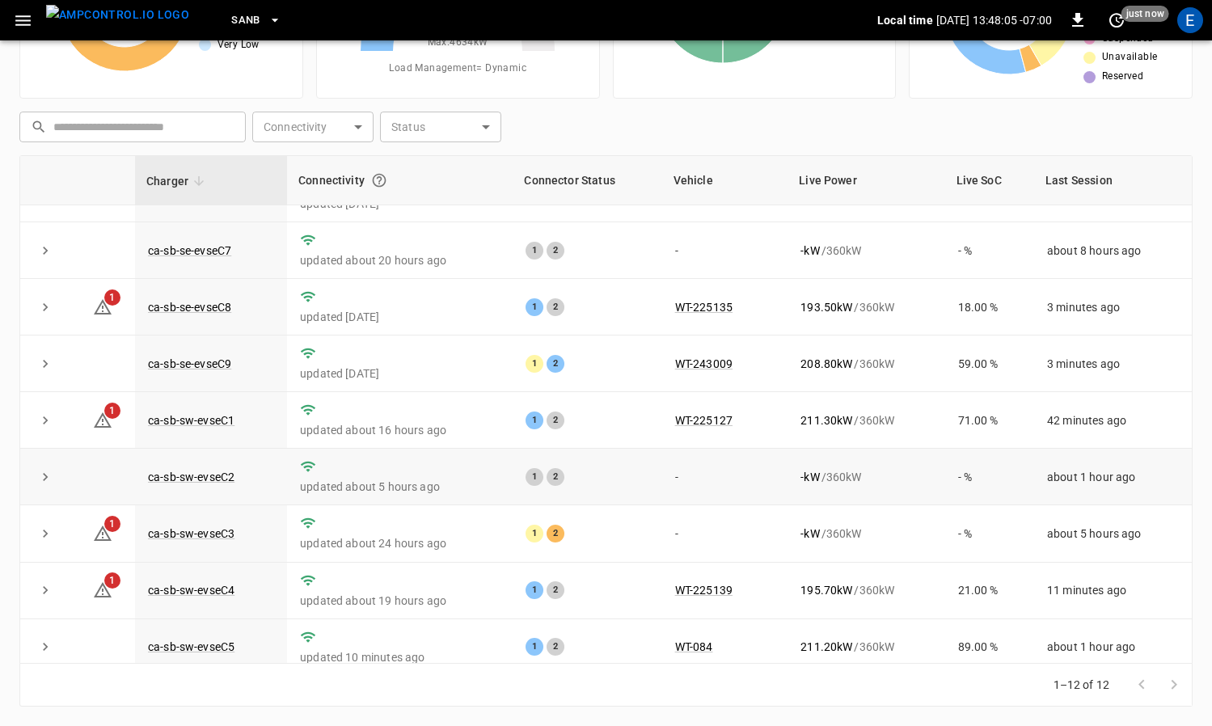
scroll to position [221, 0]
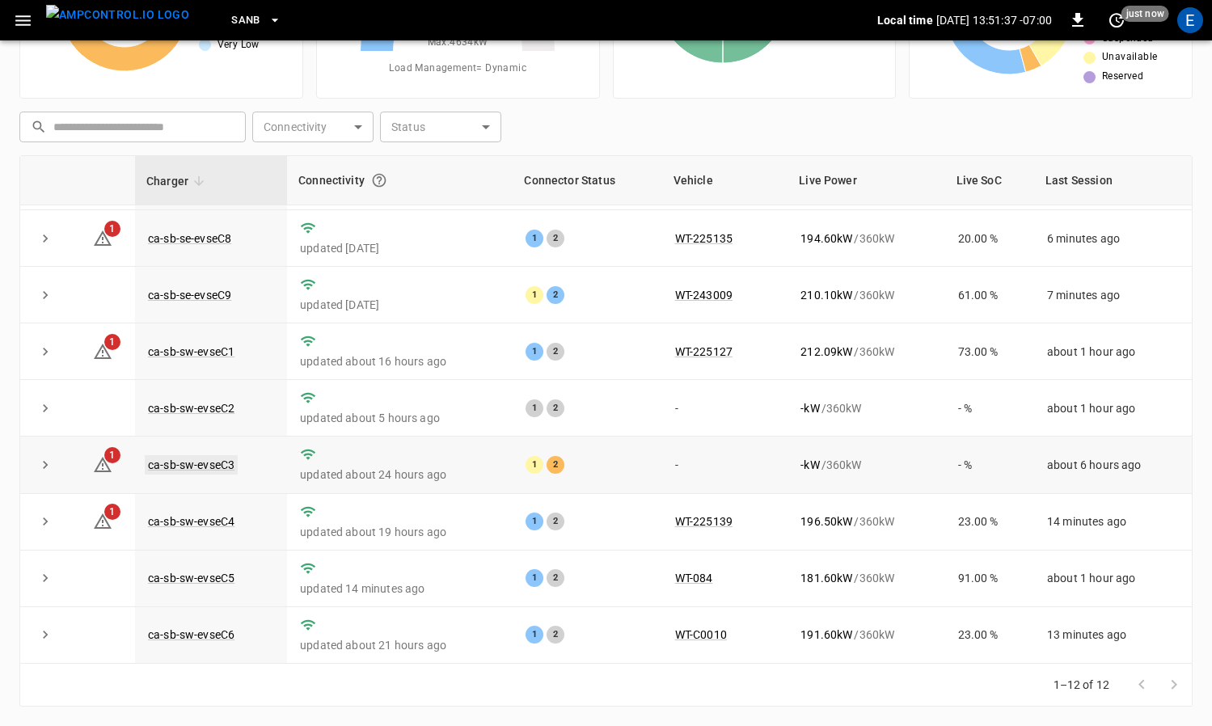
click at [209, 459] on link "ca-sb-sw-evseC3" at bounding box center [191, 464] width 93 height 19
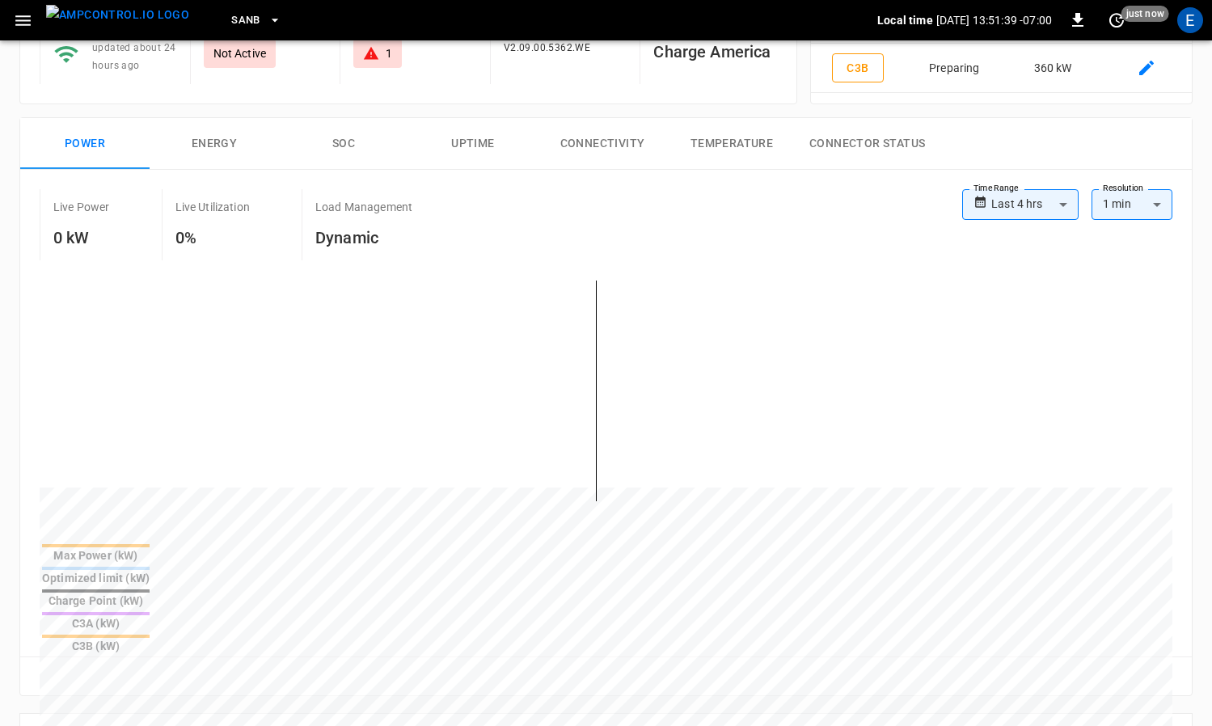
scroll to position [672, 0]
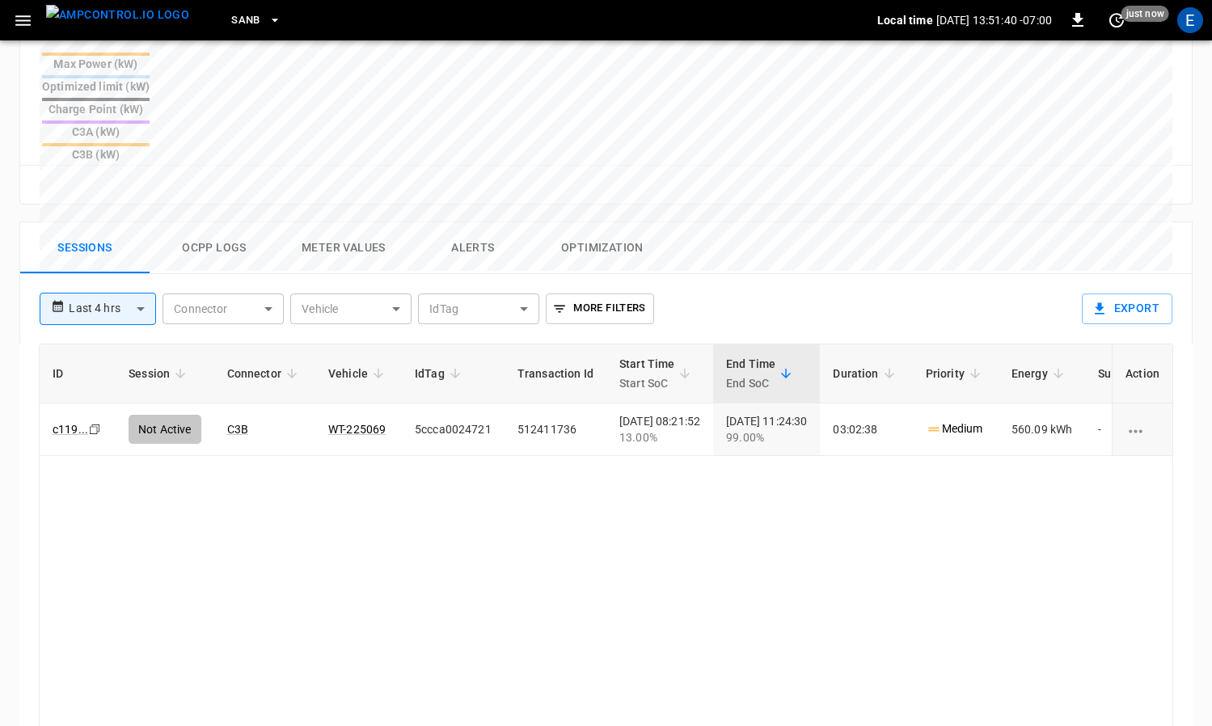
click at [209, 222] on button "Ocpp logs" at bounding box center [214, 248] width 129 height 52
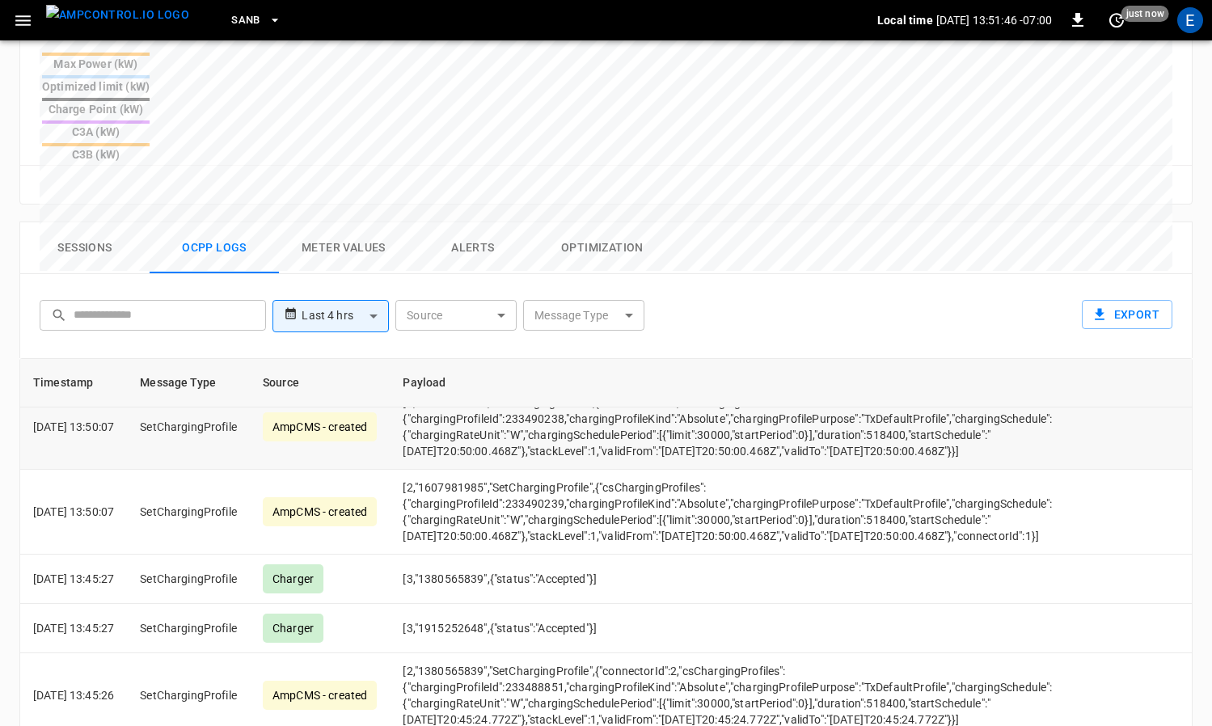
scroll to position [0, 0]
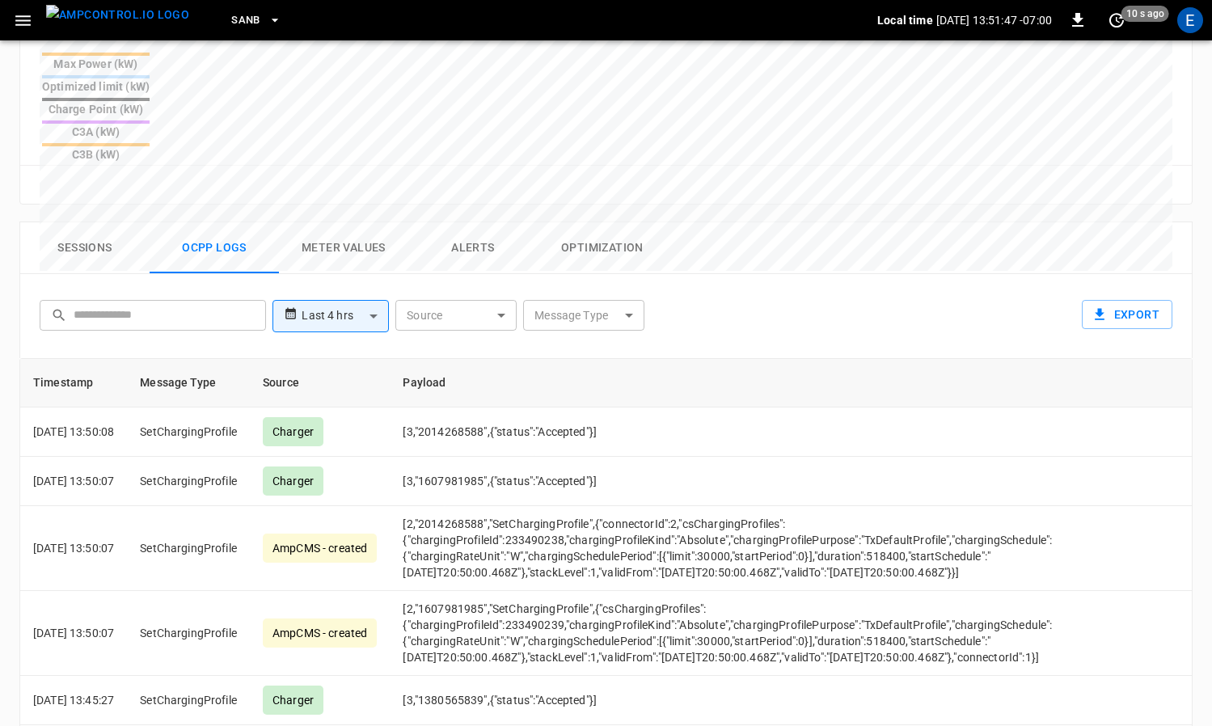
click at [79, 222] on button "Sessions" at bounding box center [84, 248] width 129 height 52
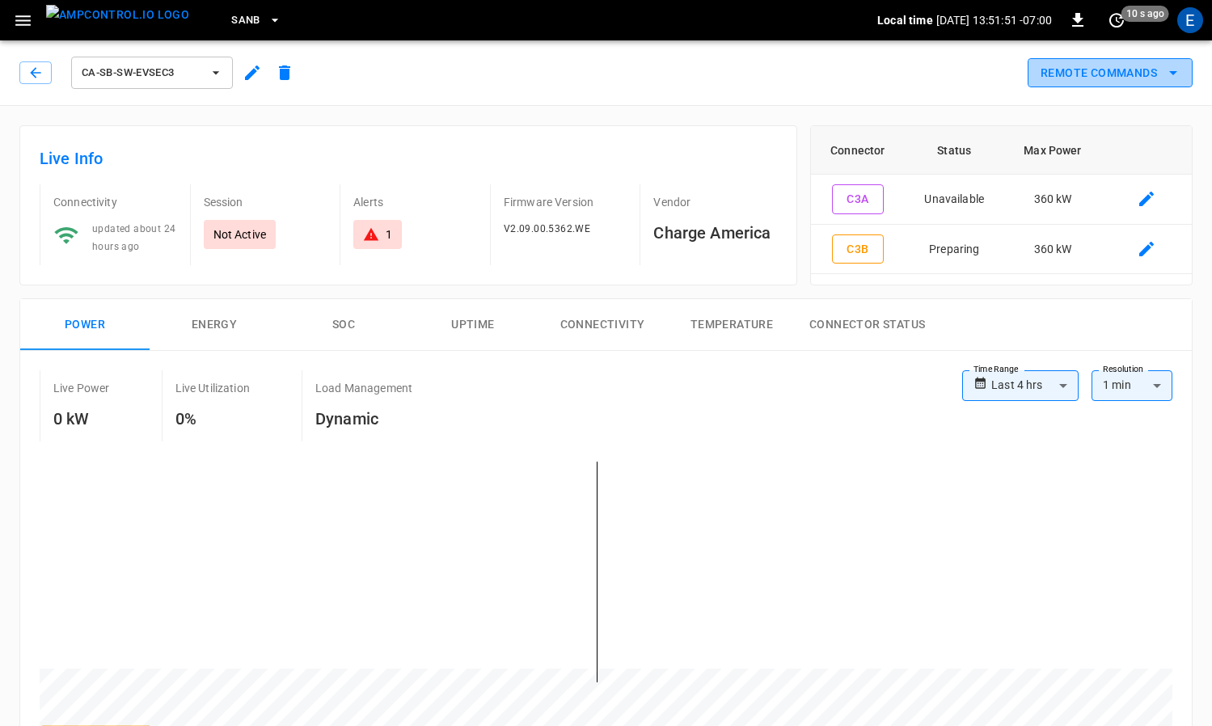
click at [1075, 84] on button "Remote Commands" at bounding box center [1109, 73] width 165 height 30
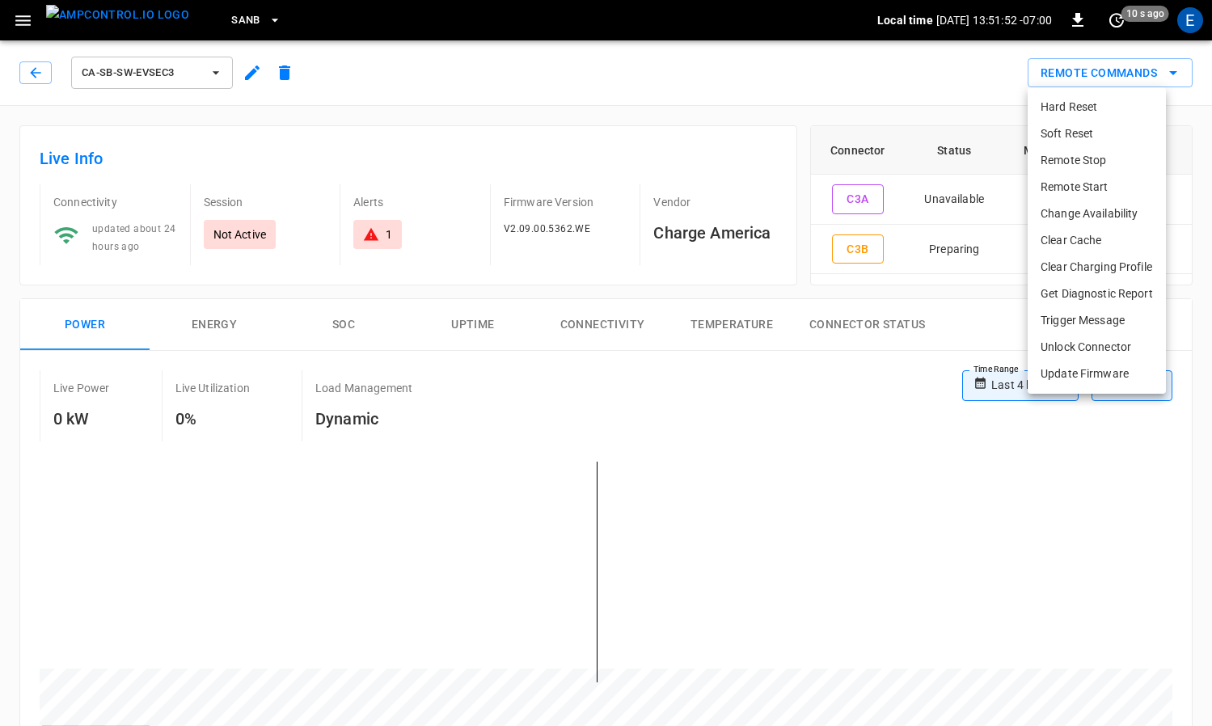
click at [1067, 190] on li "Remote Start" at bounding box center [1096, 187] width 138 height 27
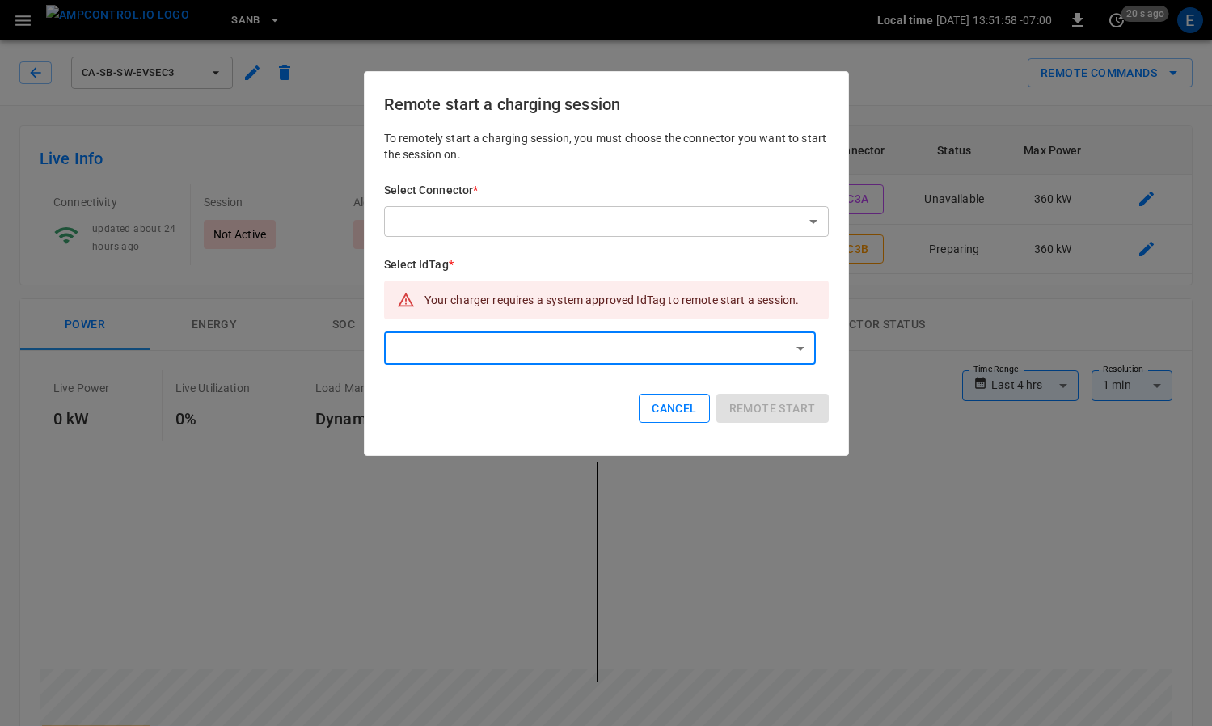
click at [673, 394] on button "Cancel" at bounding box center [674, 409] width 70 height 30
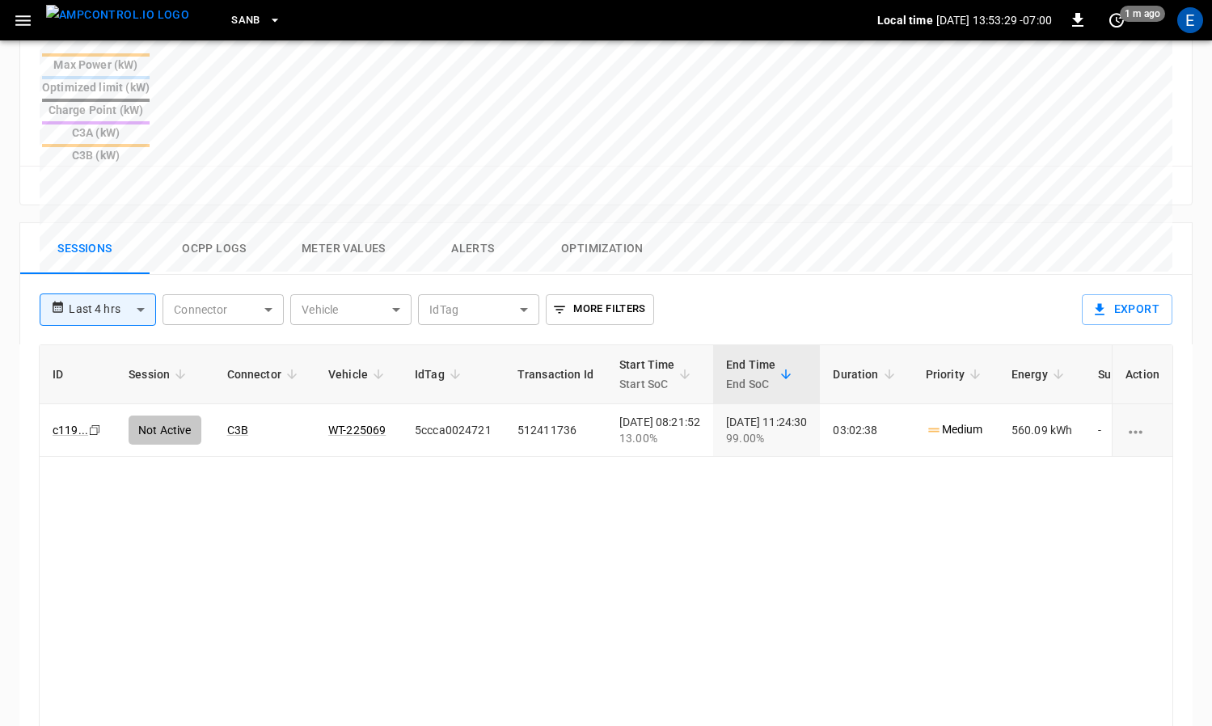
scroll to position [700, 0]
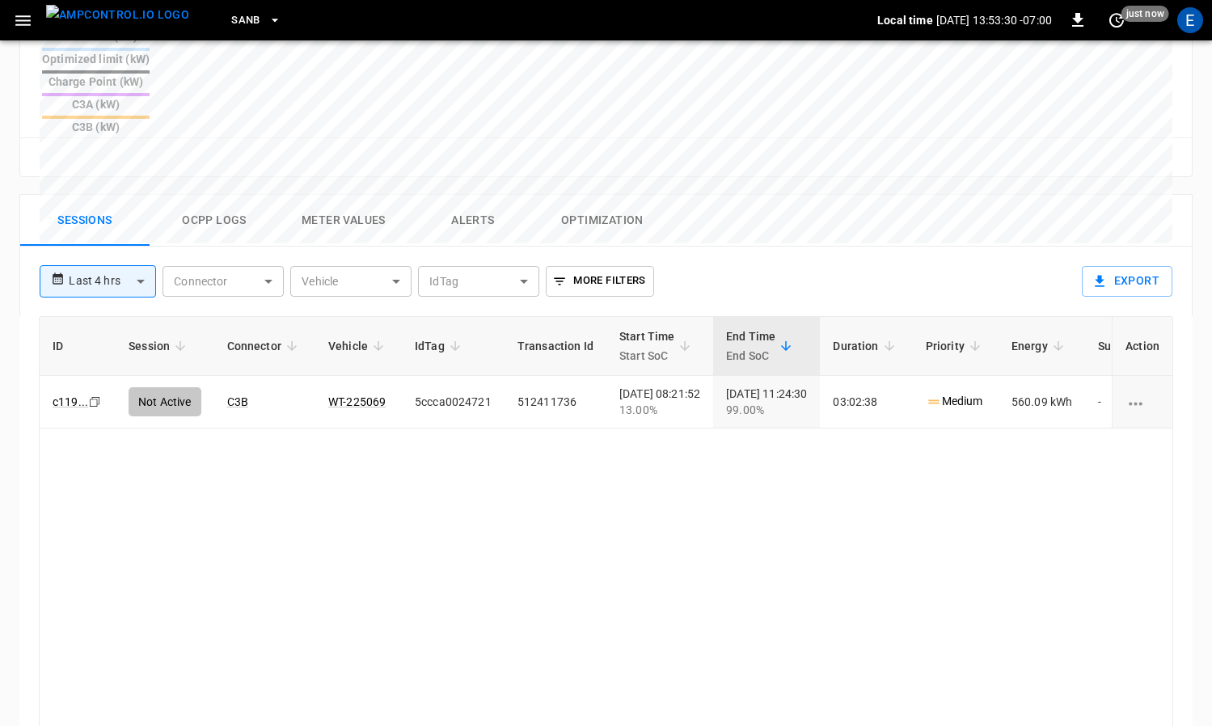
click at [238, 195] on button "Ocpp logs" at bounding box center [214, 221] width 129 height 52
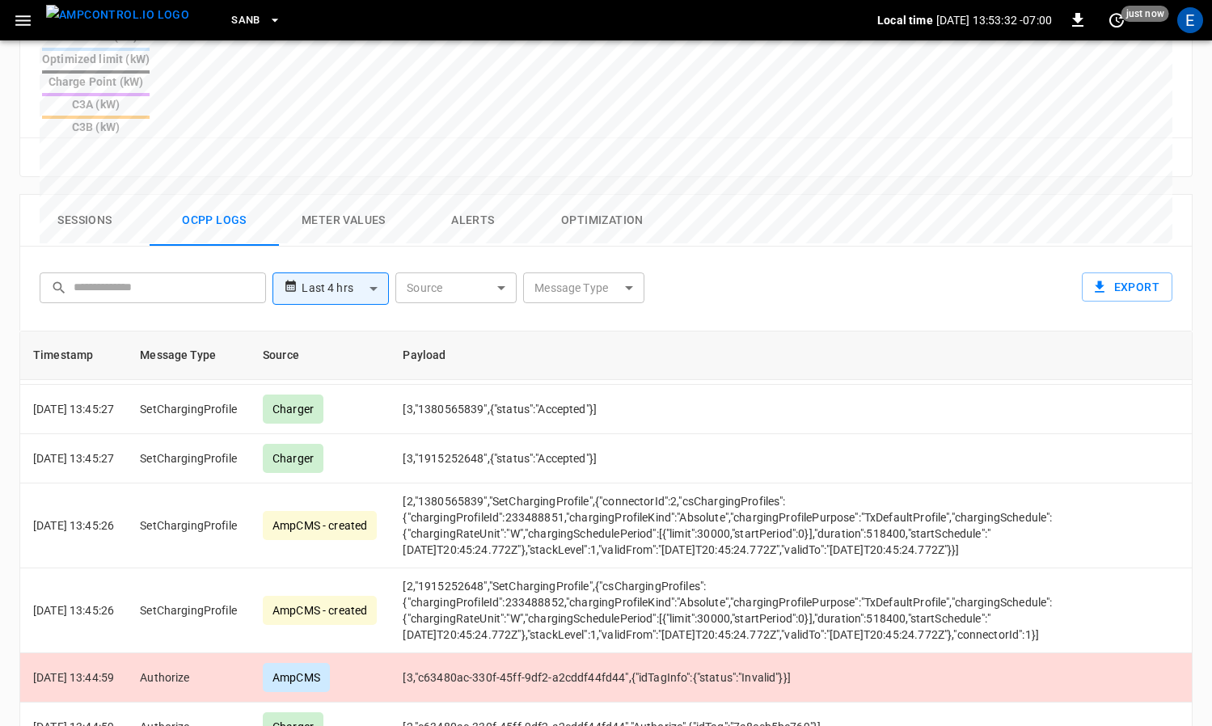
scroll to position [0, 0]
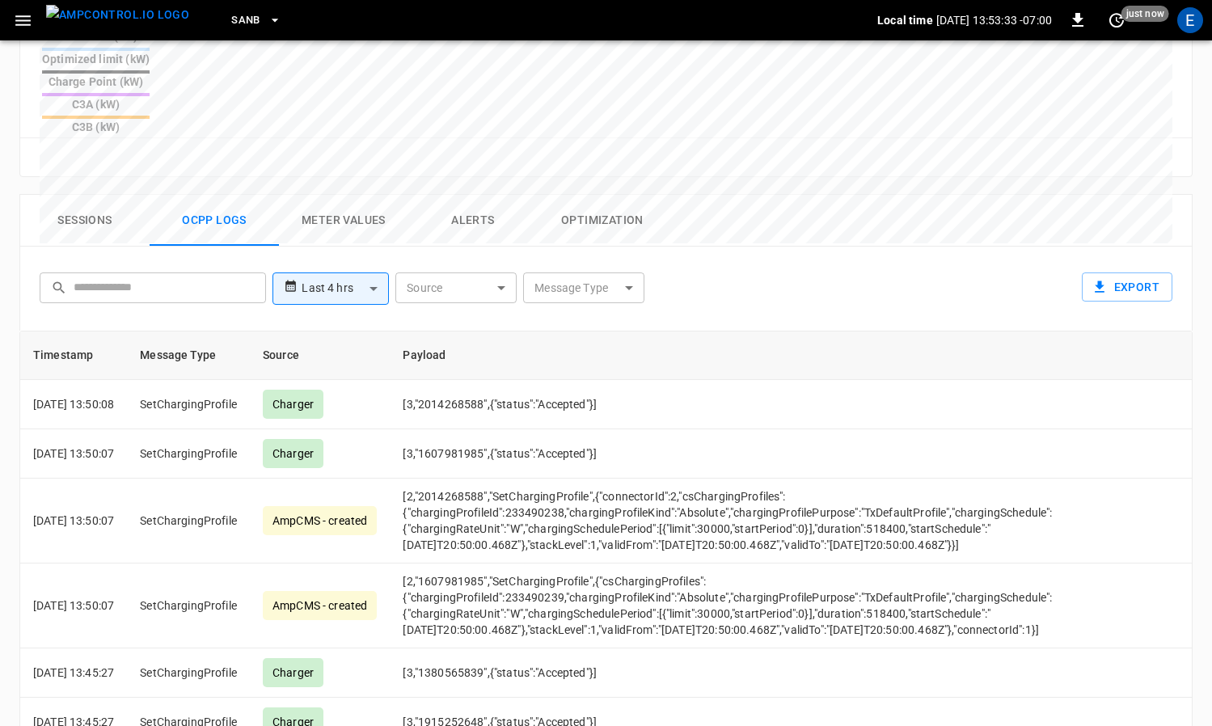
click at [81, 195] on button "Sessions" at bounding box center [84, 221] width 129 height 52
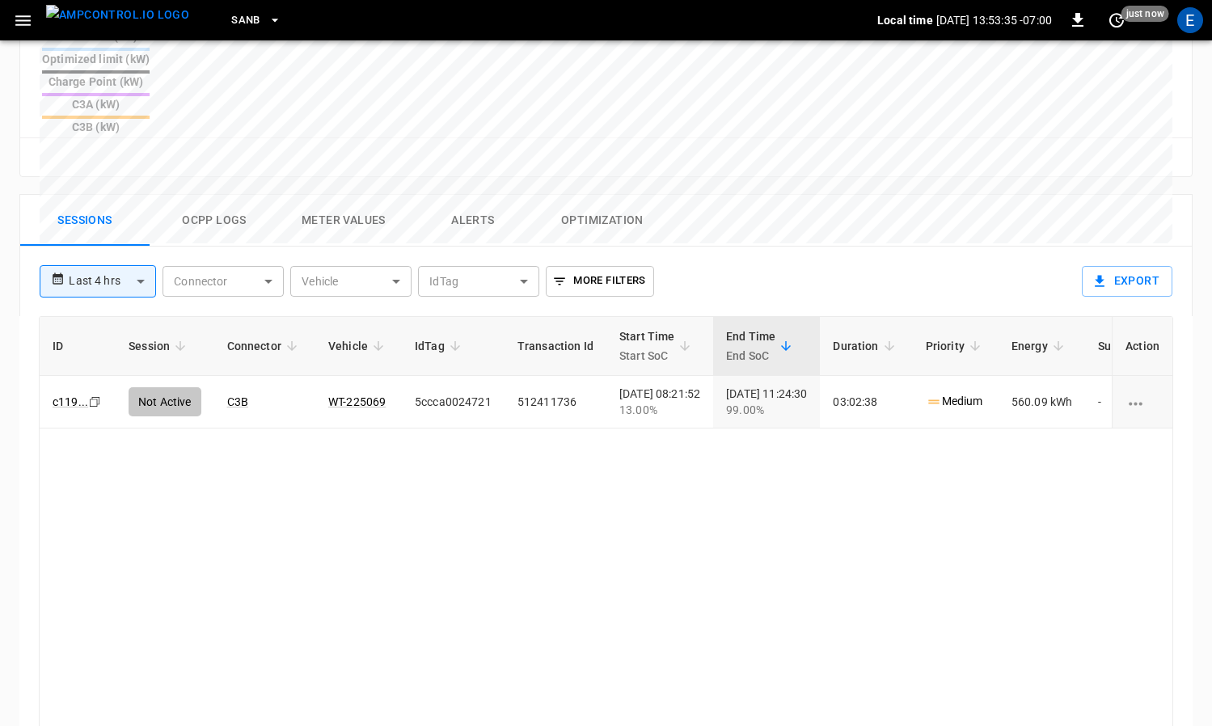
click at [106, 25] on img "menu" at bounding box center [117, 15] width 143 height 20
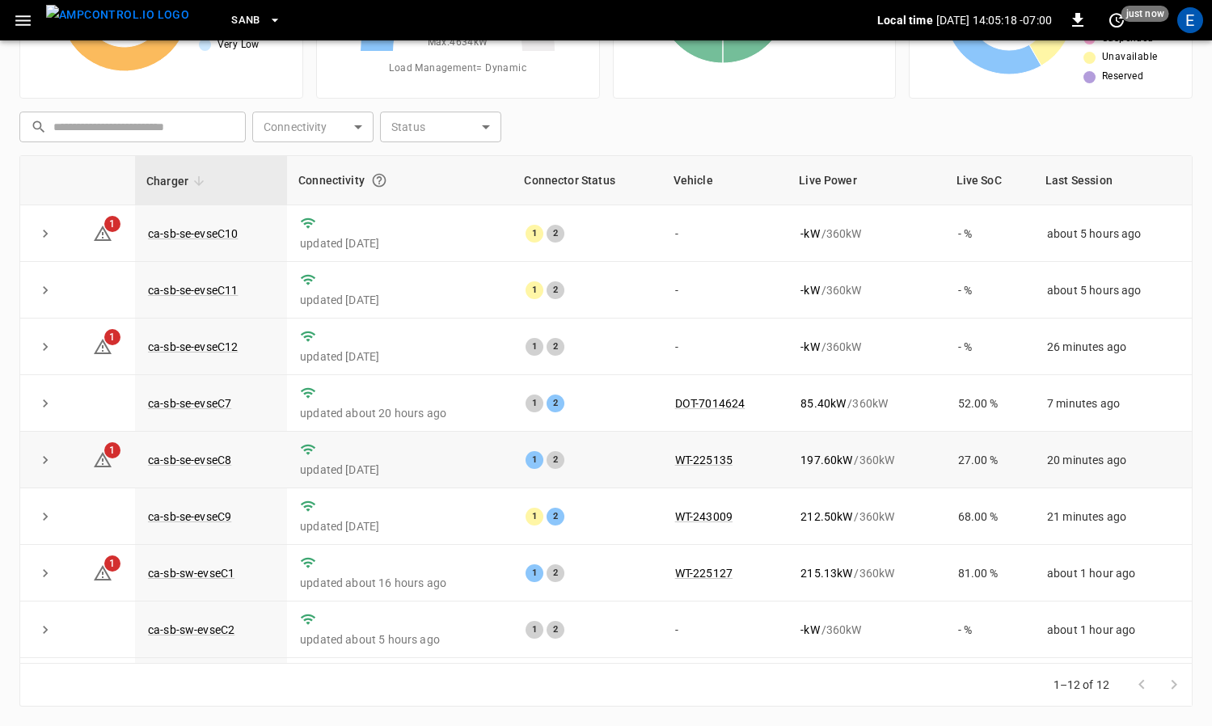
scroll to position [221, 0]
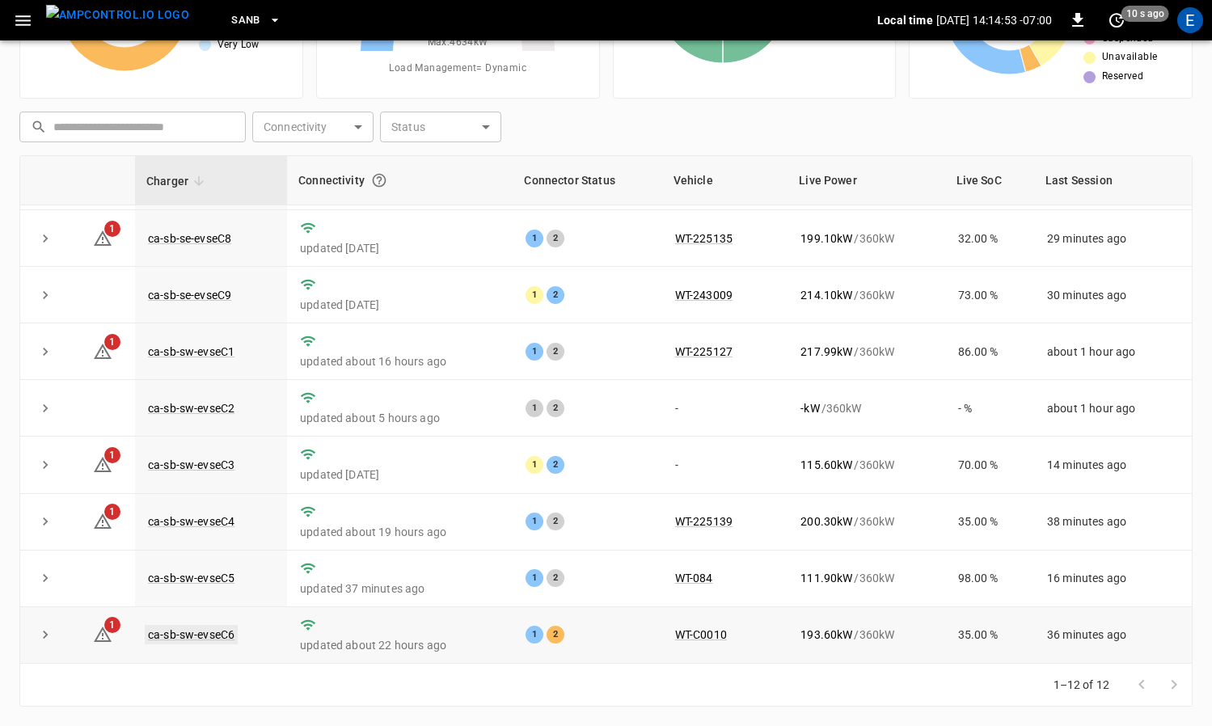
click at [216, 639] on link "ca-sb-sw-evseC6" at bounding box center [191, 634] width 93 height 19
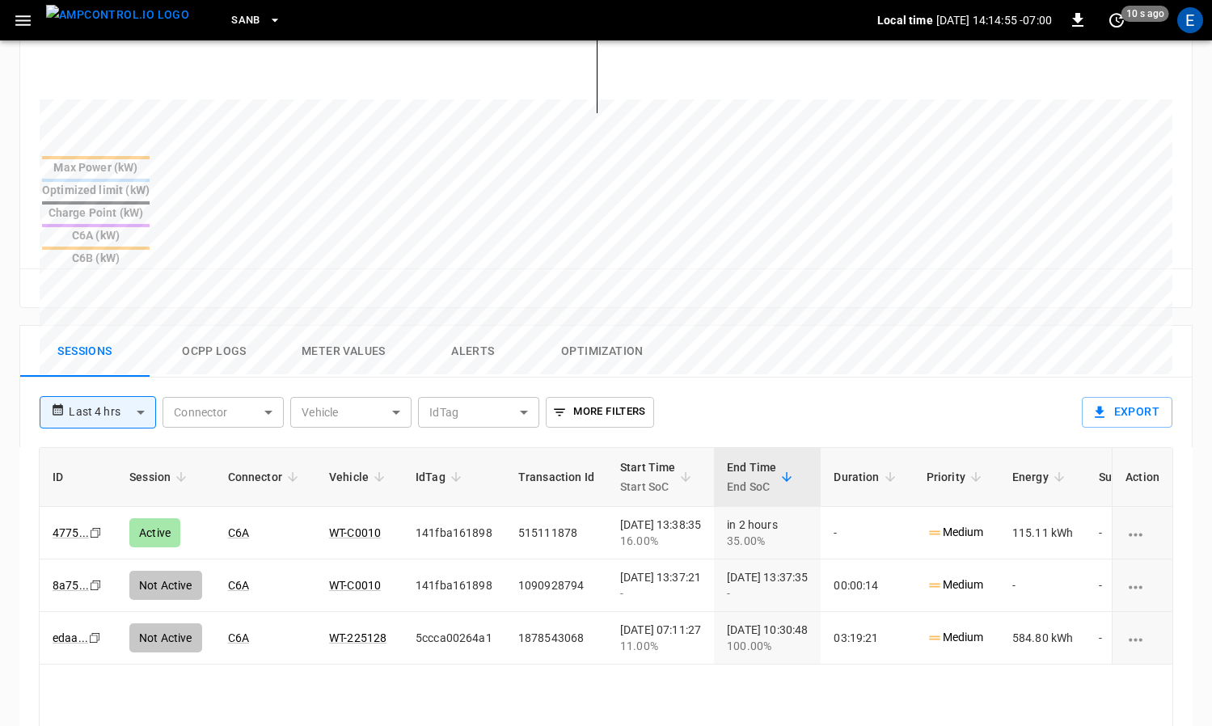
scroll to position [638, 0]
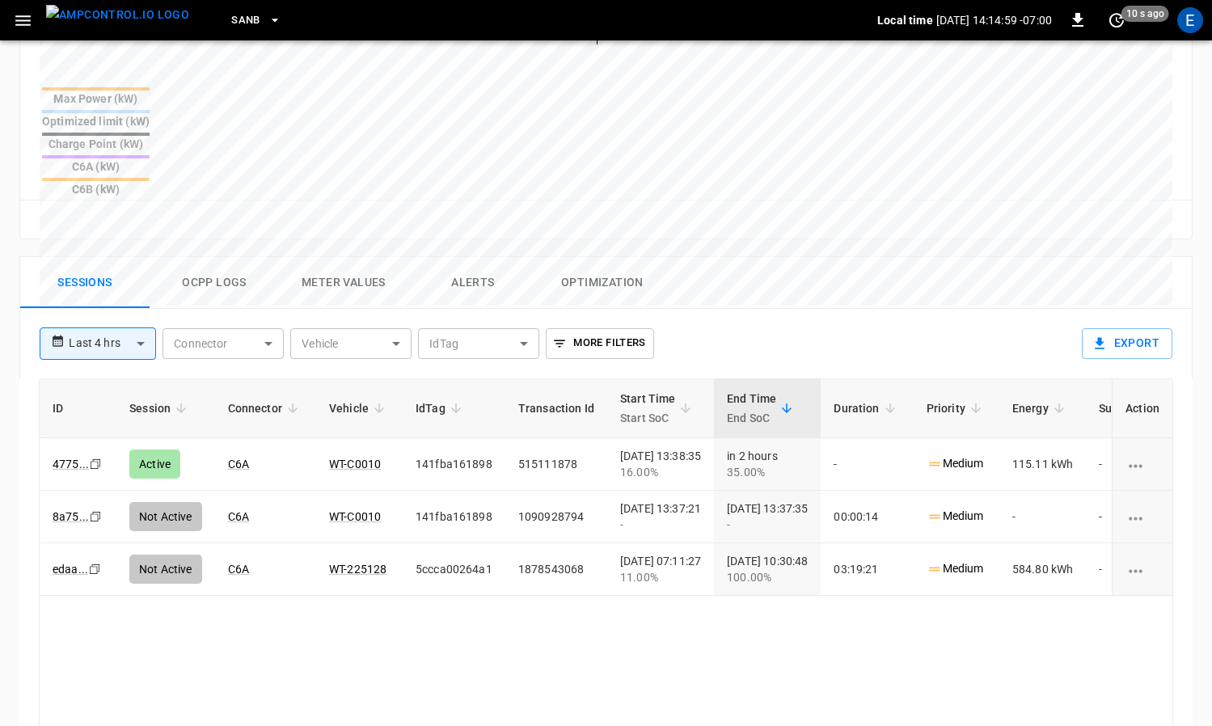
click at [217, 257] on button "Ocpp logs" at bounding box center [214, 283] width 129 height 52
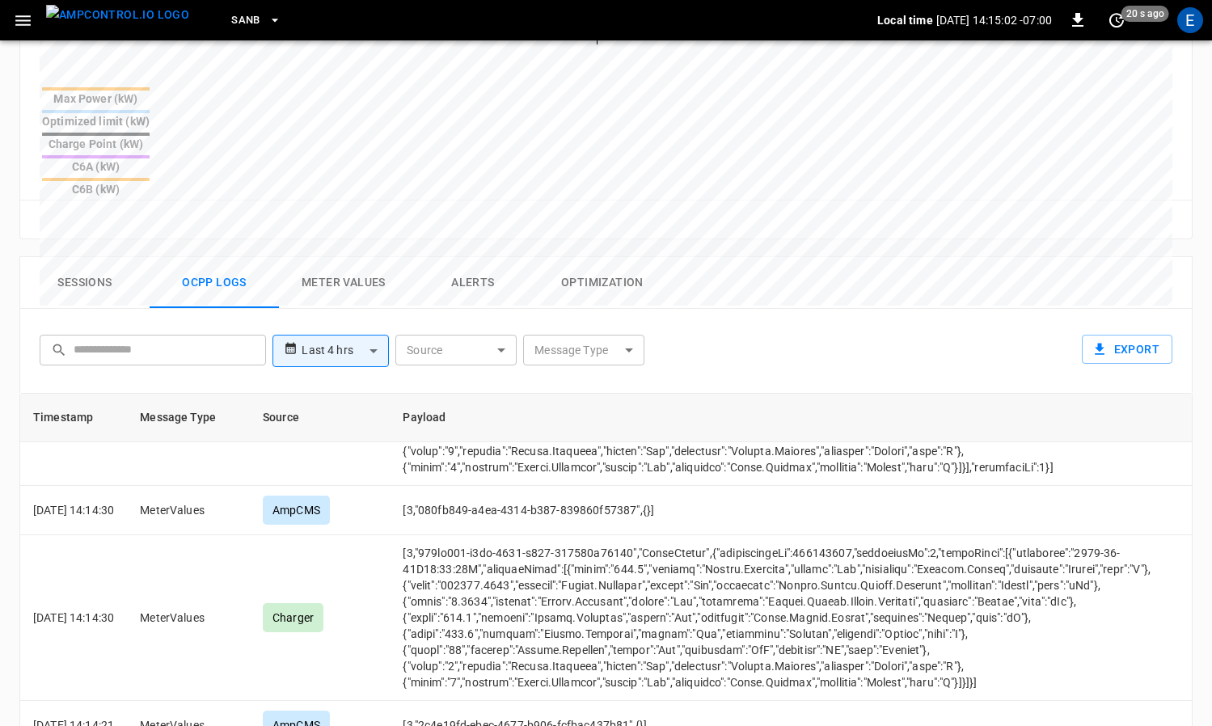
scroll to position [0, 0]
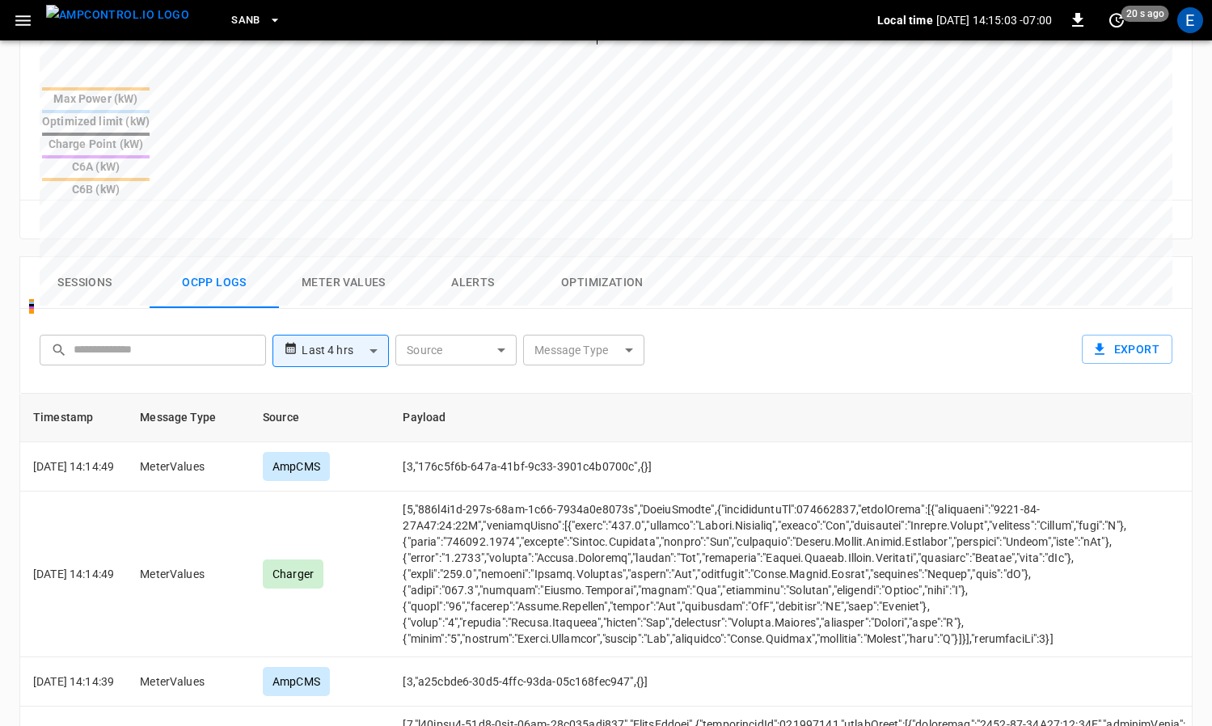
click at [132, 25] on img "menu" at bounding box center [117, 15] width 143 height 20
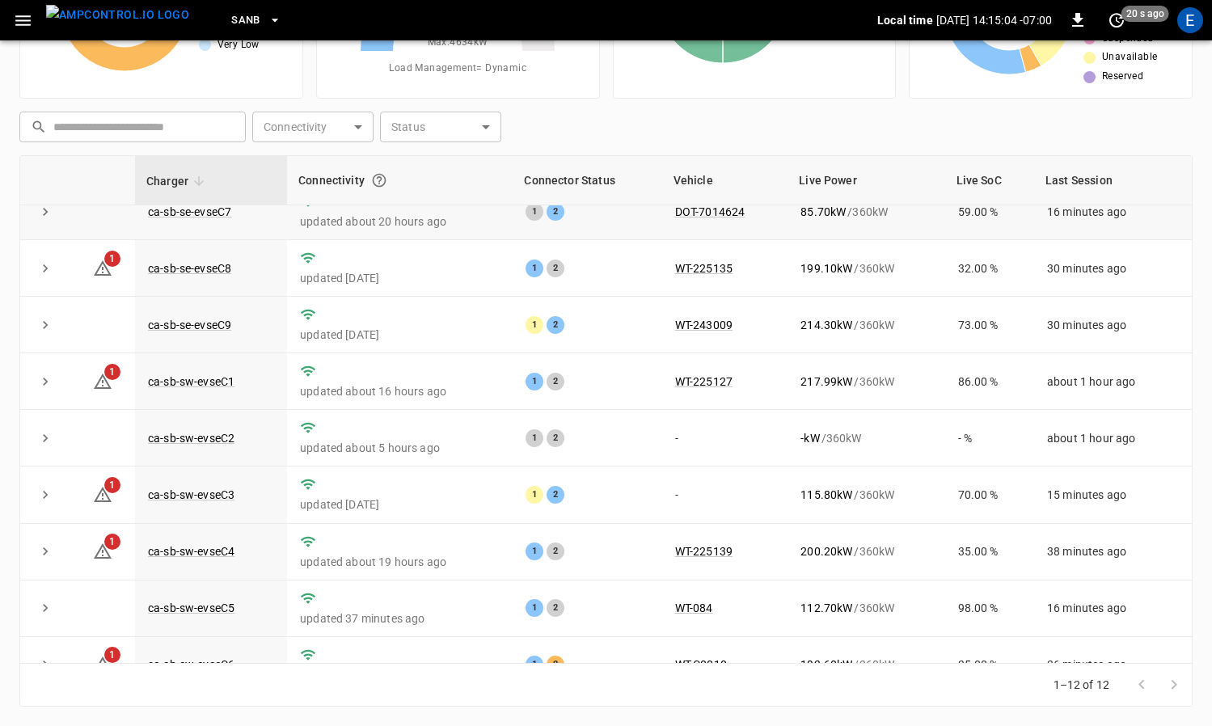
scroll to position [221, 0]
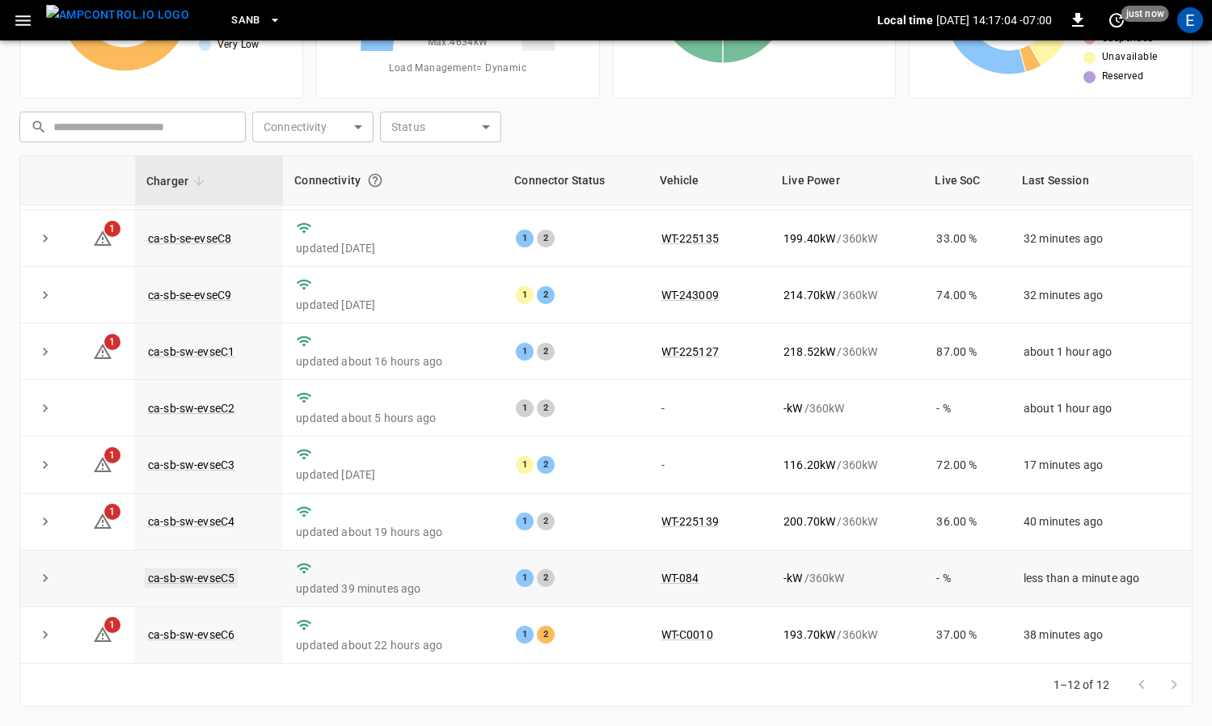
click at [223, 575] on link "ca-sb-sw-evseC5" at bounding box center [191, 577] width 93 height 19
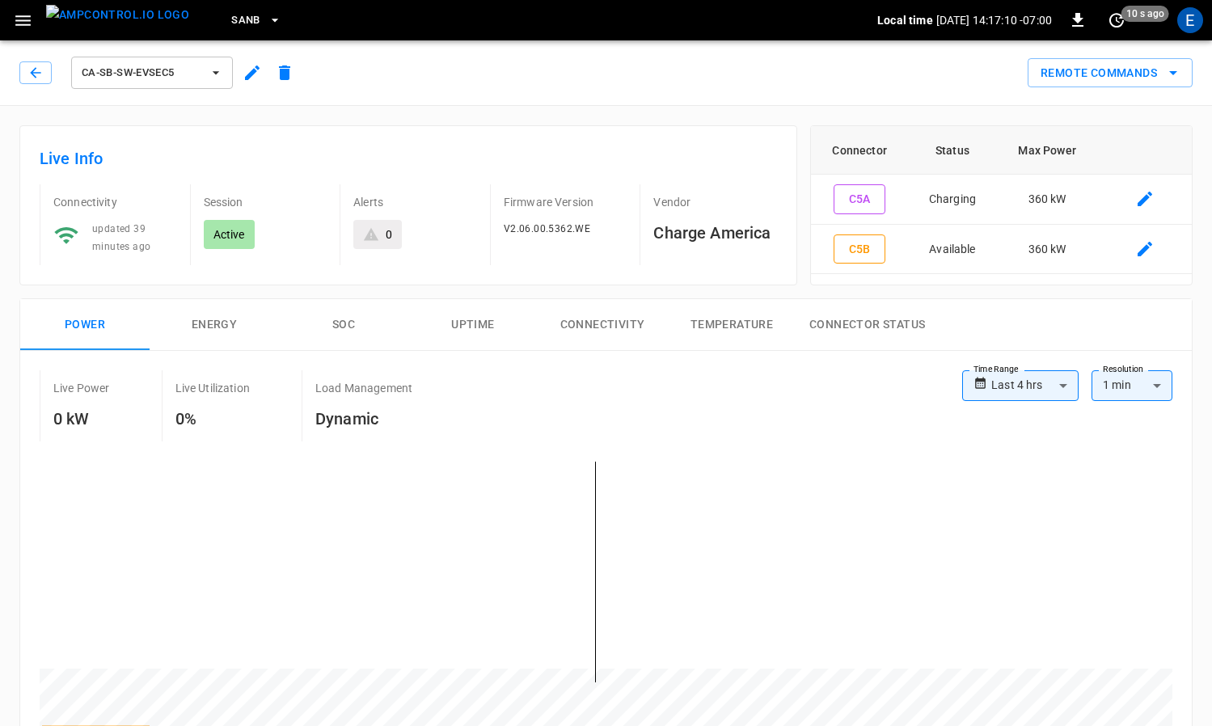
click at [121, 19] on img "menu" at bounding box center [117, 15] width 143 height 20
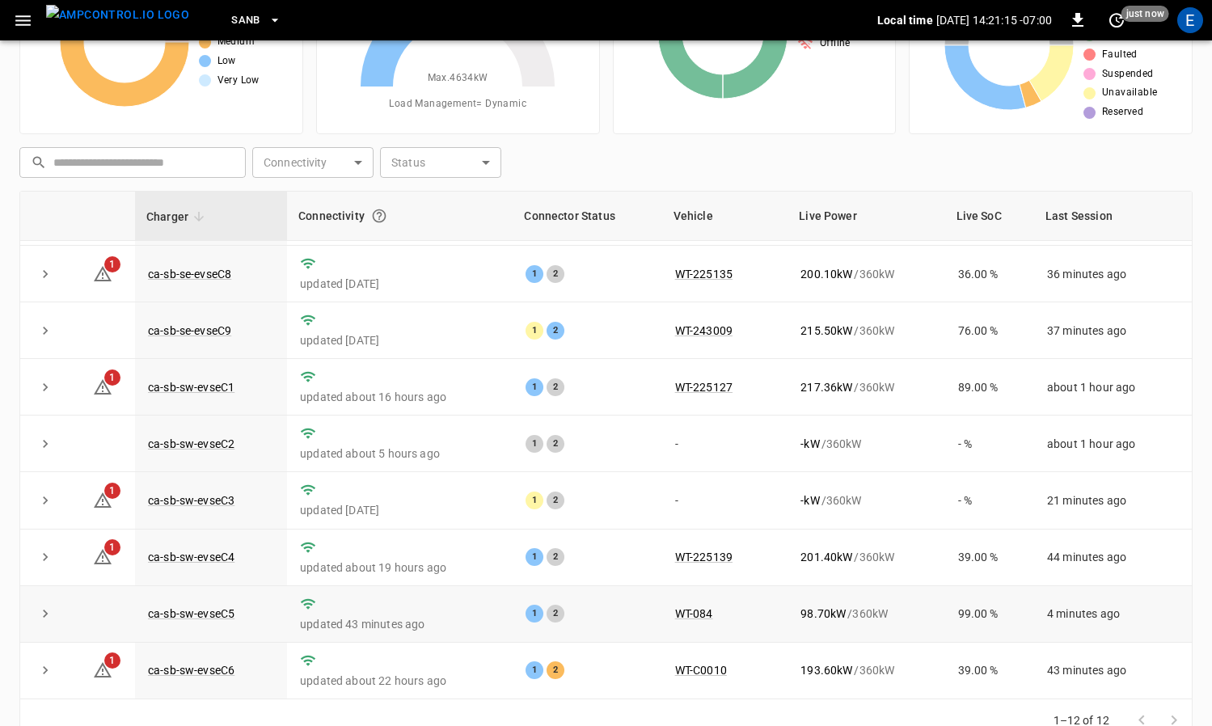
scroll to position [167, 0]
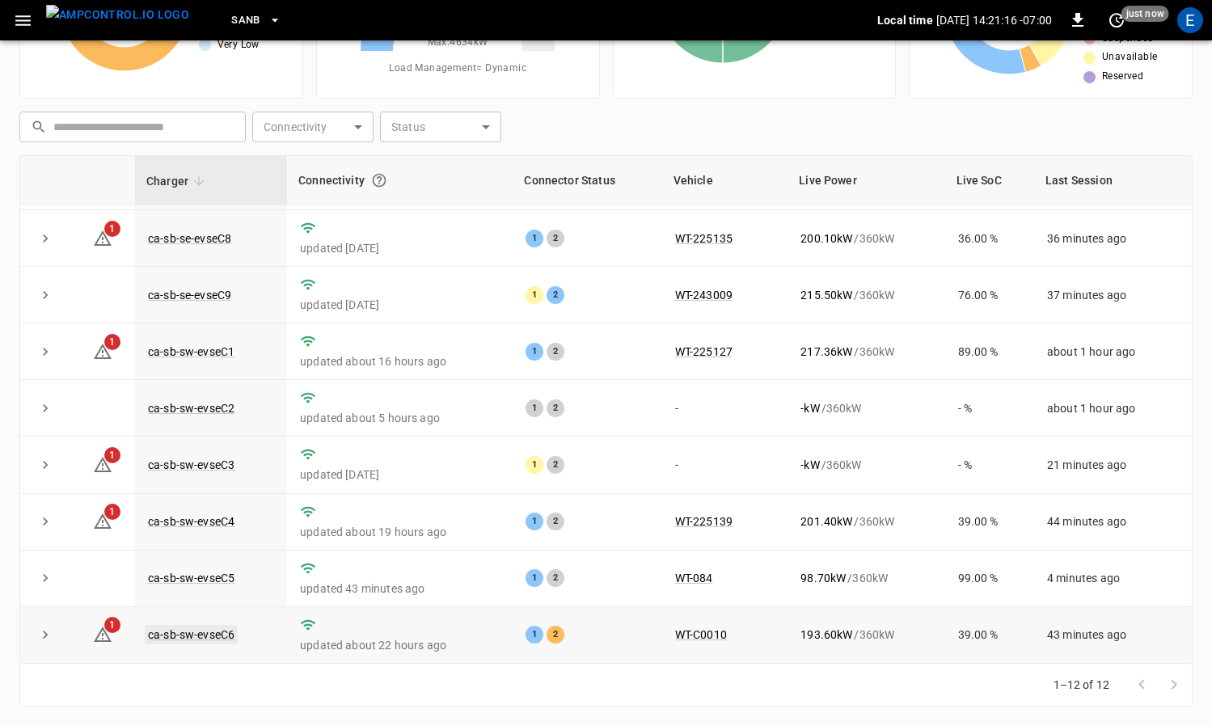
click at [211, 639] on link "ca-sb-sw-evseC6" at bounding box center [191, 634] width 93 height 19
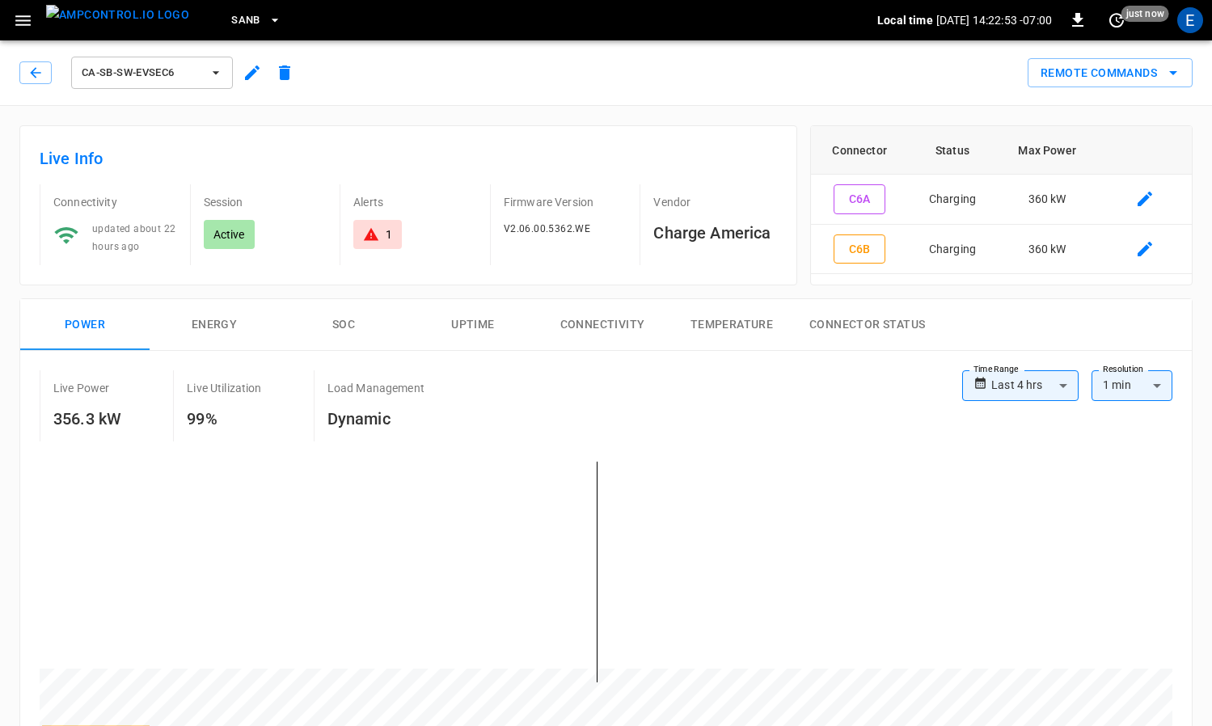
click at [136, 21] on img "menu" at bounding box center [117, 15] width 143 height 20
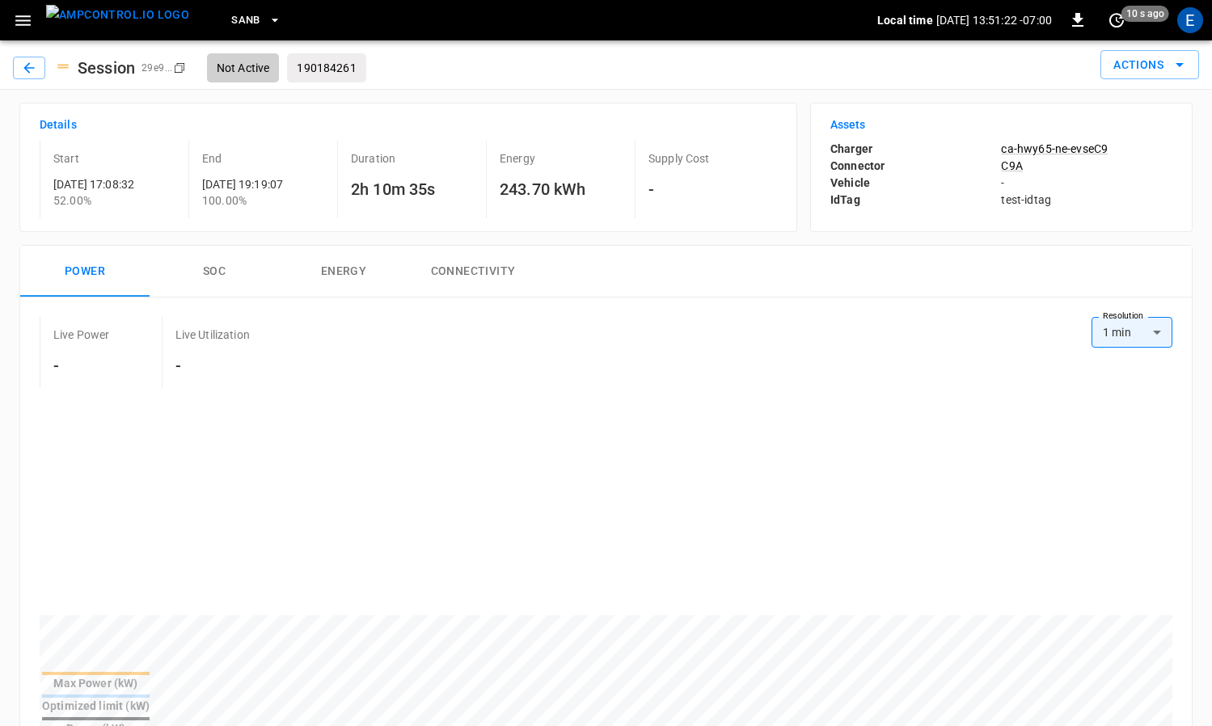
click at [37, 55] on div "Session 29e9 ... Copy Not Active 190184261" at bounding box center [199, 67] width 373 height 29
click at [32, 67] on icon "button" at bounding box center [28, 67] width 11 height 11
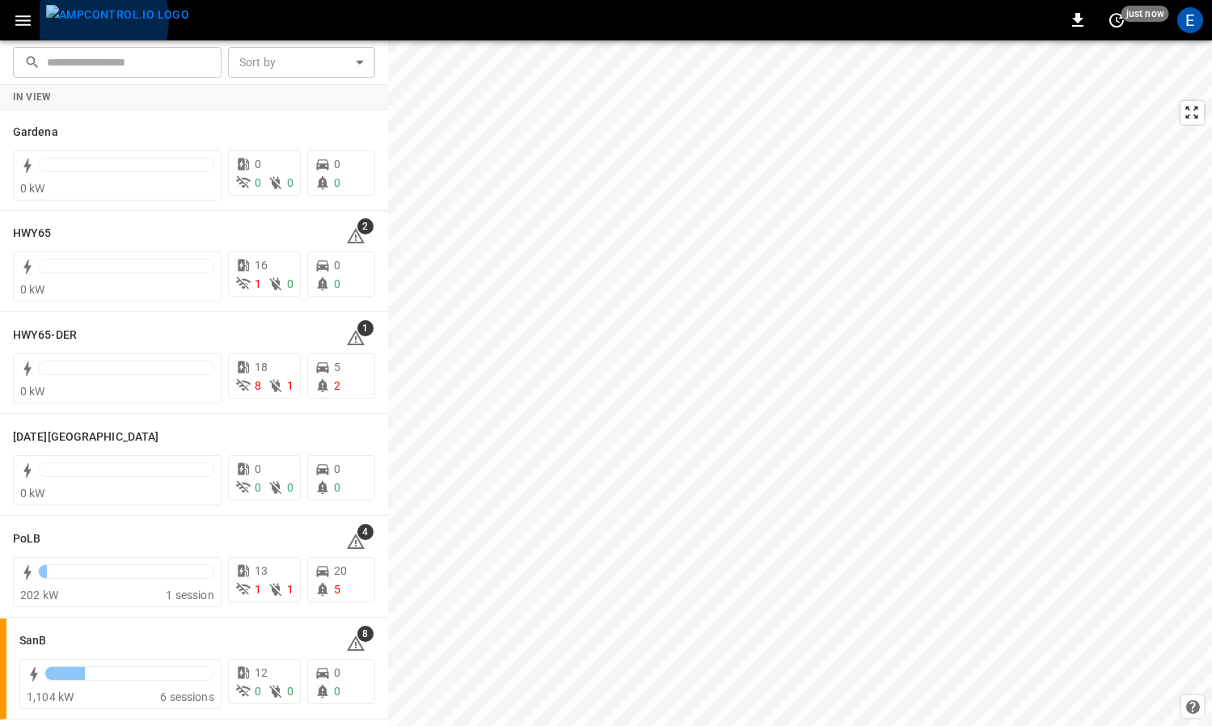
click at [83, 19] on img "menu" at bounding box center [117, 15] width 143 height 20
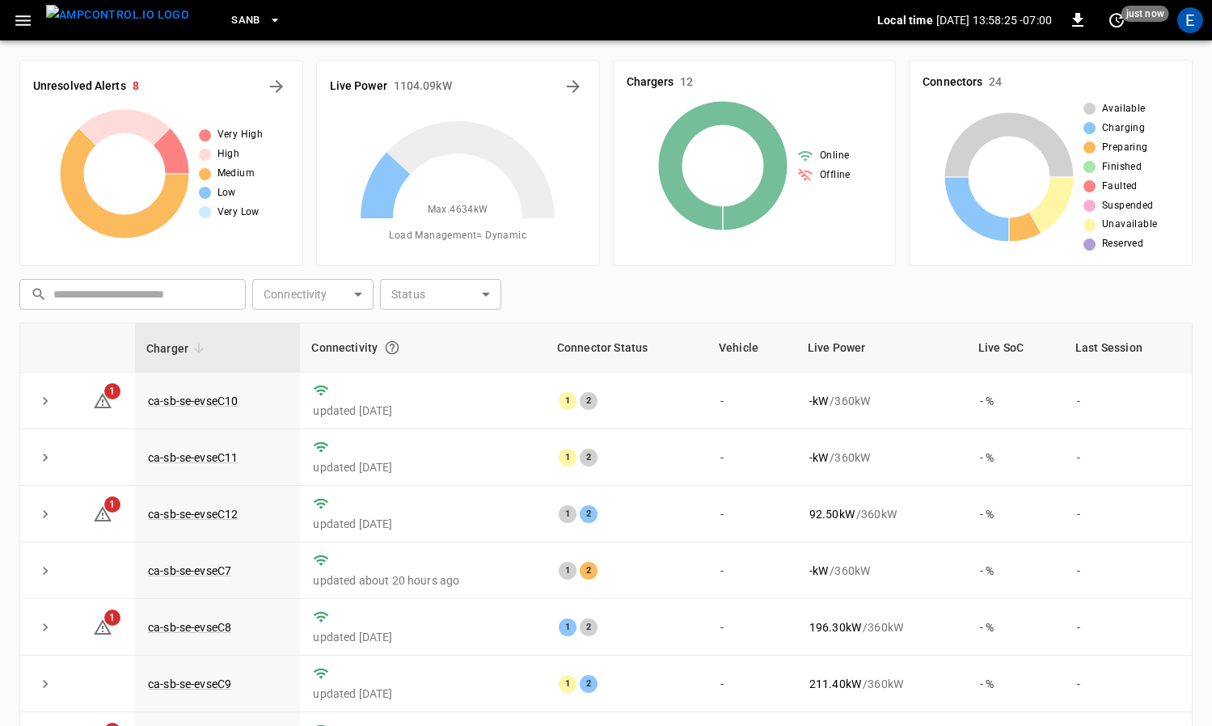
click at [231, 17] on span "SanB" at bounding box center [245, 20] width 29 height 19
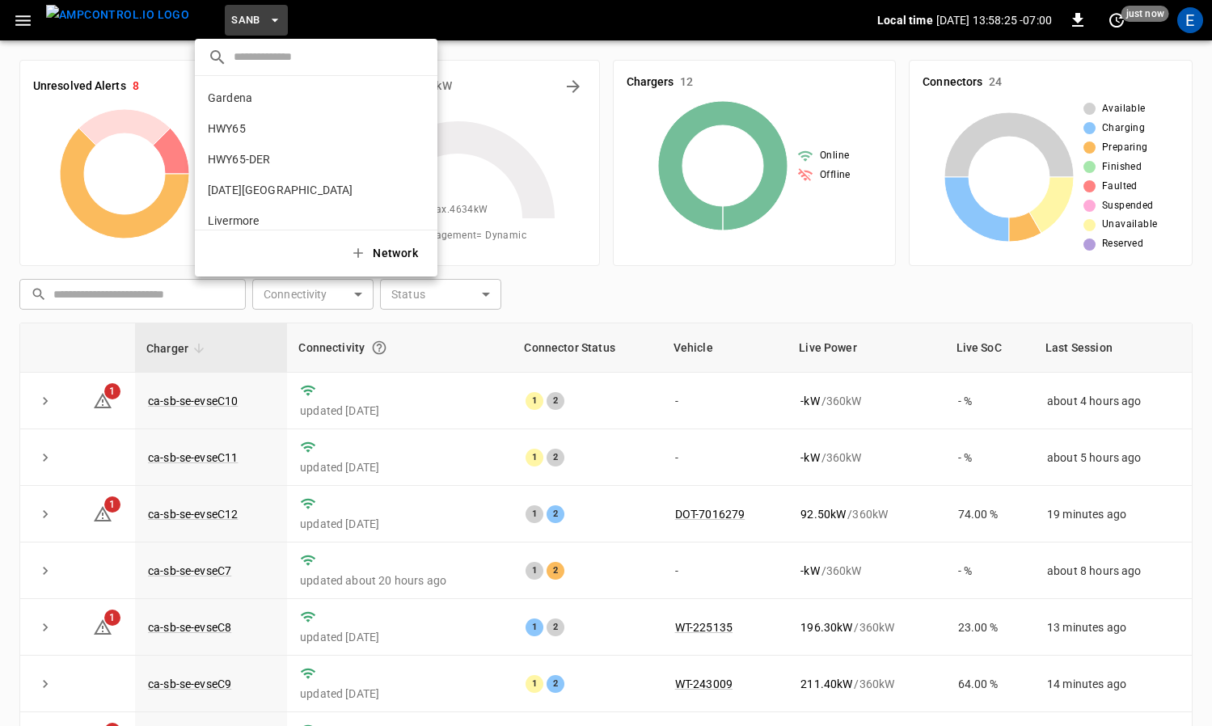
scroll to position [136, 0]
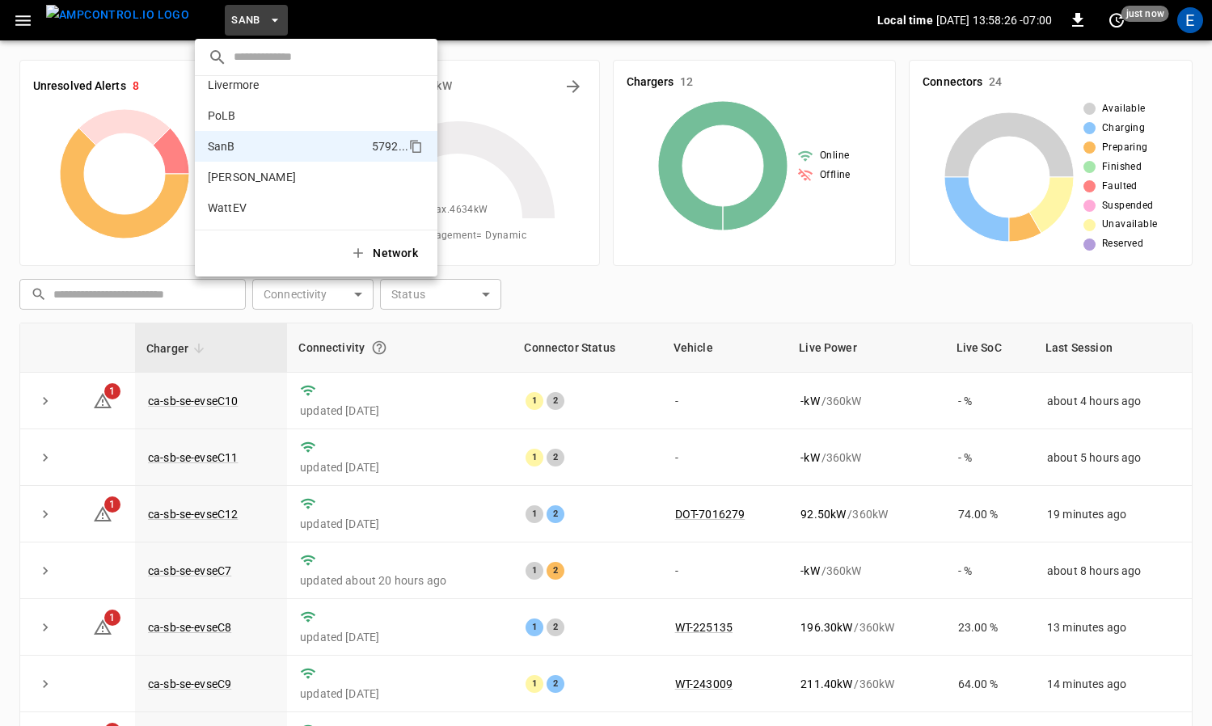
click at [17, 19] on div at bounding box center [606, 363] width 1212 height 726
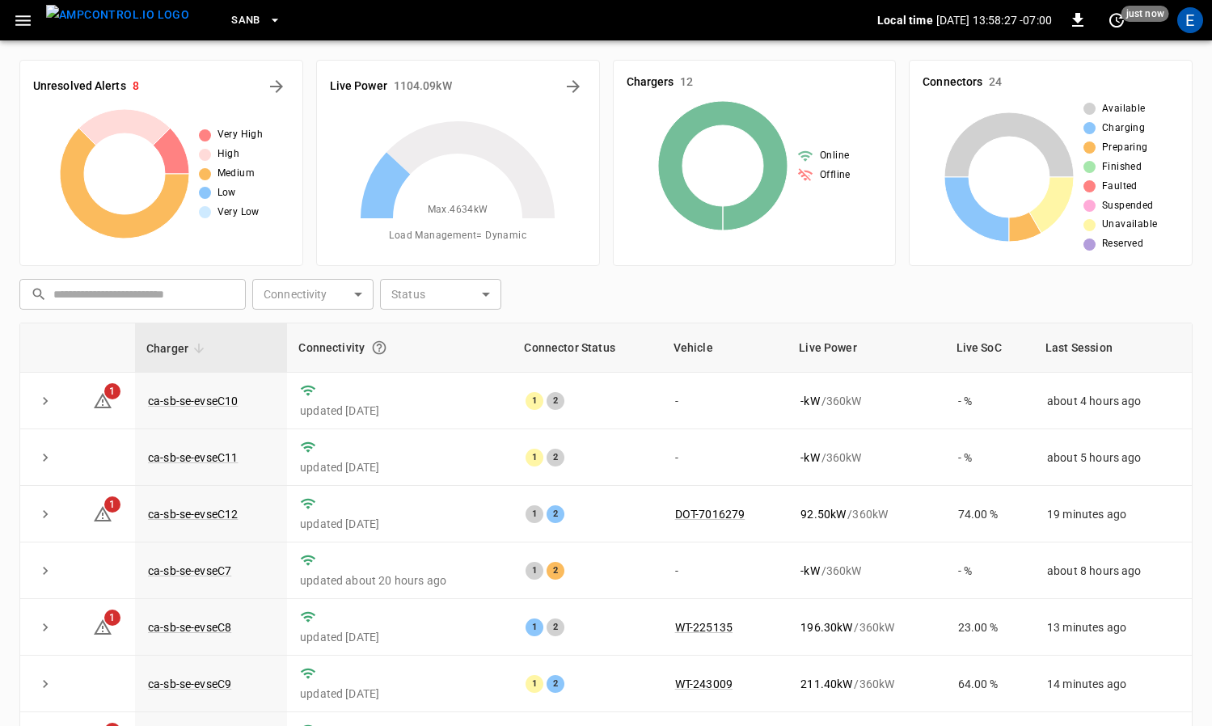
click at [23, 19] on icon "button" at bounding box center [23, 21] width 20 height 20
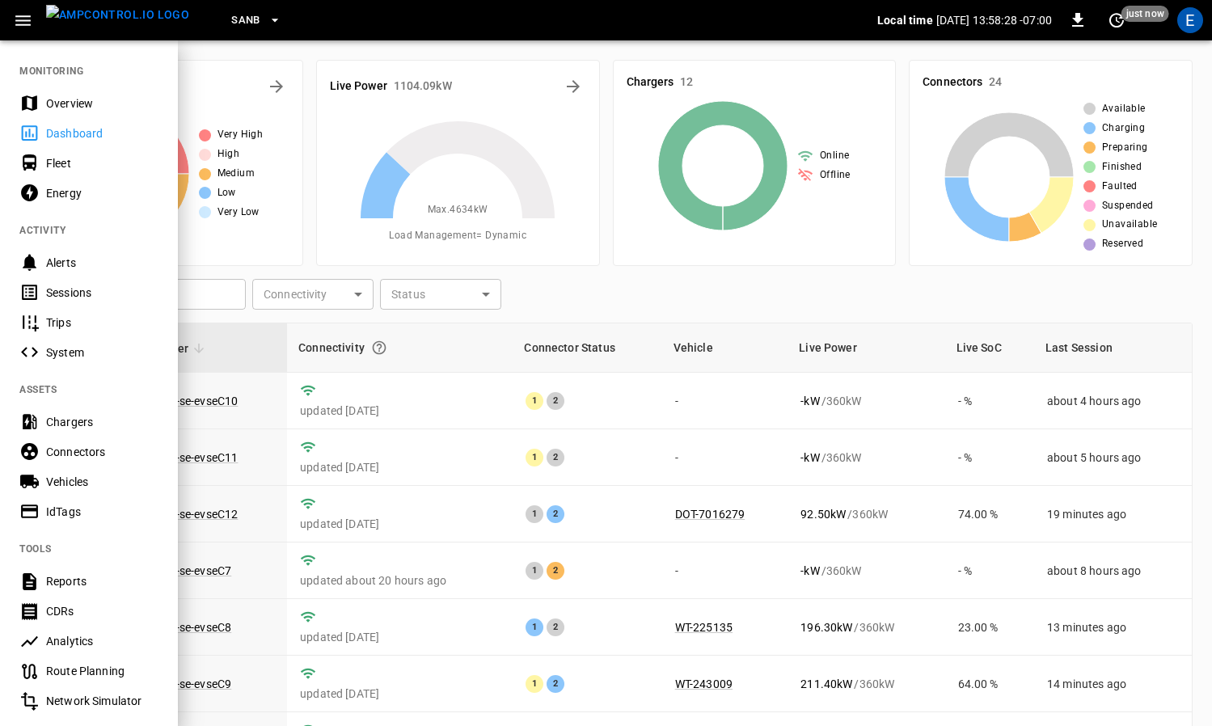
click at [65, 502] on div "IdTags" at bounding box center [89, 511] width 178 height 30
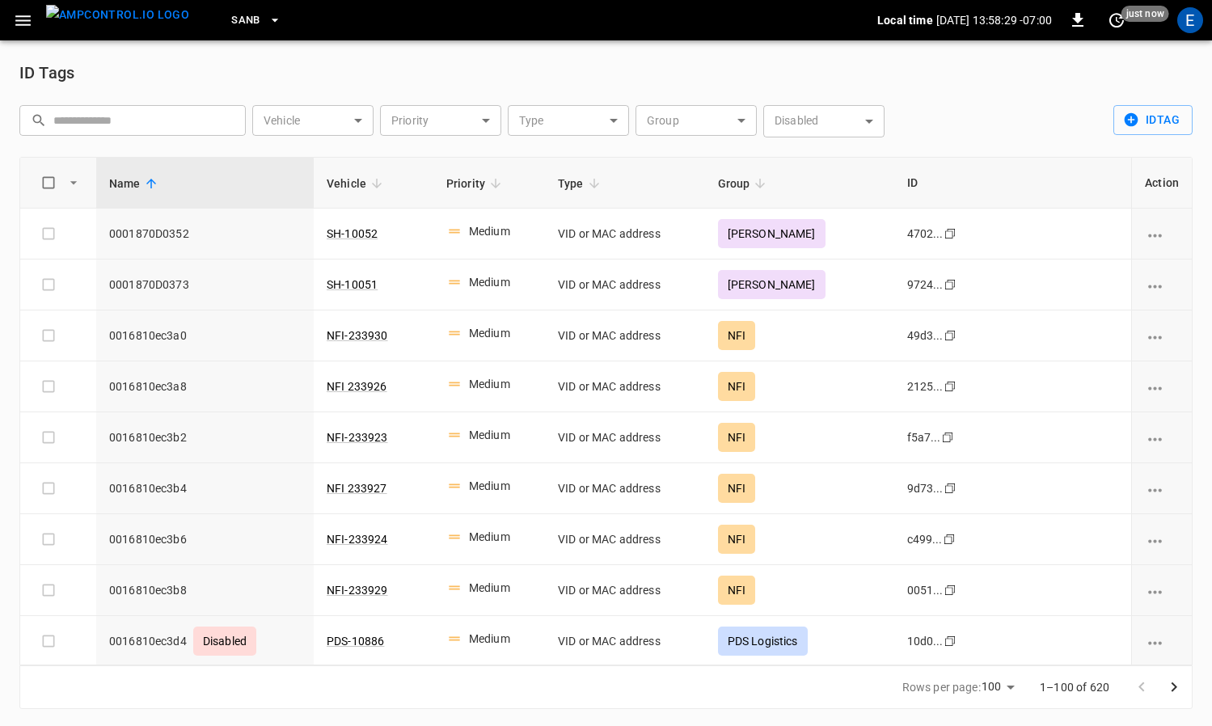
click at [141, 105] on input "text" at bounding box center [143, 120] width 181 height 30
paste input "**********"
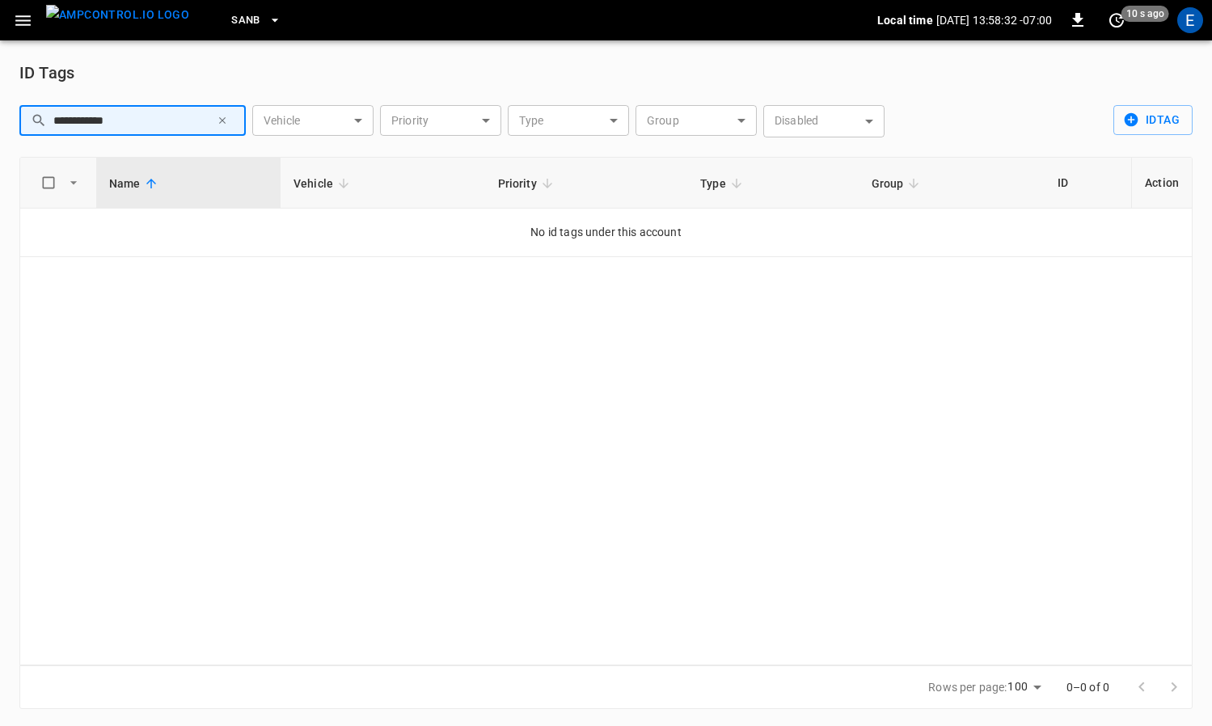
type input "**********"
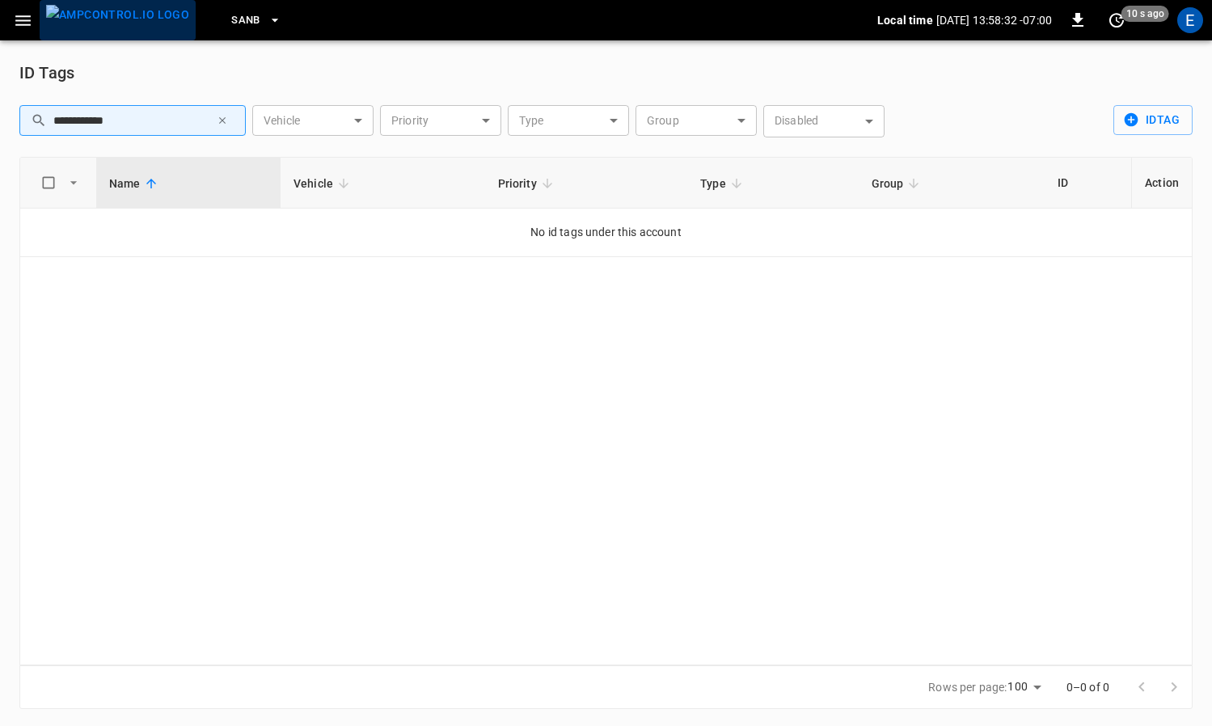
click at [123, 25] on img "menu" at bounding box center [117, 15] width 143 height 20
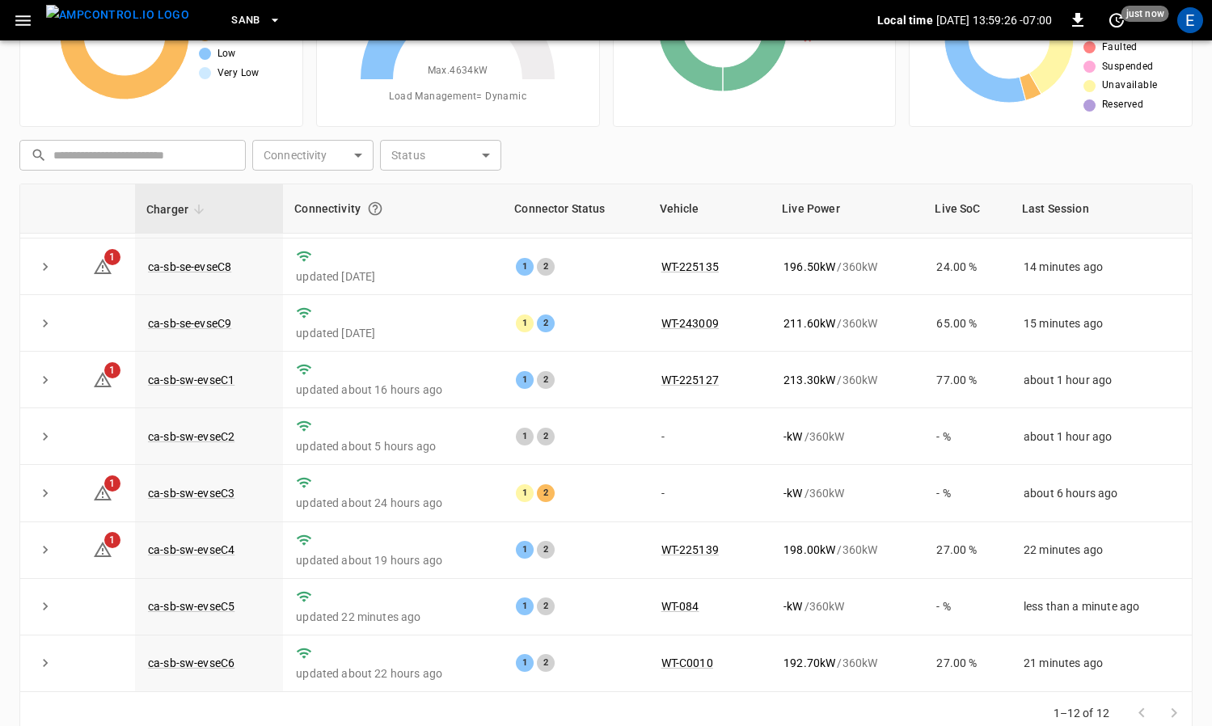
scroll to position [167, 0]
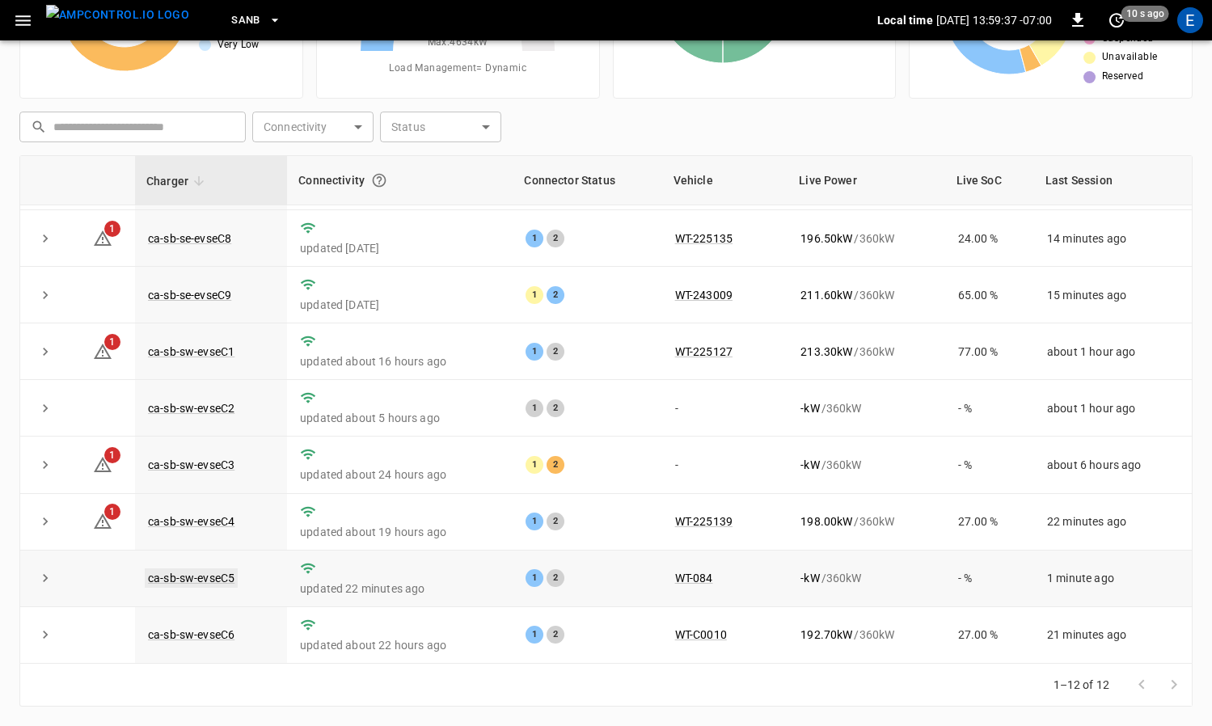
click at [216, 578] on link "ca-sb-sw-evseC5" at bounding box center [191, 577] width 93 height 19
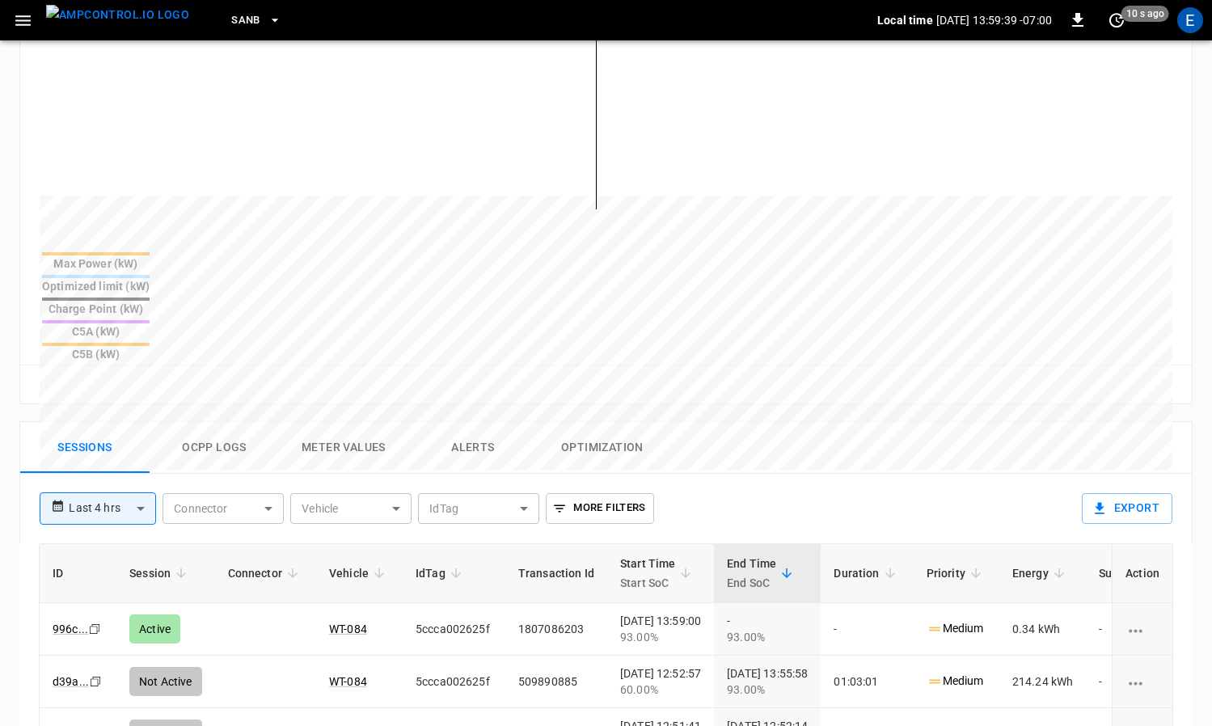
scroll to position [738, 0]
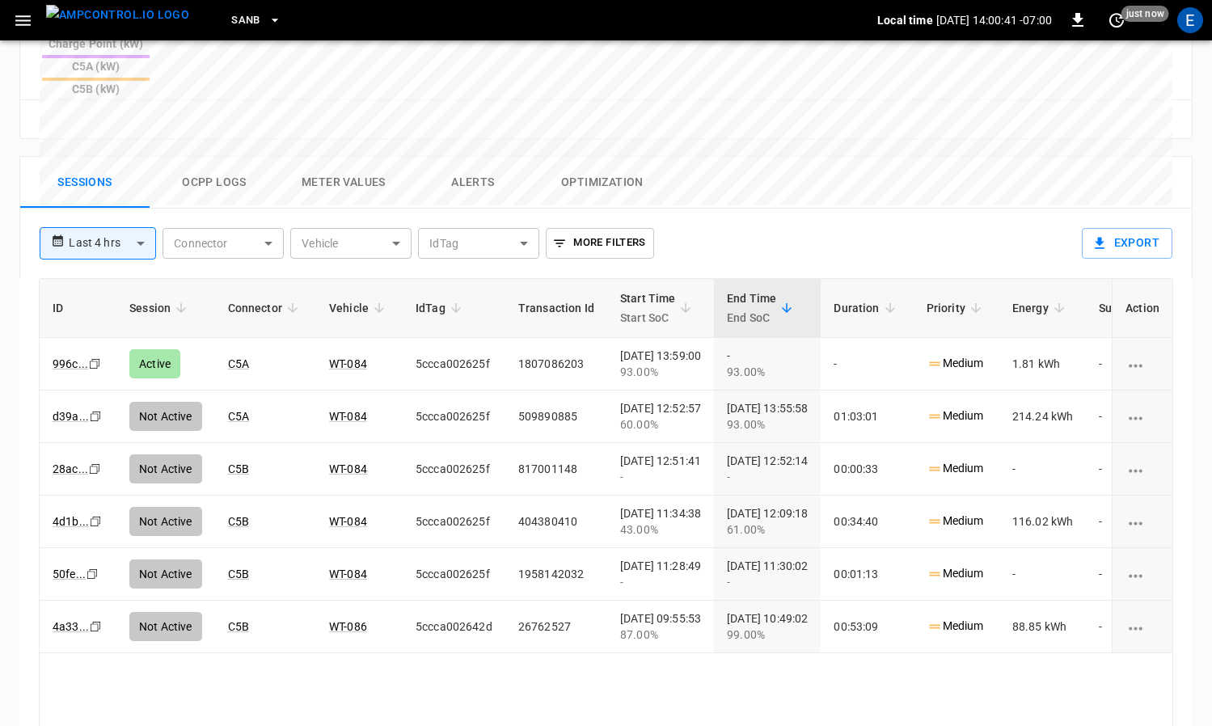
click at [100, 23] on img "menu" at bounding box center [117, 15] width 143 height 20
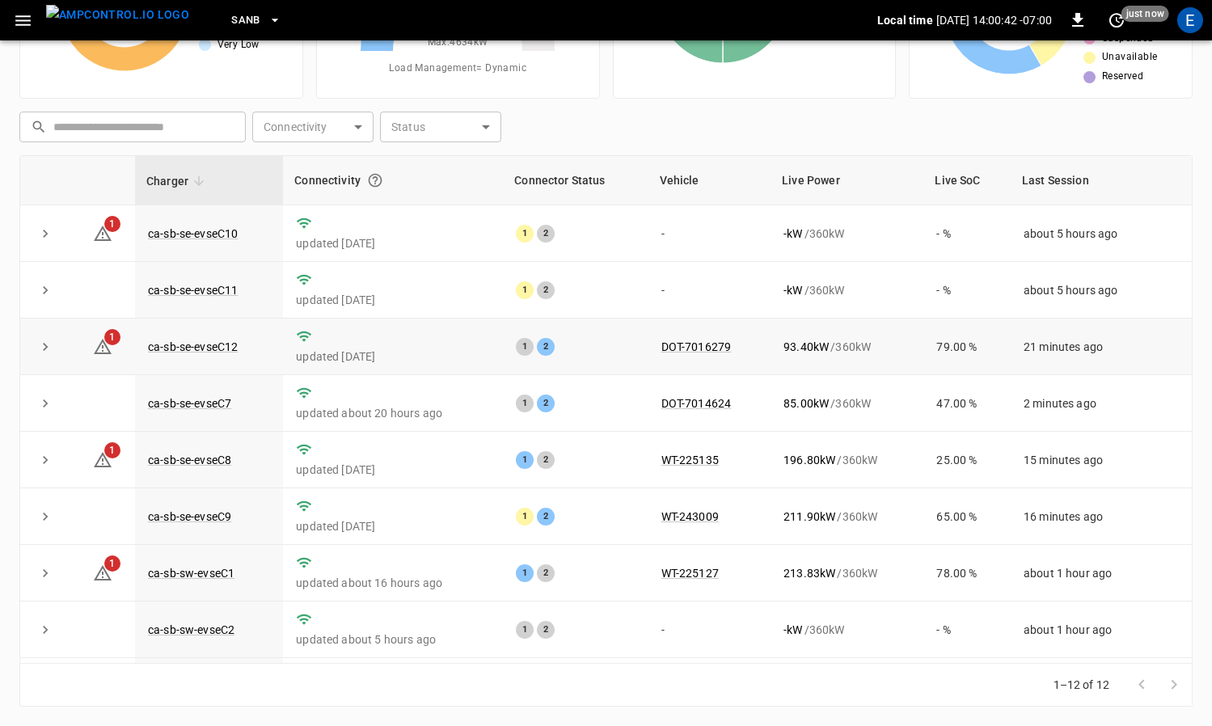
scroll to position [221, 0]
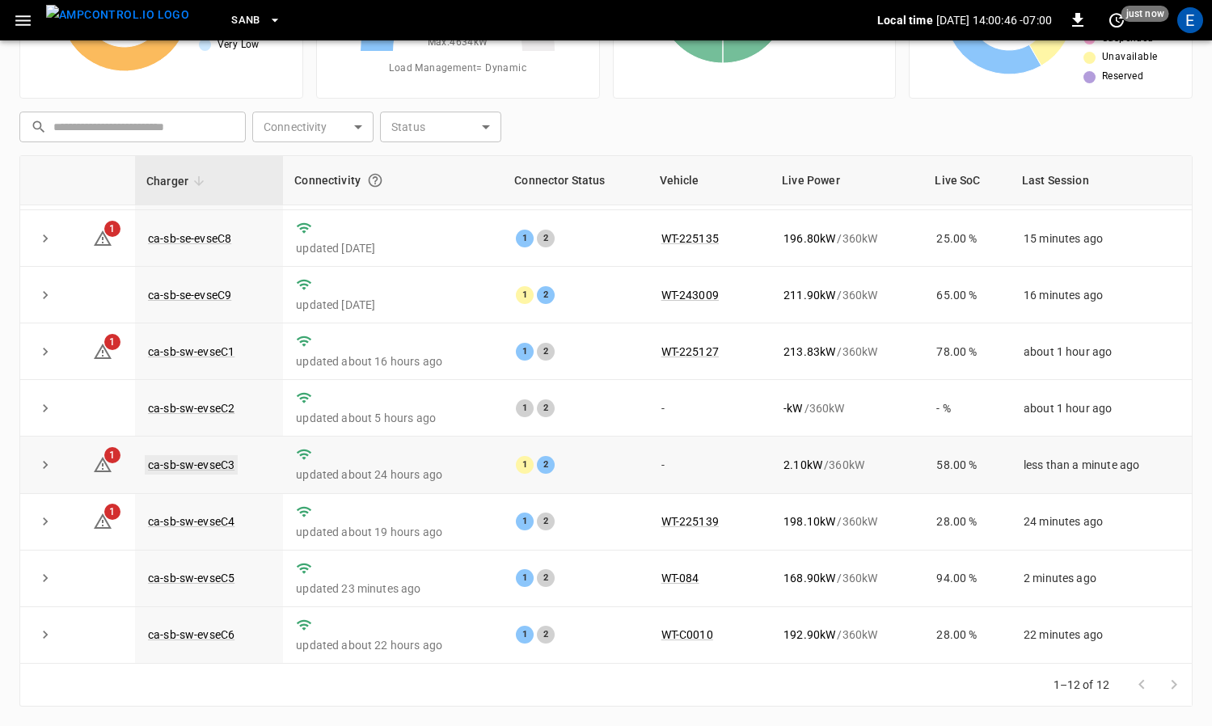
click at [221, 462] on link "ca-sb-sw-evseC3" at bounding box center [191, 464] width 93 height 19
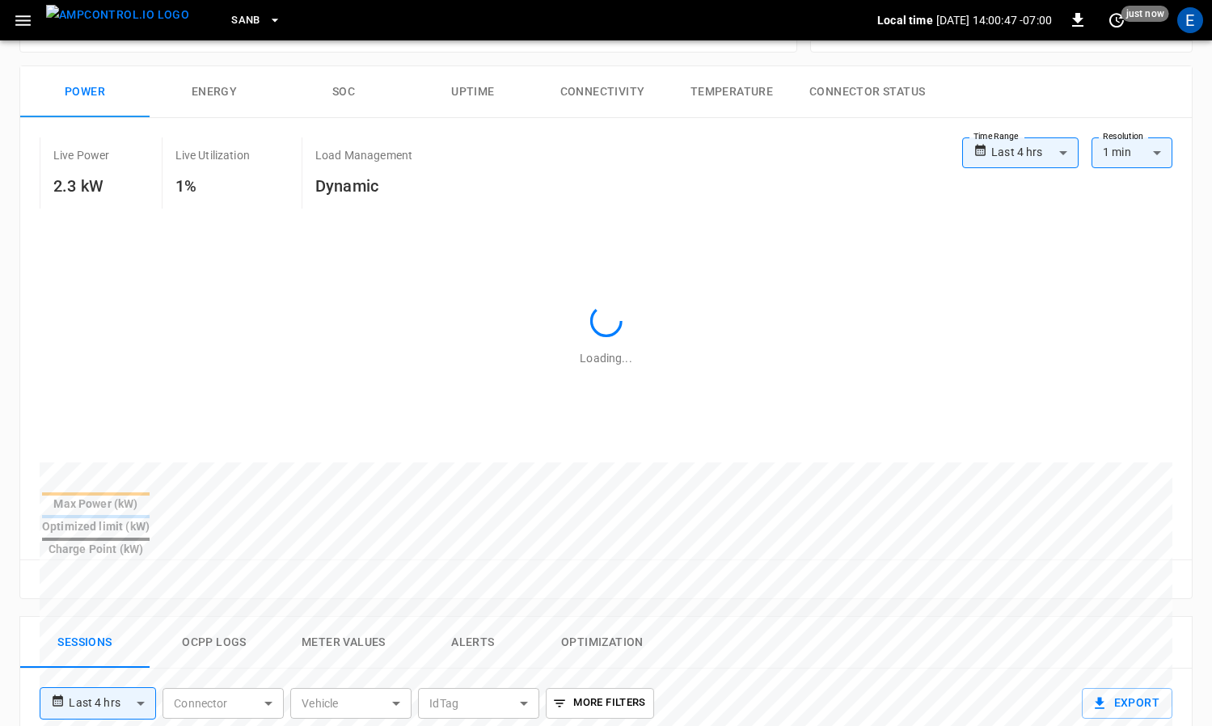
scroll to position [591, 0]
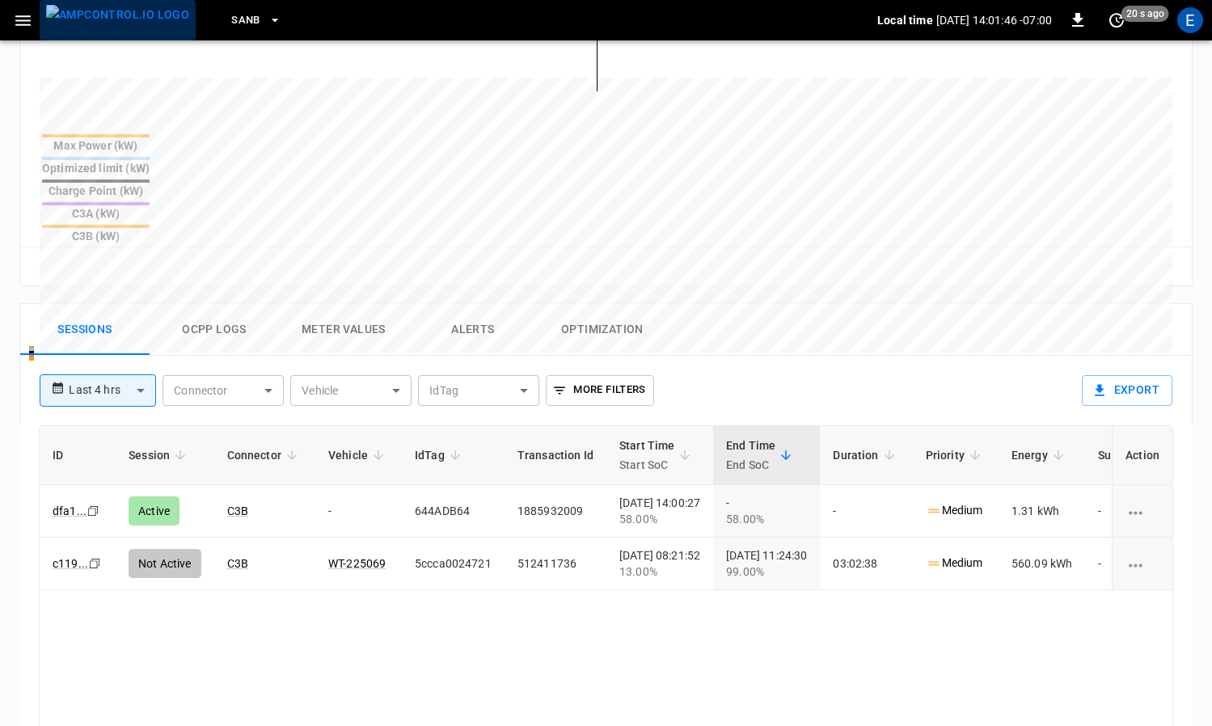
click at [119, 15] on img "menu" at bounding box center [117, 15] width 143 height 20
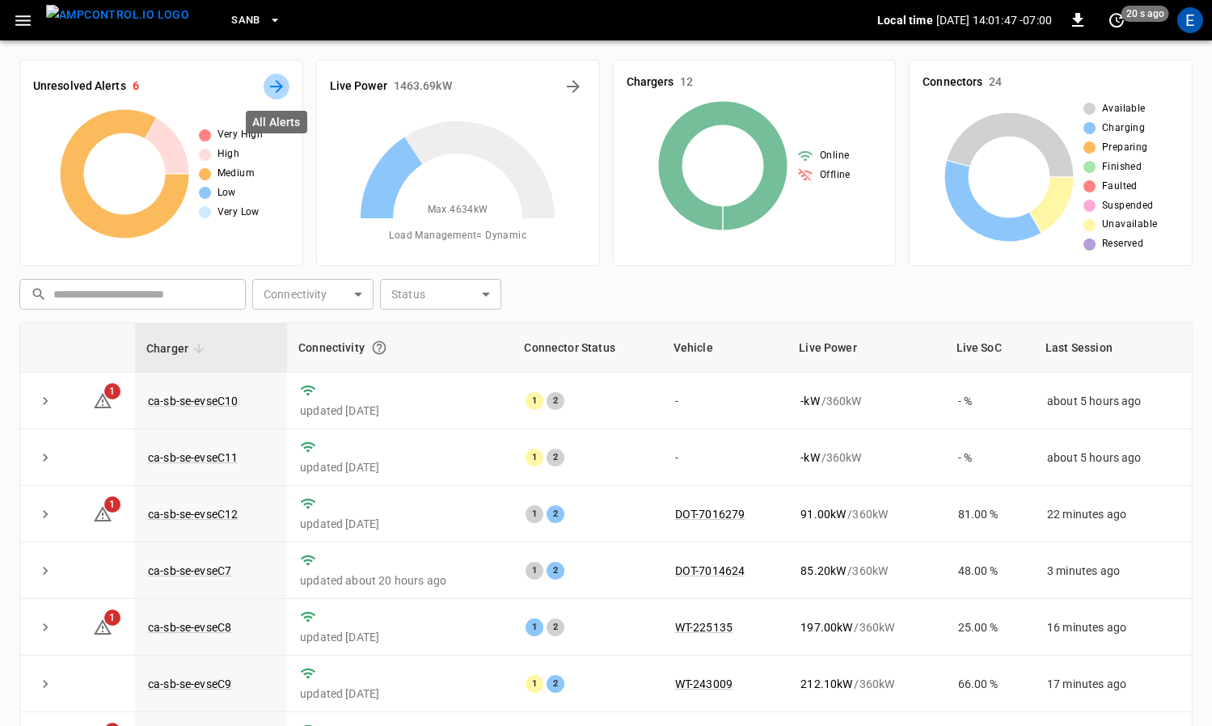
click at [269, 87] on icon "All Alerts" at bounding box center [276, 86] width 19 height 19
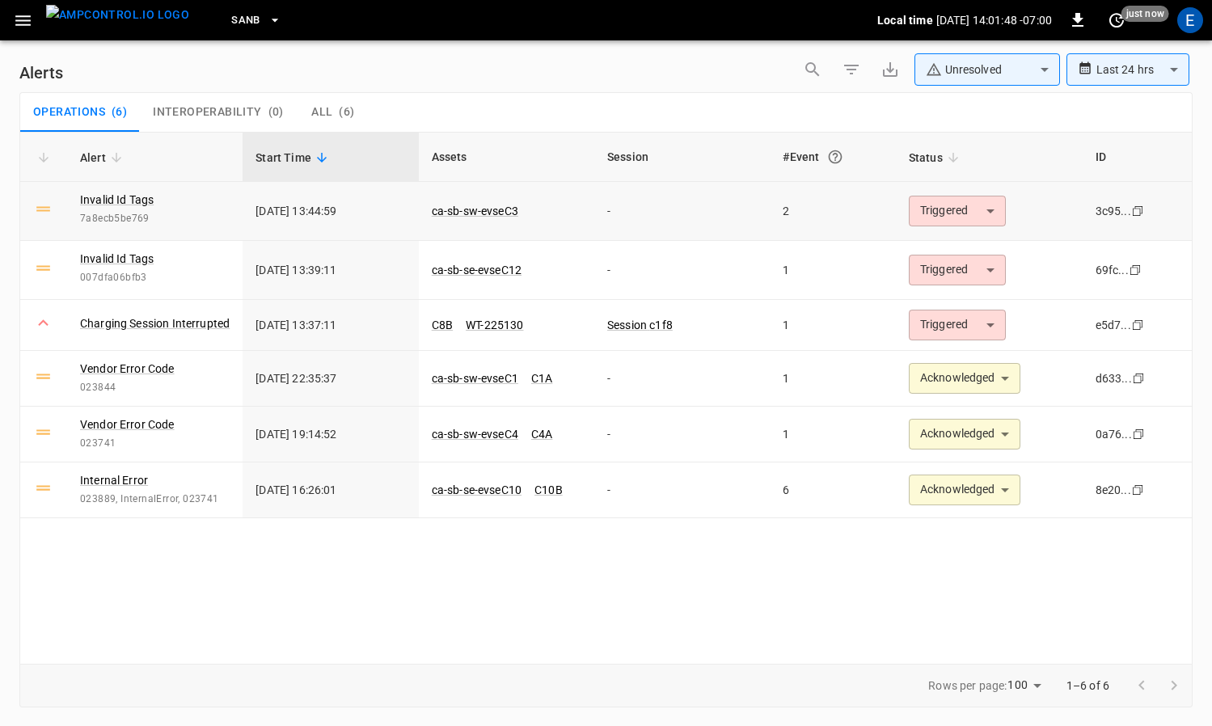
click at [933, 204] on body "**********" at bounding box center [606, 360] width 1212 height 720
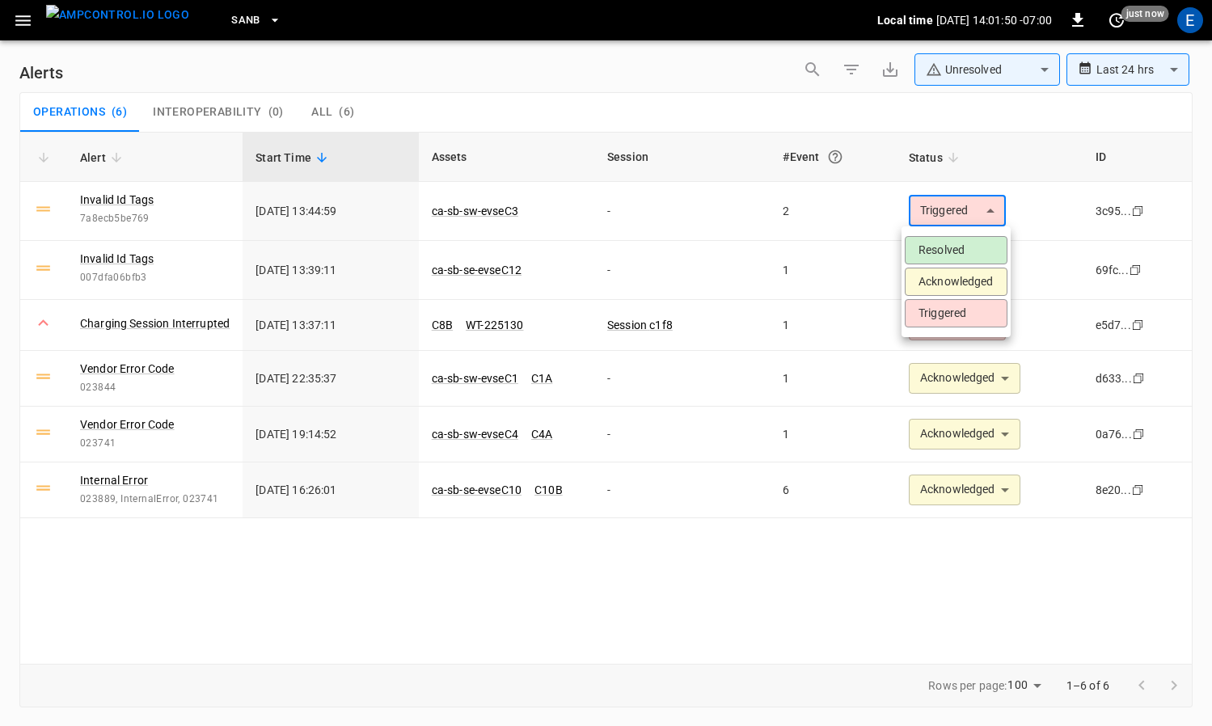
click at [953, 282] on li "Acknowledged" at bounding box center [955, 282] width 103 height 28
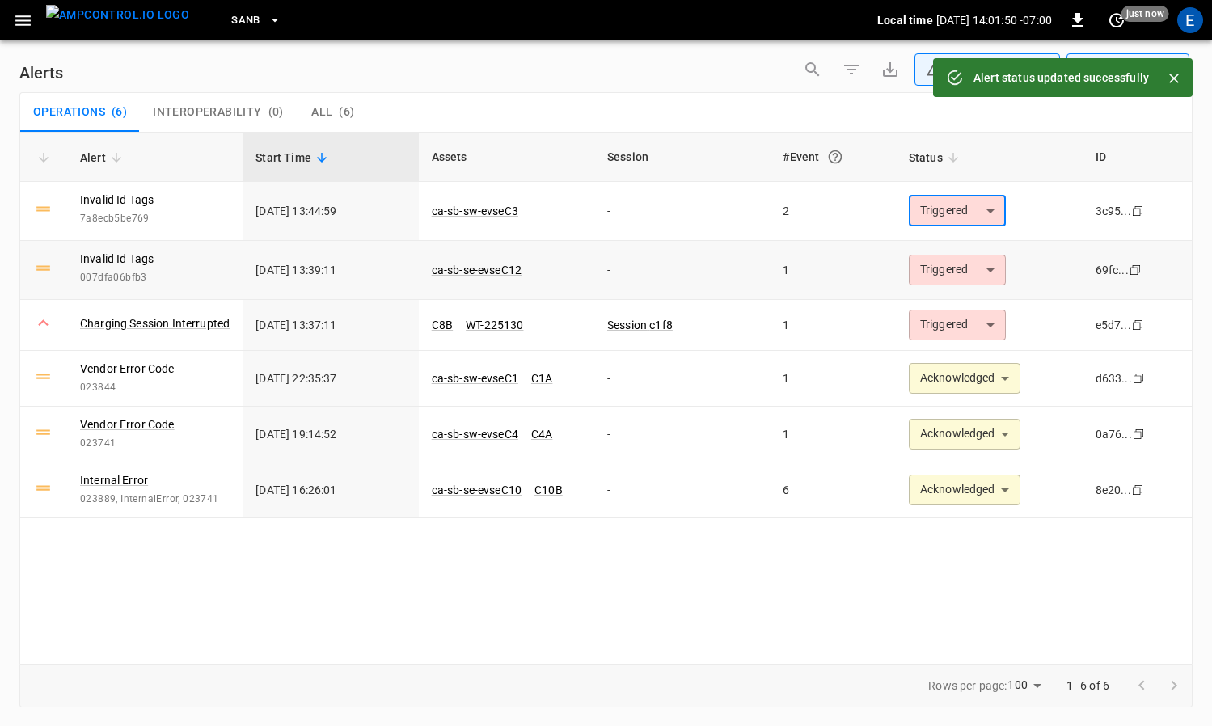
type input "**********"
click at [956, 270] on body "**********" at bounding box center [606, 360] width 1212 height 720
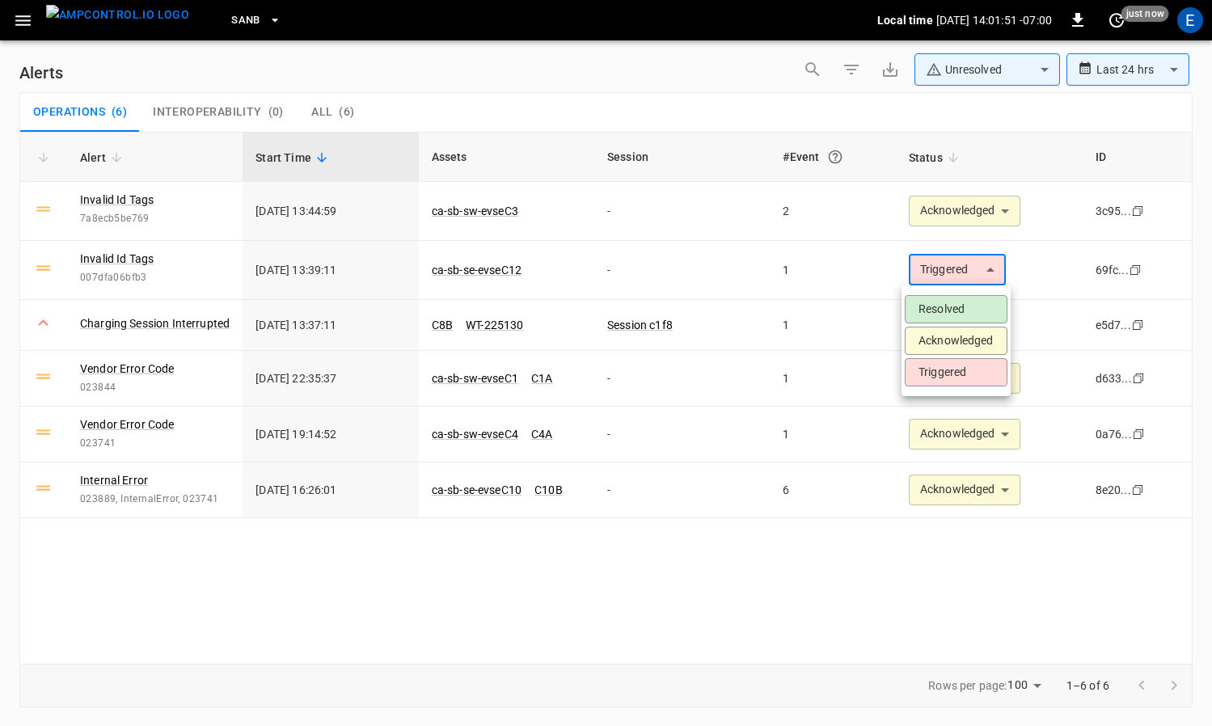
click at [955, 334] on li "Acknowledged" at bounding box center [955, 341] width 103 height 28
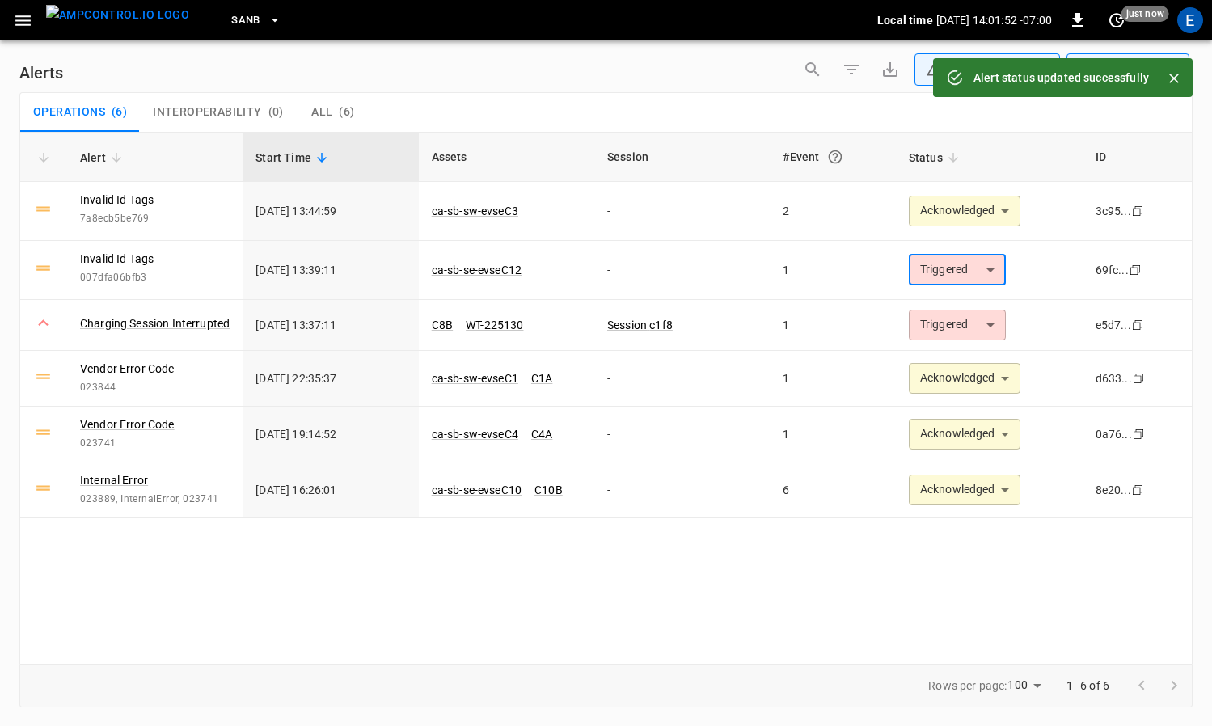
type input "**********"
click at [231, 26] on span "SanB" at bounding box center [245, 20] width 29 height 19
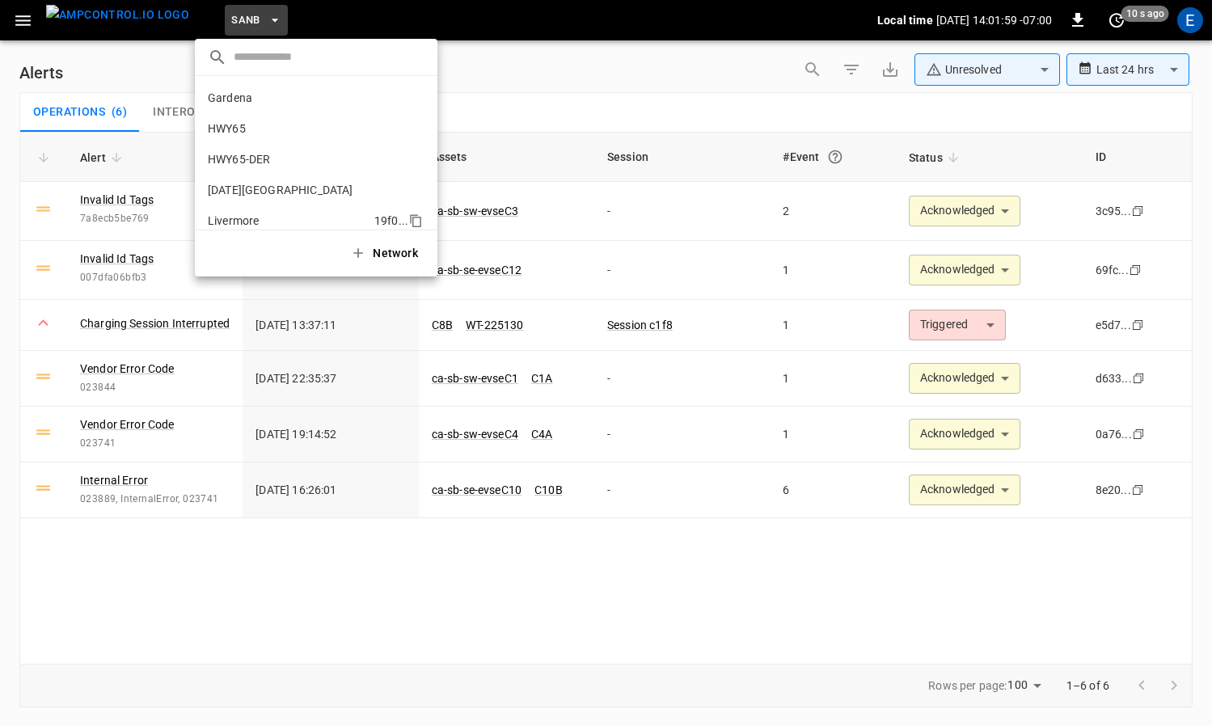
scroll to position [136, 0]
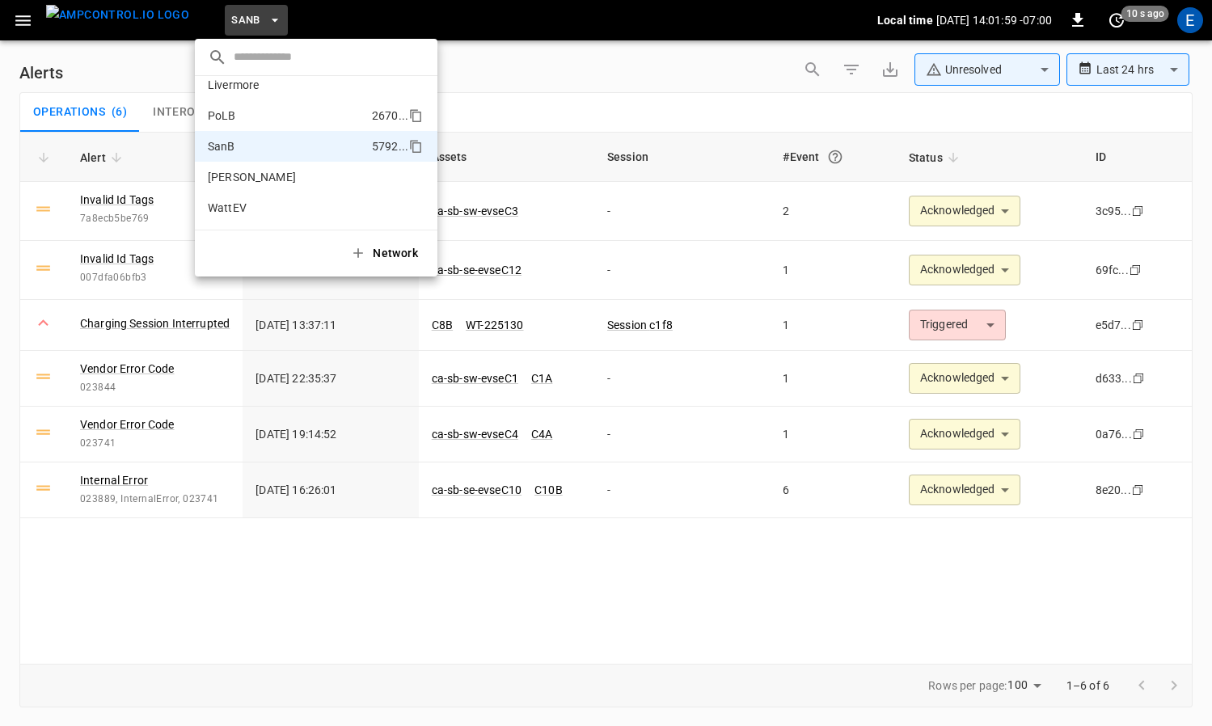
click at [241, 119] on li "PoLB 2670 ..." at bounding box center [316, 115] width 242 height 31
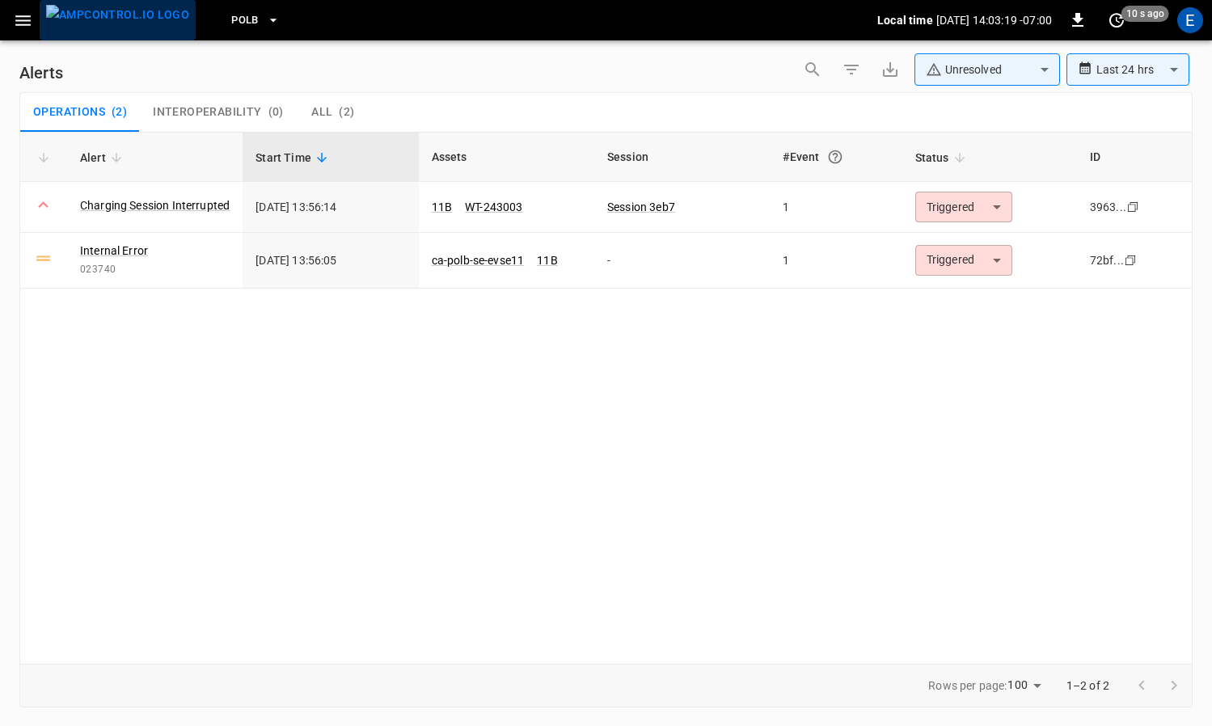
click at [129, 36] on button "menu" at bounding box center [118, 20] width 156 height 40
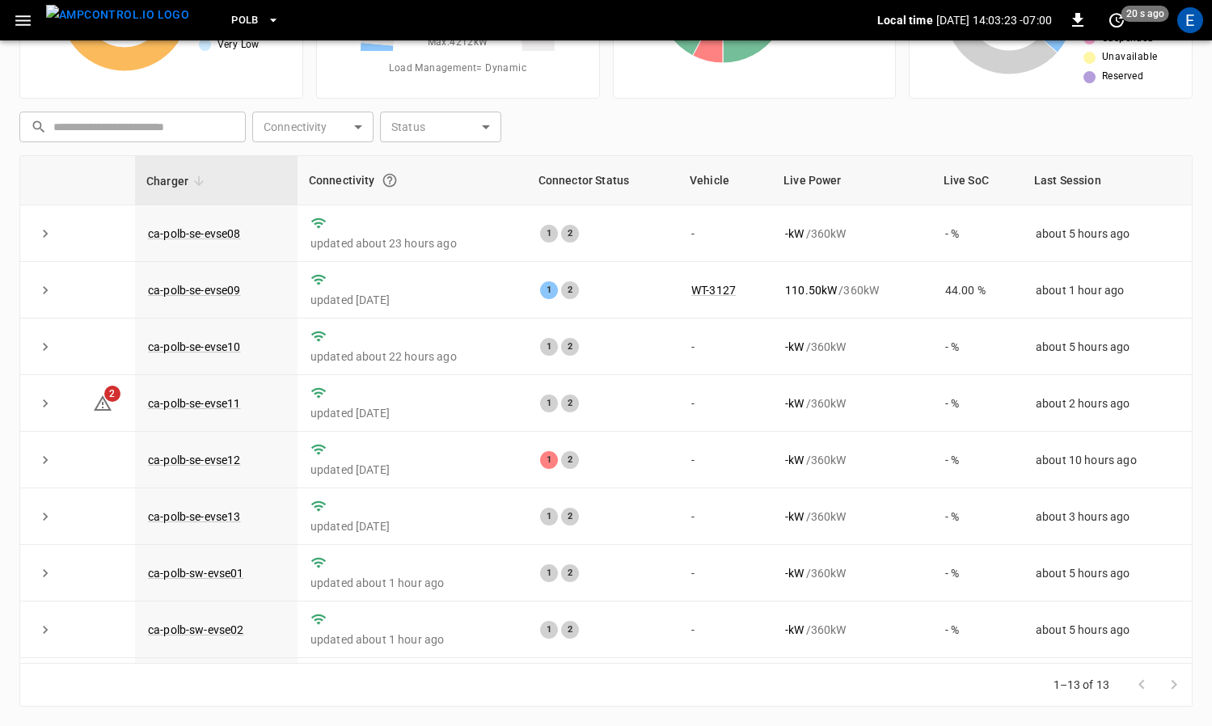
click at [231, 13] on span "PoLB" at bounding box center [244, 20] width 27 height 19
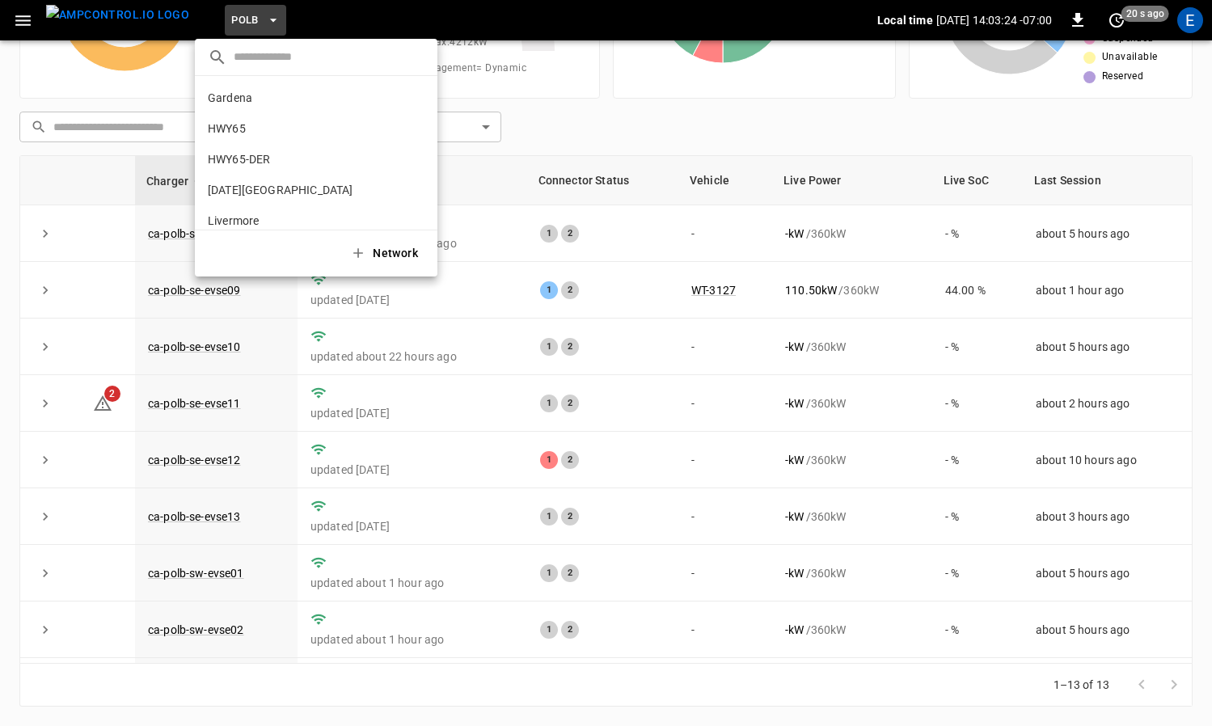
scroll to position [136, 0]
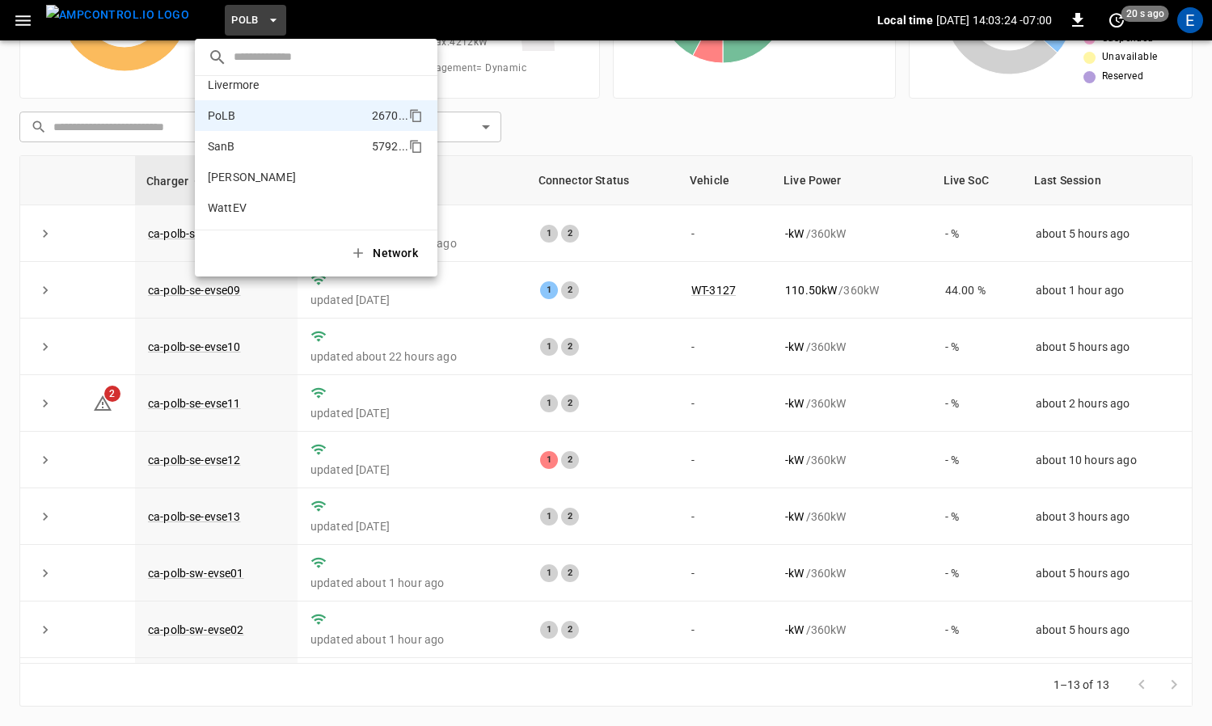
click at [285, 137] on li "SanB 5792 ..." at bounding box center [316, 146] width 242 height 31
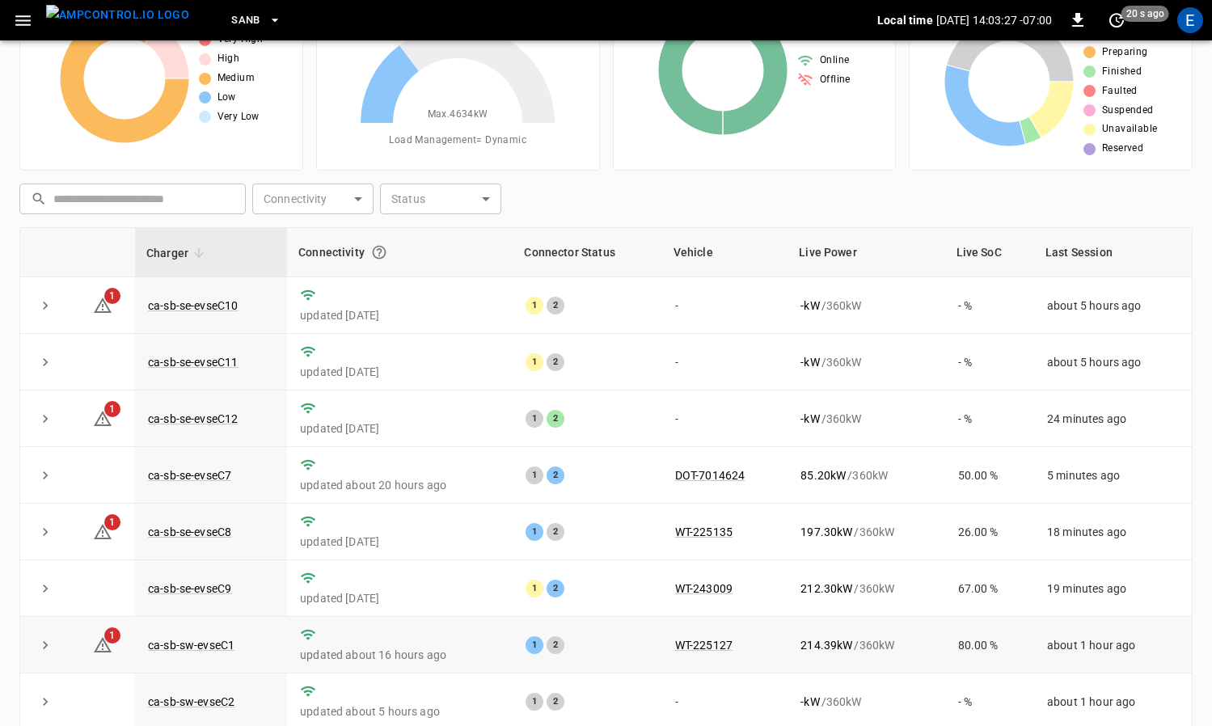
scroll to position [94, 0]
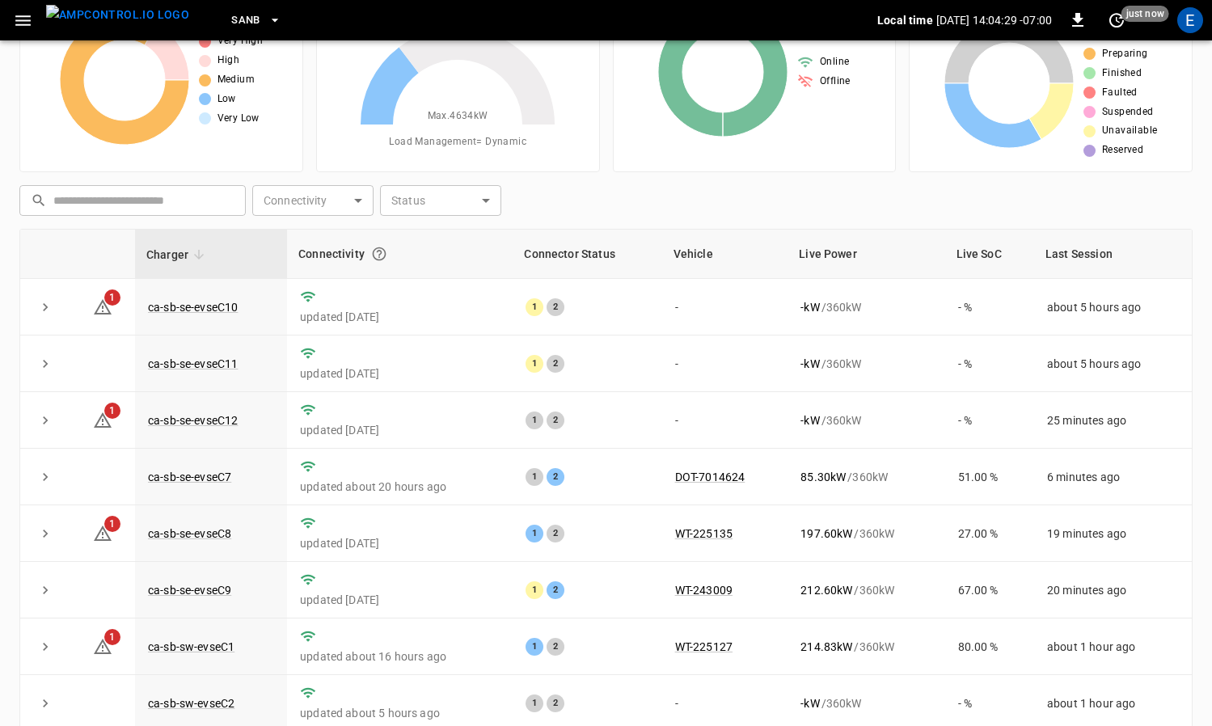
click at [267, 23] on icon "button" at bounding box center [275, 20] width 16 height 16
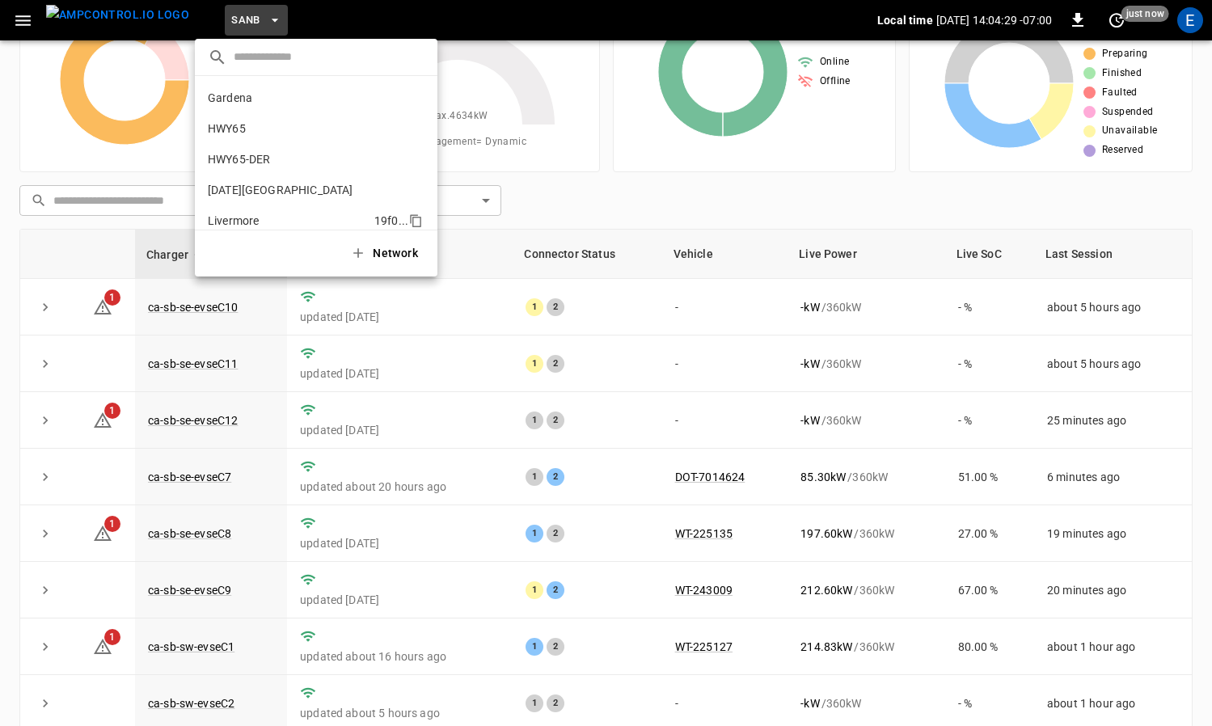
scroll to position [136, 0]
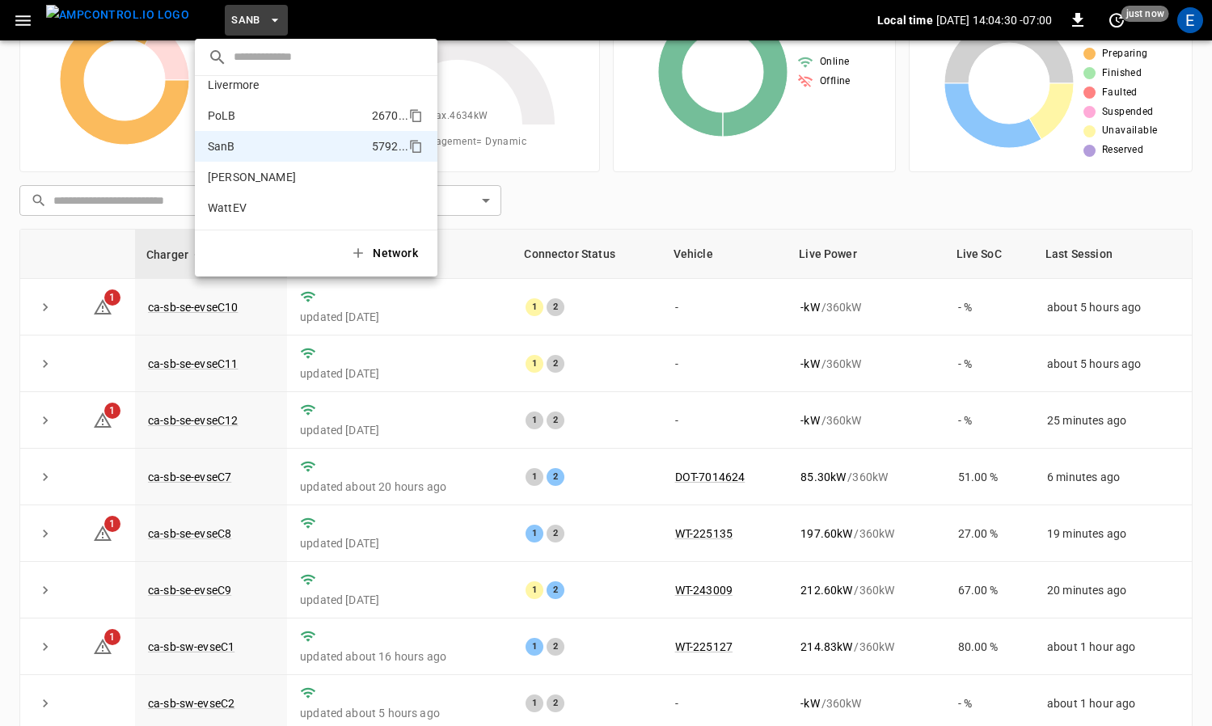
click at [254, 112] on li "PoLB 2670 ..." at bounding box center [316, 115] width 242 height 31
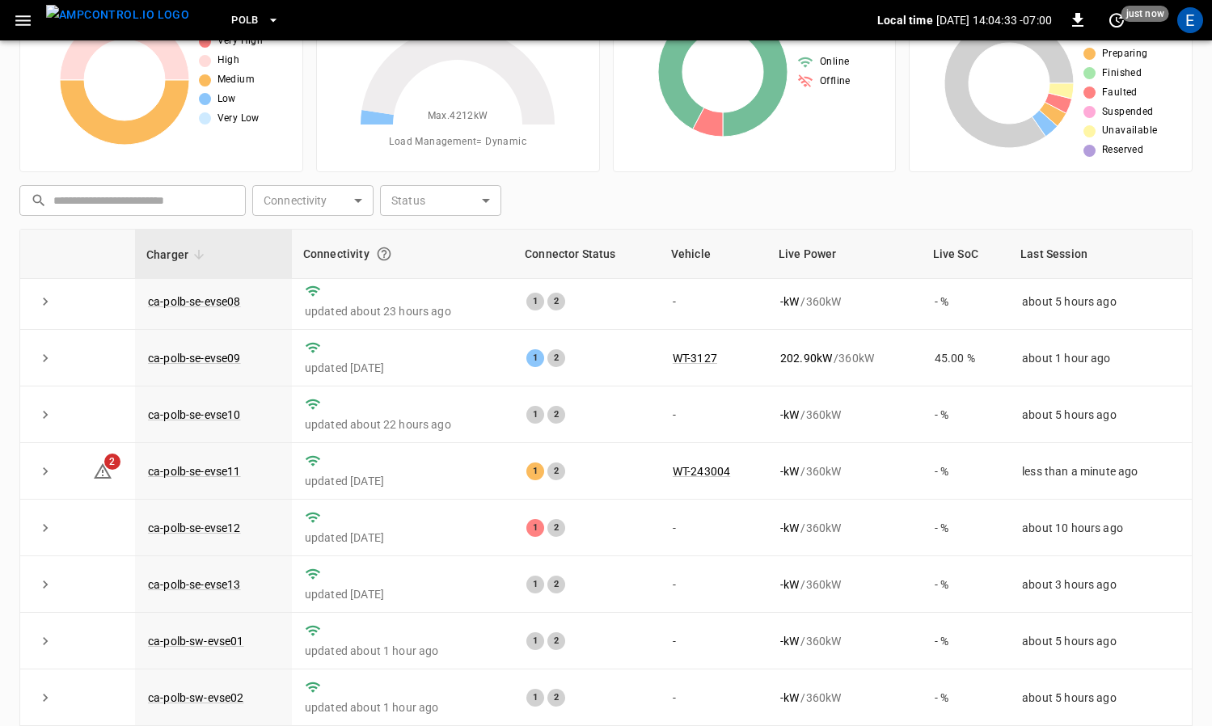
scroll to position [5, 0]
